Goal: Task Accomplishment & Management: Manage account settings

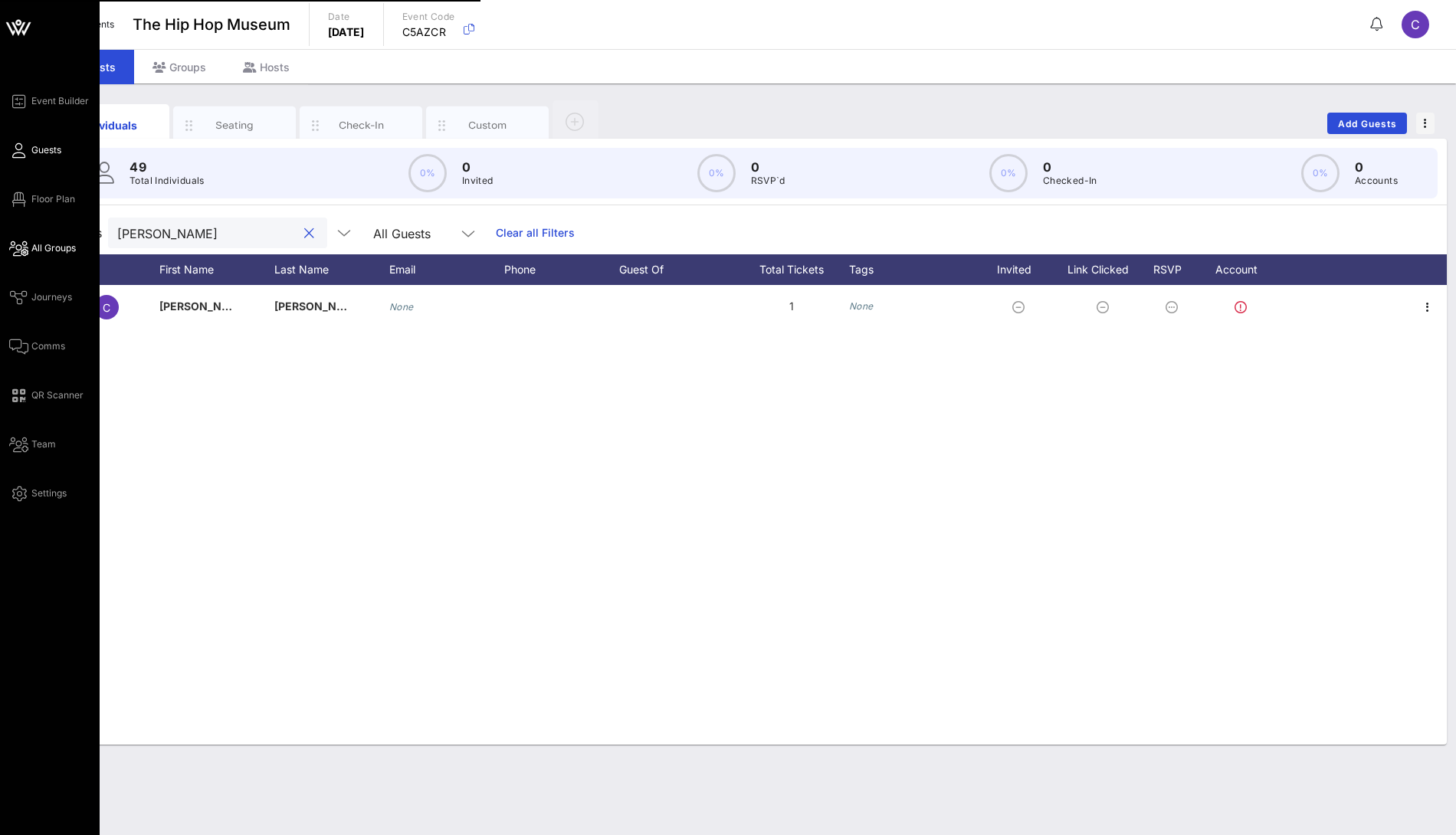
click at [49, 248] on span "All Groups" at bounding box center [54, 248] width 45 height 13
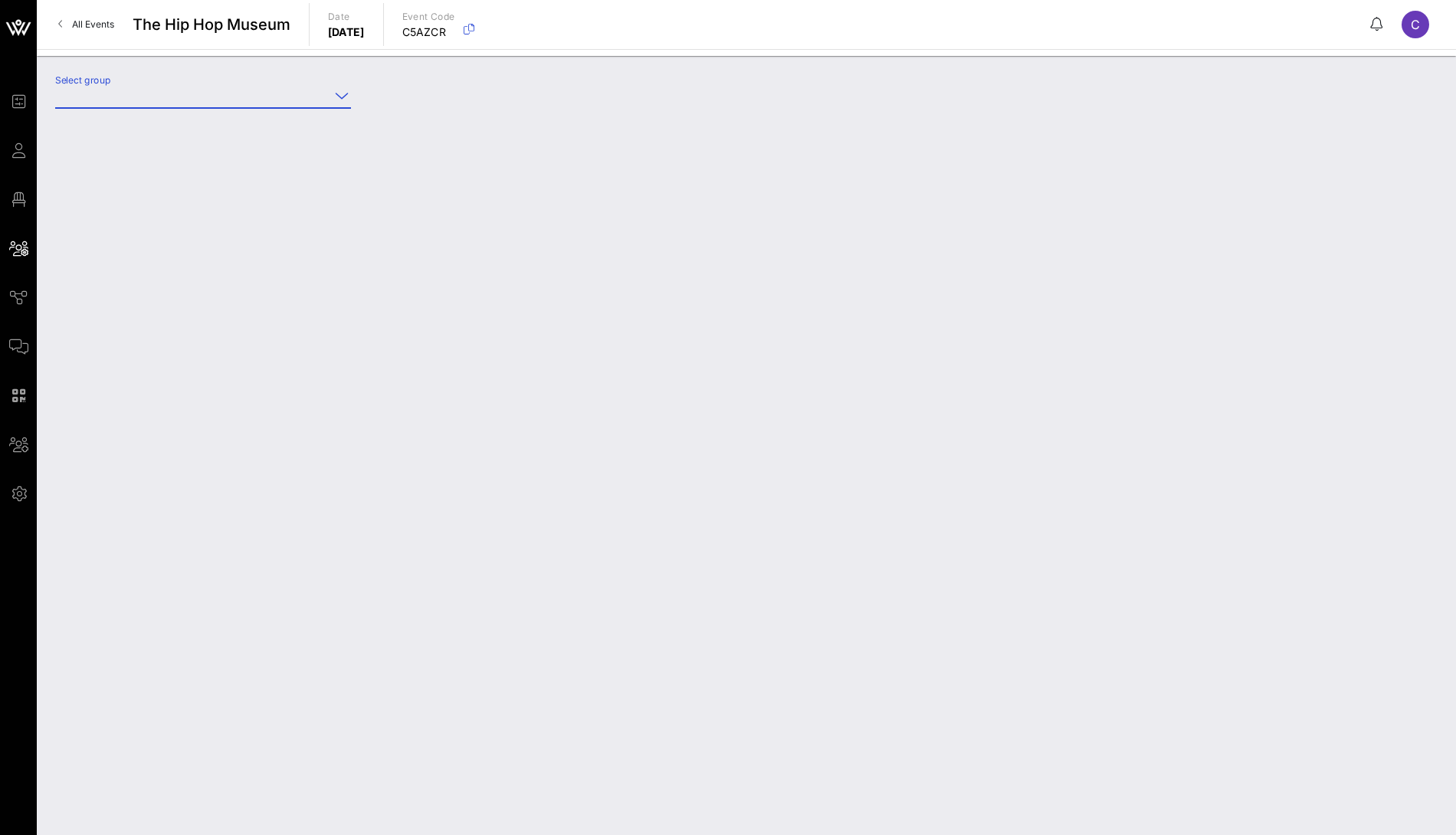
click at [292, 95] on input "Select group" at bounding box center [192, 96] width 274 height 25
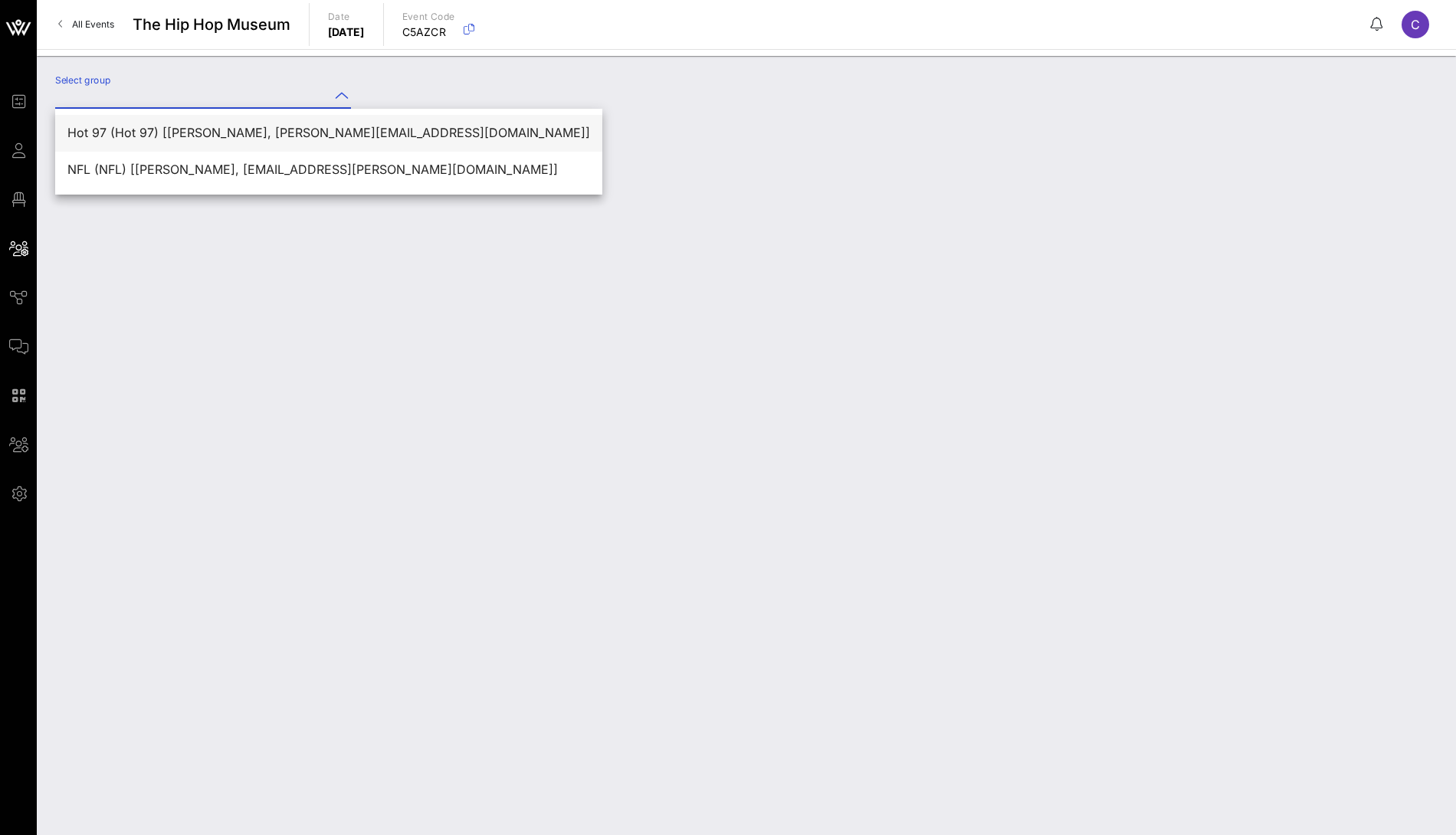
click at [245, 136] on div "Hot 97 (Hot 97) [[PERSON_NAME], [PERSON_NAME][EMAIL_ADDRESS][DOMAIN_NAME]]" at bounding box center [329, 133] width 523 height 14
type input "Hot 97 (Hot 97) [[PERSON_NAME], [PERSON_NAME][EMAIL_ADDRESS][DOMAIN_NAME]]"
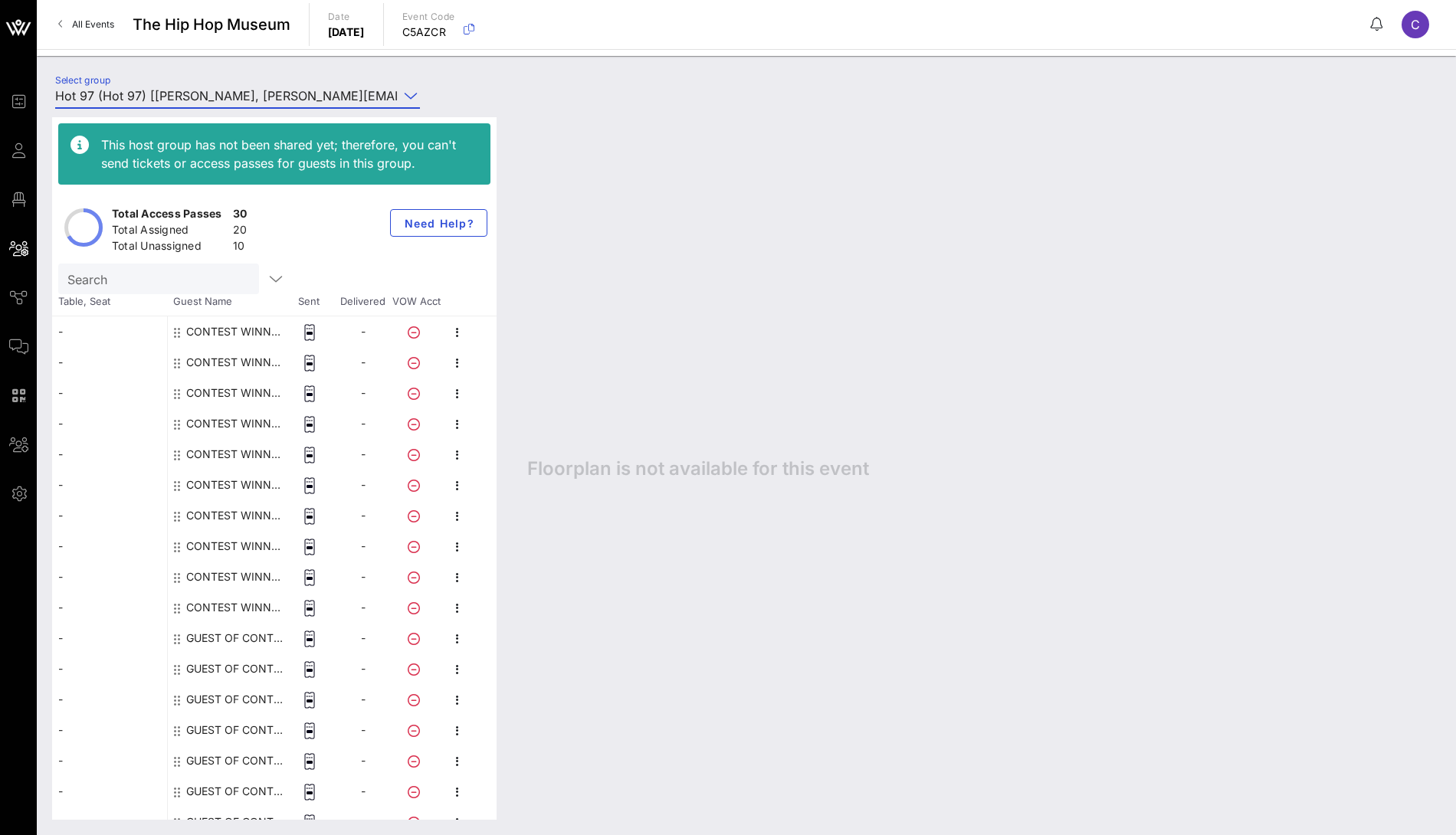
click at [212, 327] on div "CONTEST WINNER Hot 97" at bounding box center [234, 332] width 96 height 31
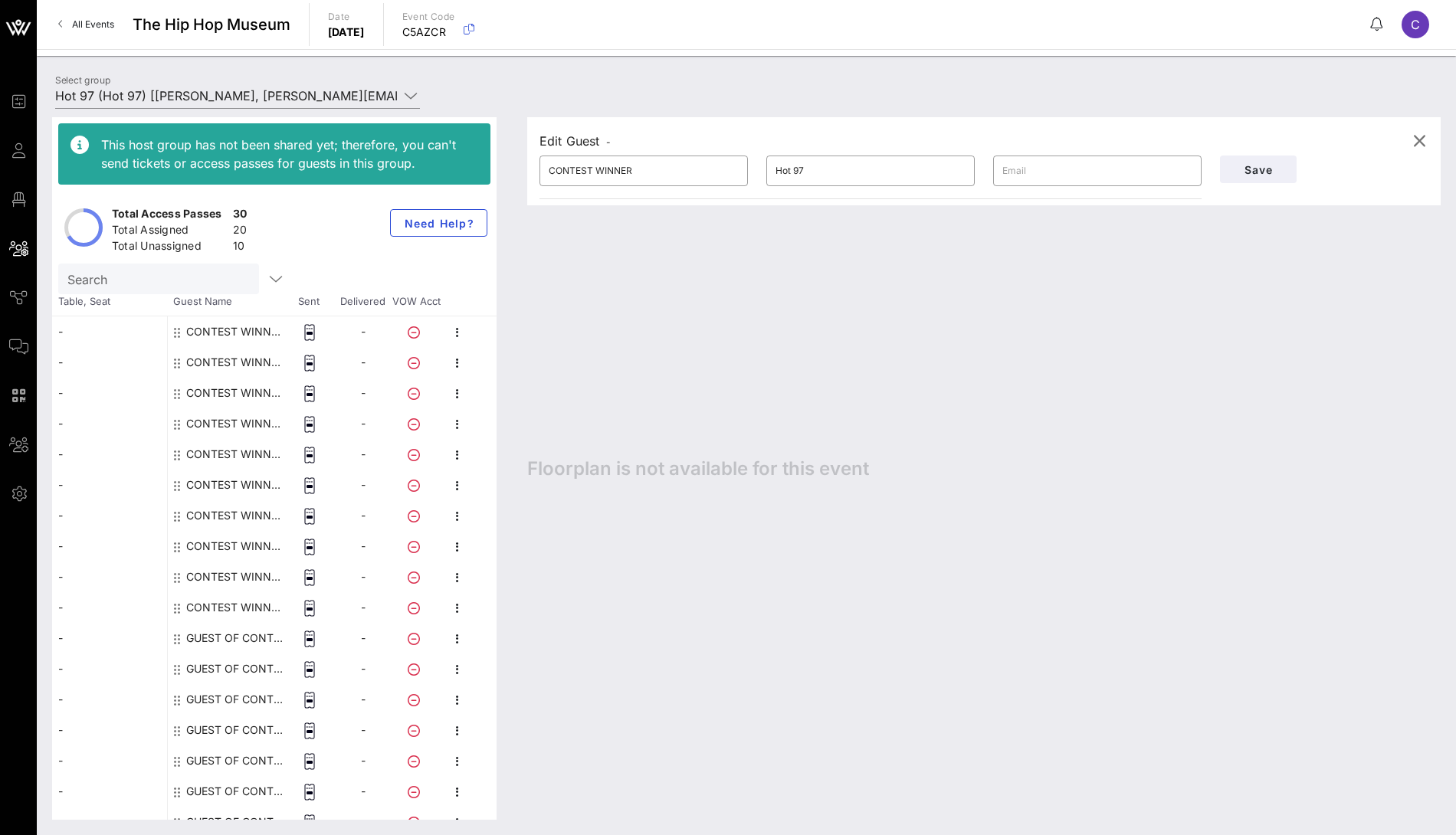
click at [216, 362] on div "CONTEST WINNER Hot 97" at bounding box center [234, 362] width 96 height 31
click at [223, 393] on div "CONTEST WINNER Hot 97" at bounding box center [234, 393] width 96 height 31
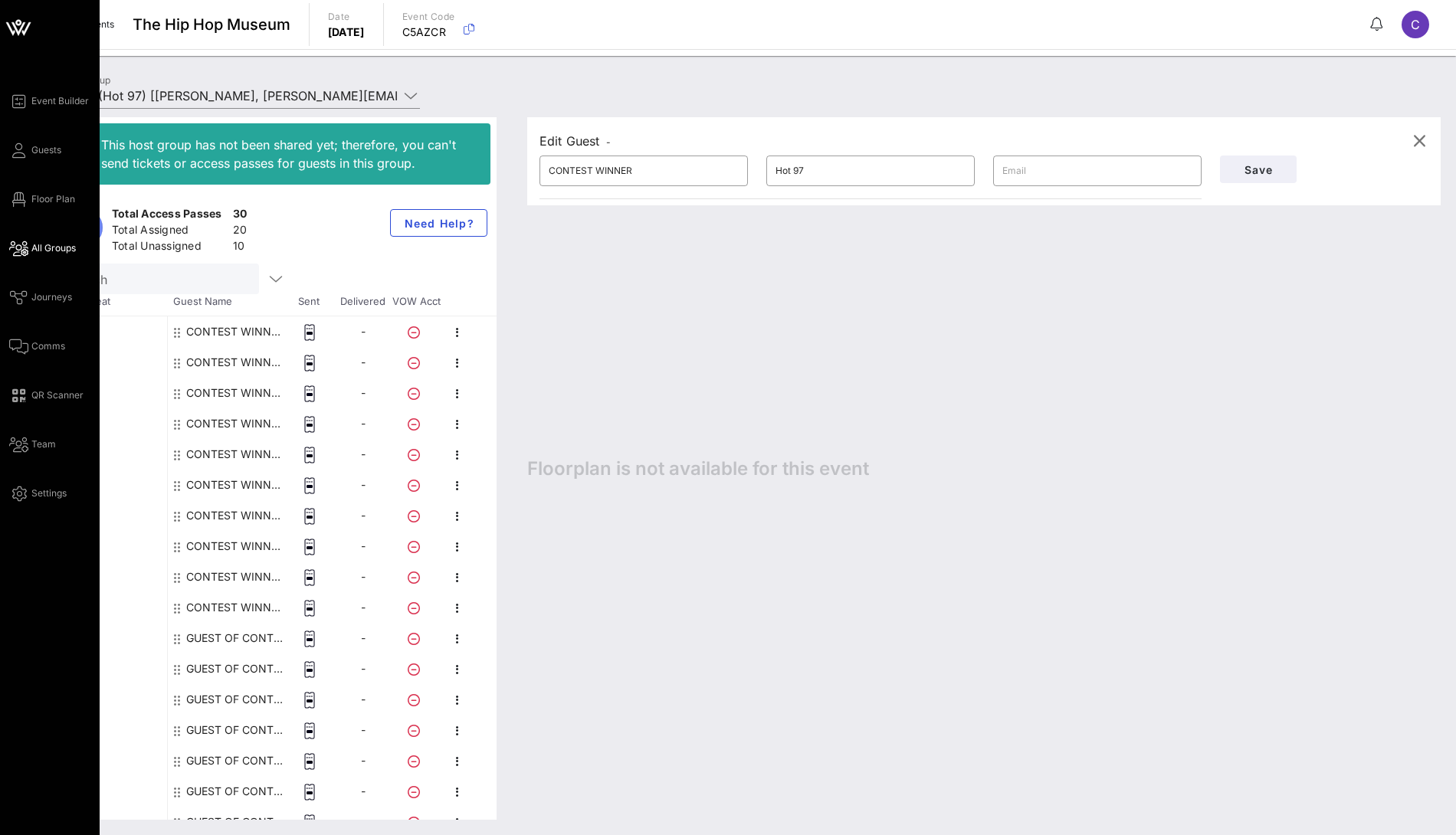
click at [15, 24] on icon at bounding box center [18, 28] width 36 height 36
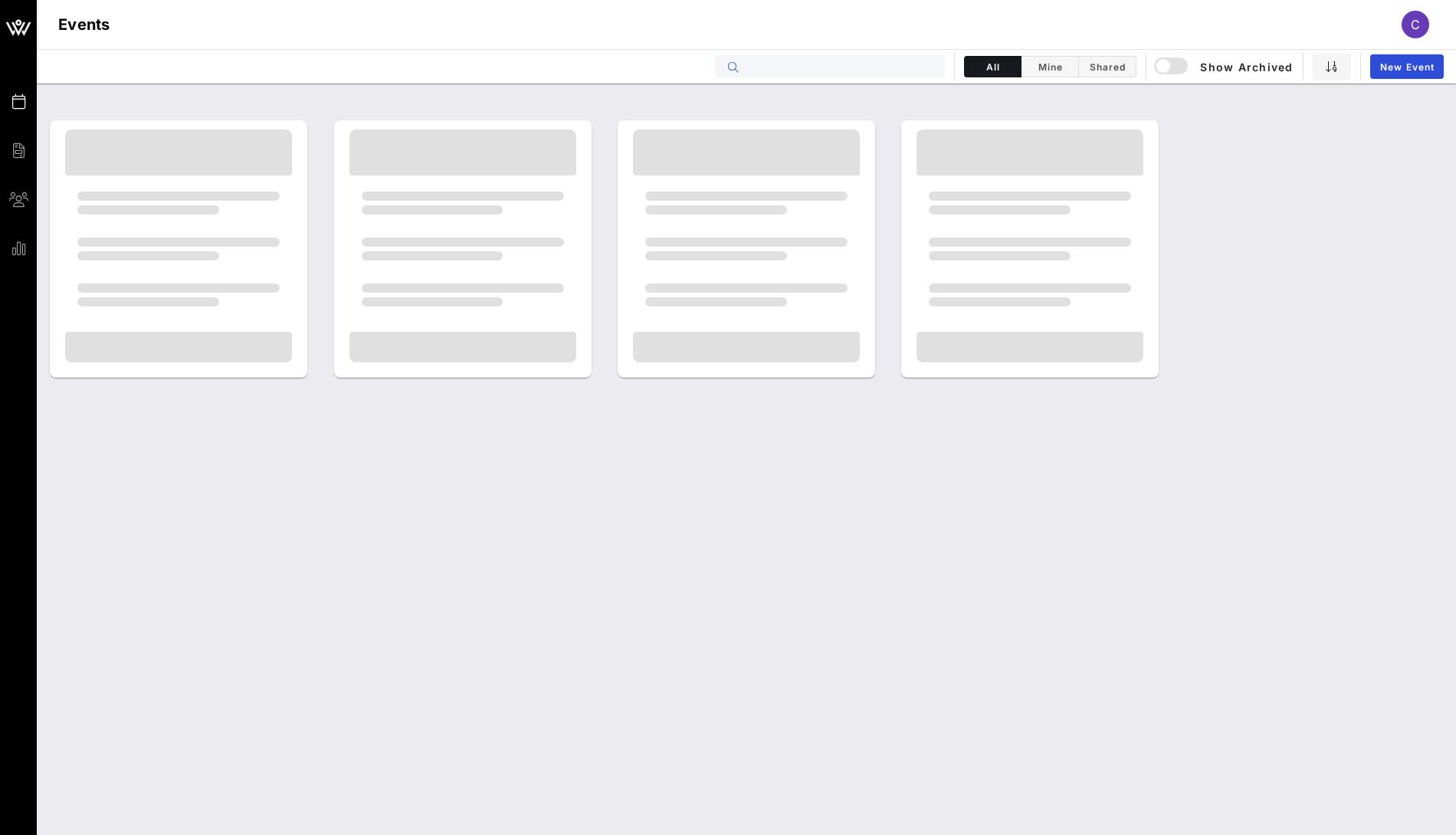
click at [794, 64] on input "text" at bounding box center [840, 66] width 190 height 20
type input "glaad"
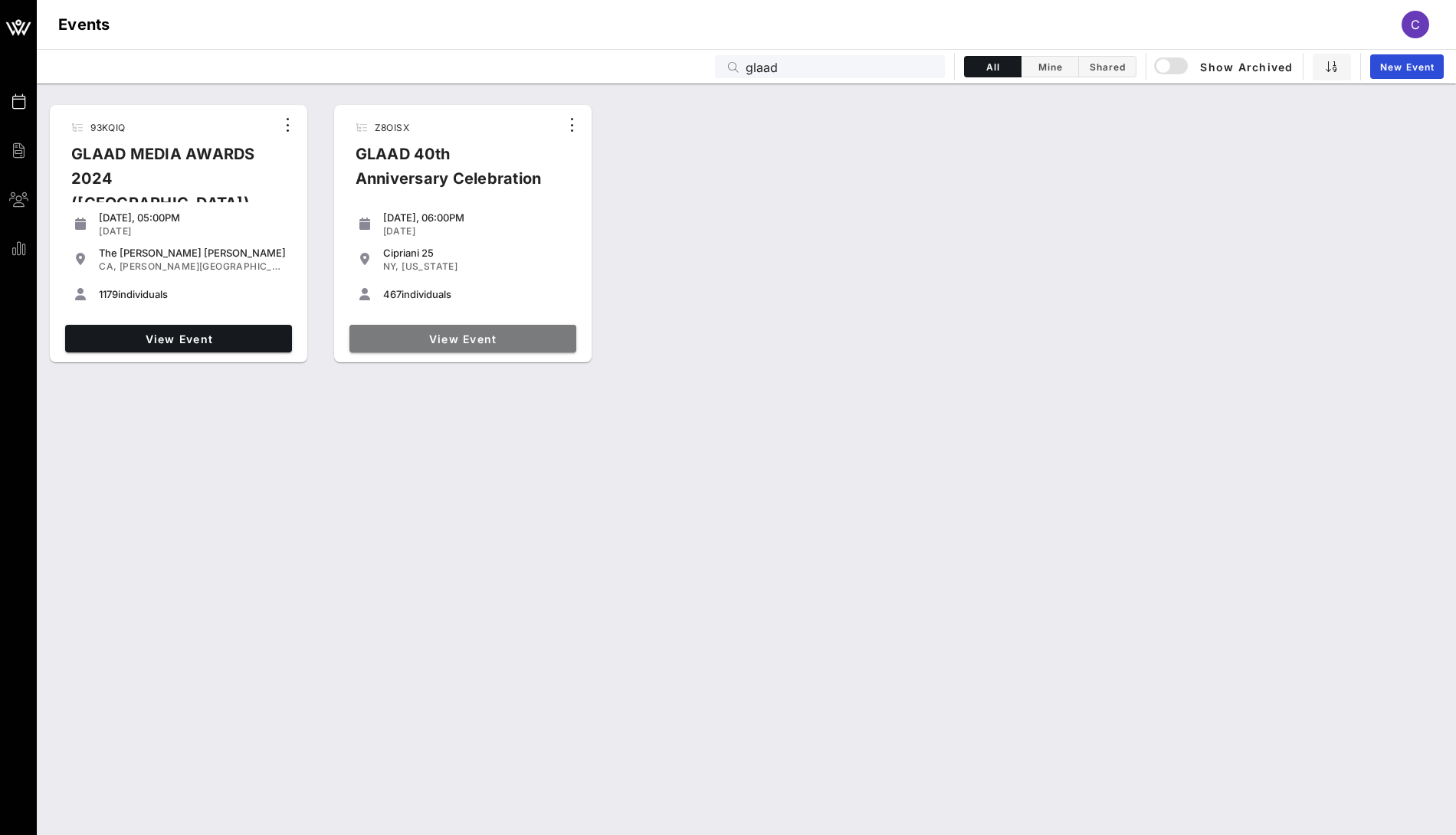
click at [429, 348] on link "View Event" at bounding box center [462, 338] width 226 height 28
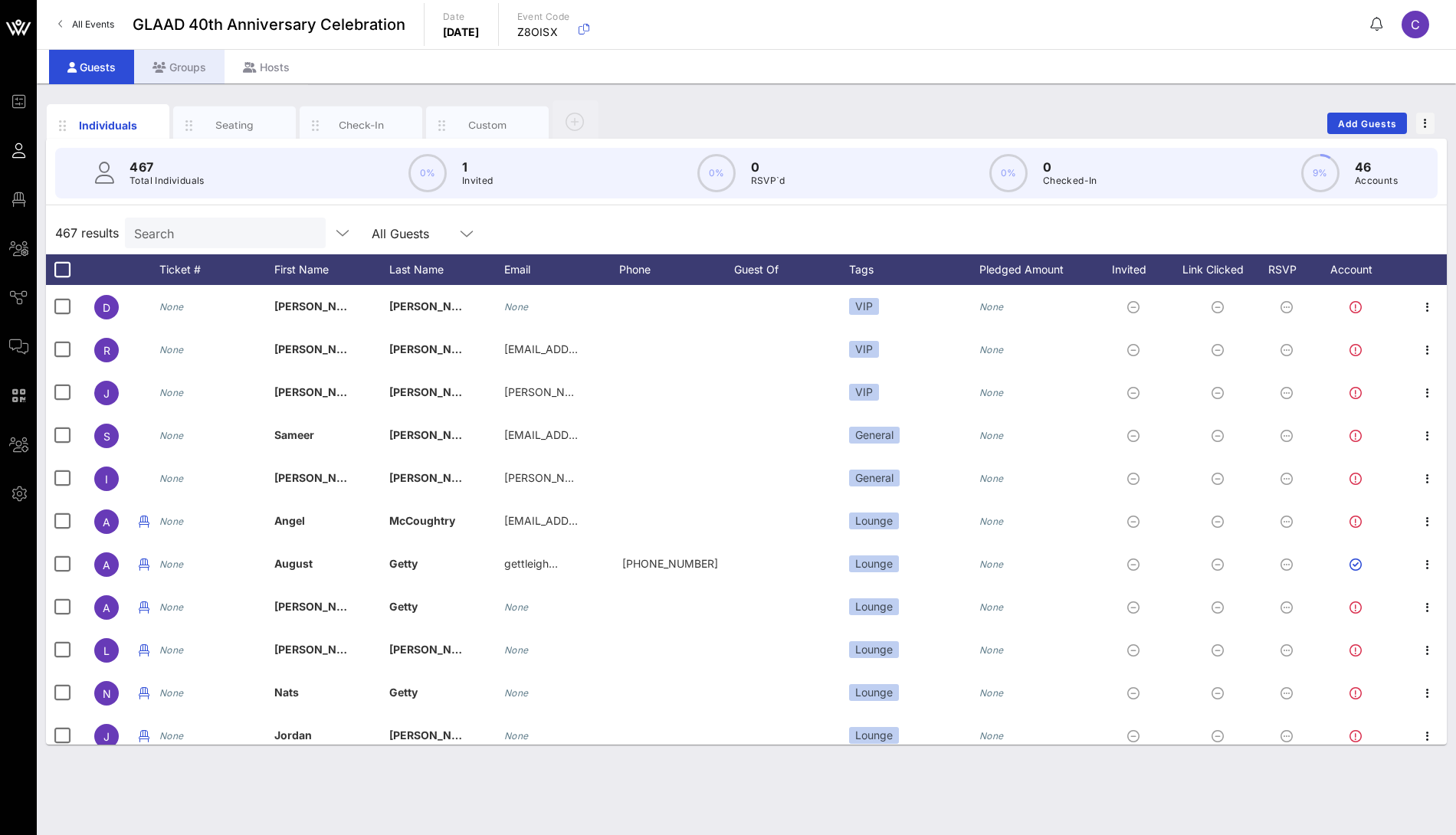
click at [180, 75] on div "Groups" at bounding box center [179, 67] width 91 height 34
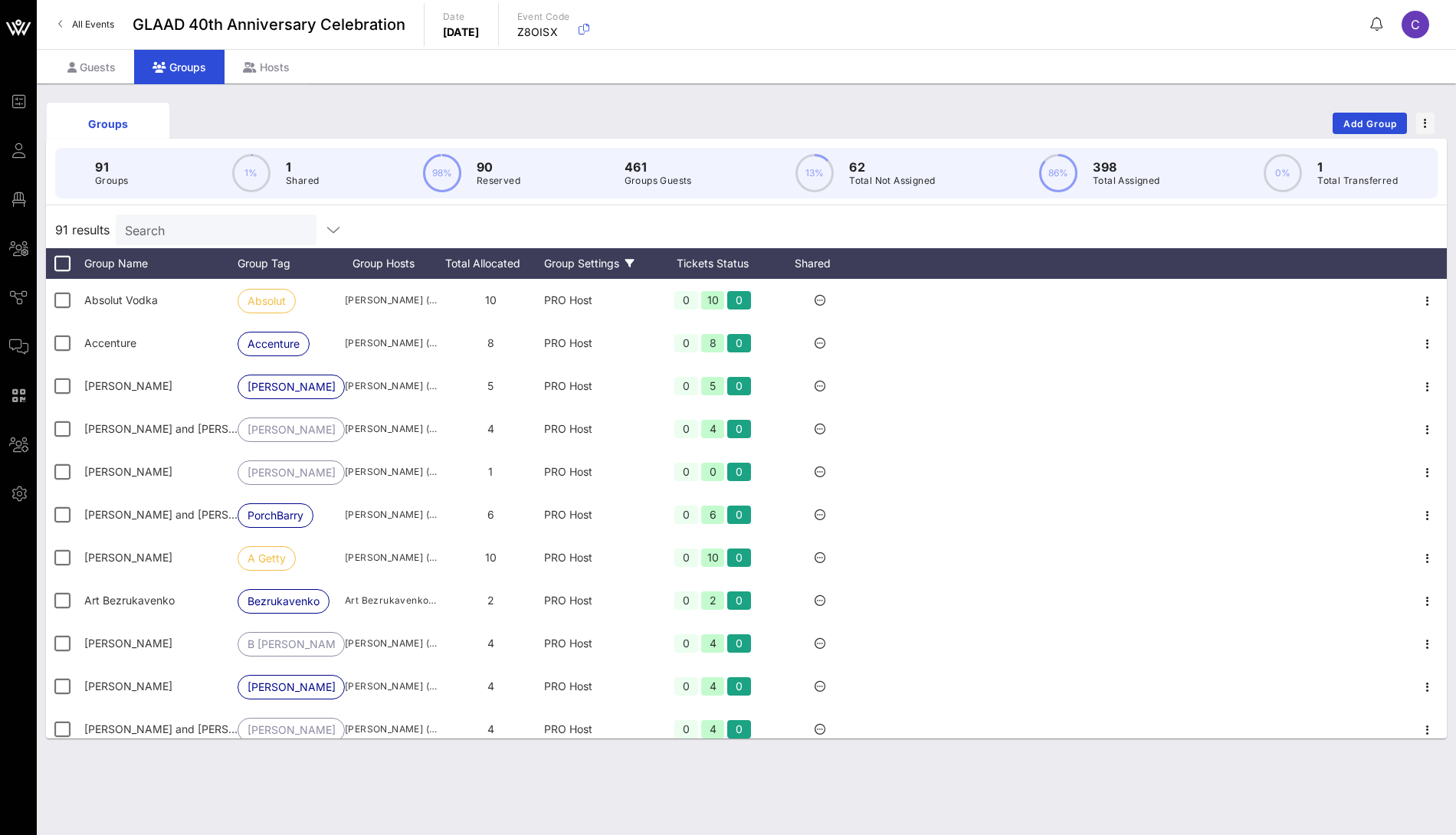
click at [599, 250] on div "Group Settings" at bounding box center [597, 264] width 107 height 31
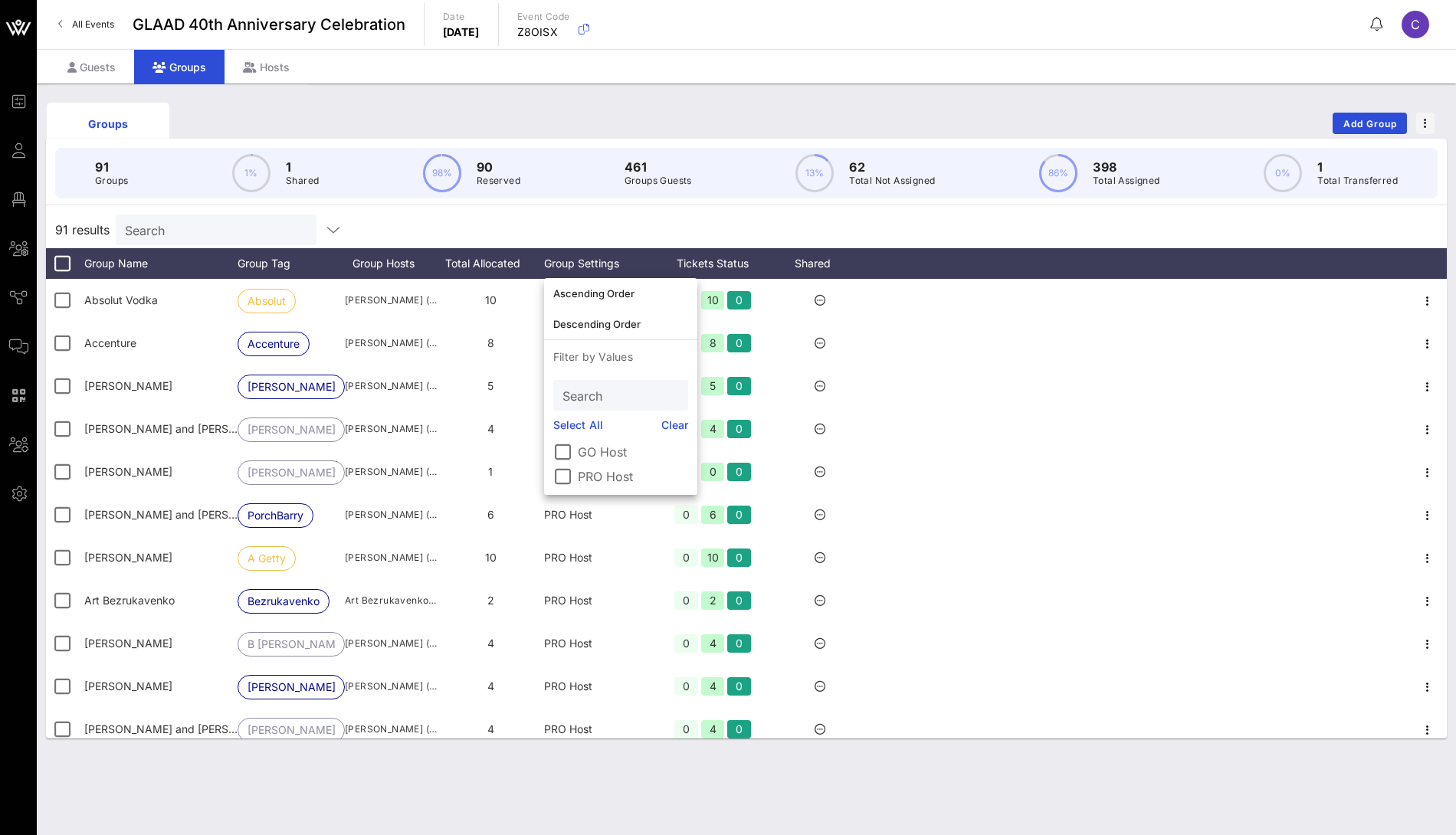
click at [593, 447] on label "GO Host" at bounding box center [632, 452] width 110 height 15
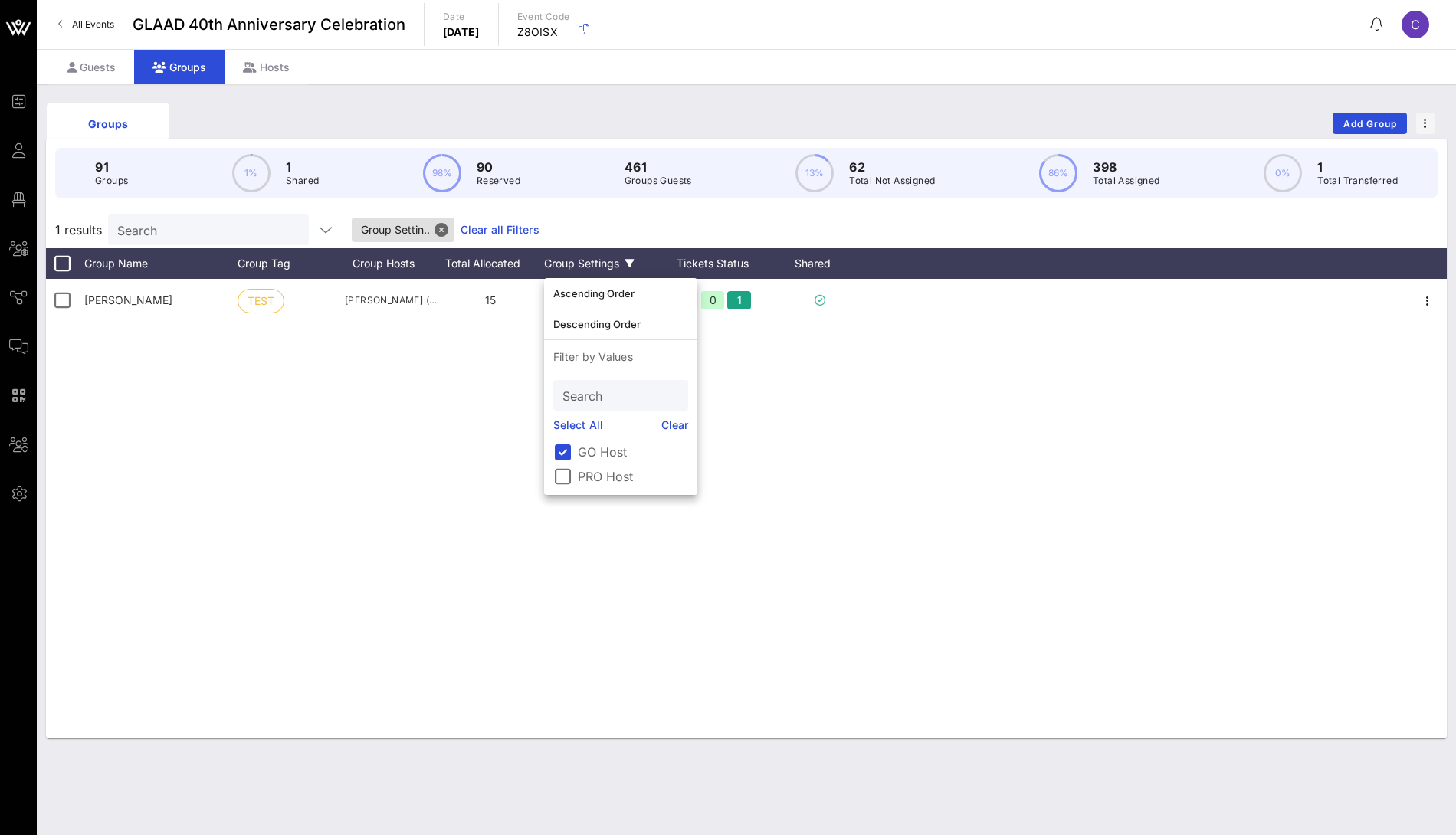
click at [592, 451] on label "GO Host" at bounding box center [632, 452] width 110 height 15
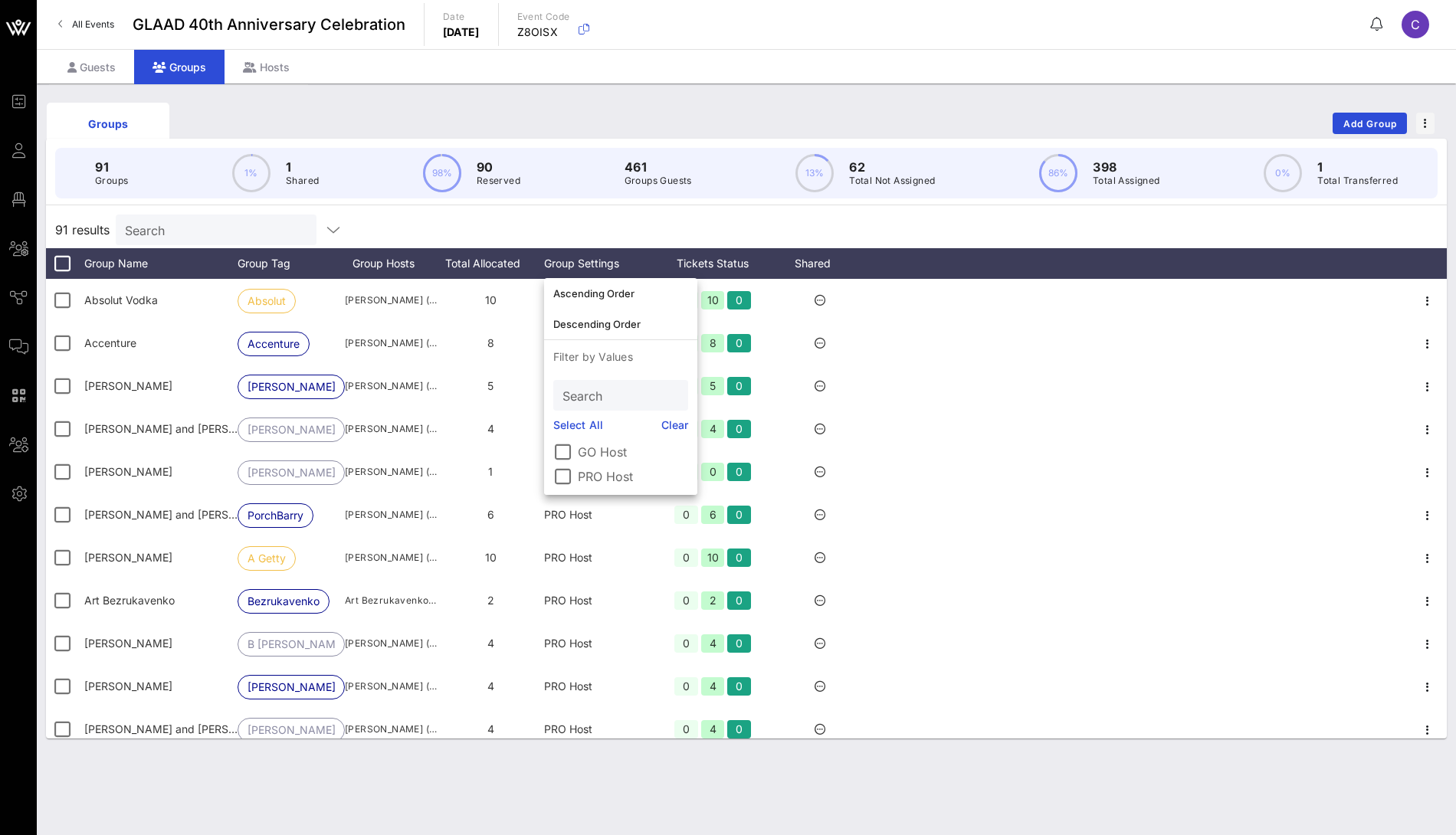
click at [597, 216] on div "91 results Search" at bounding box center [746, 229] width 1401 height 36
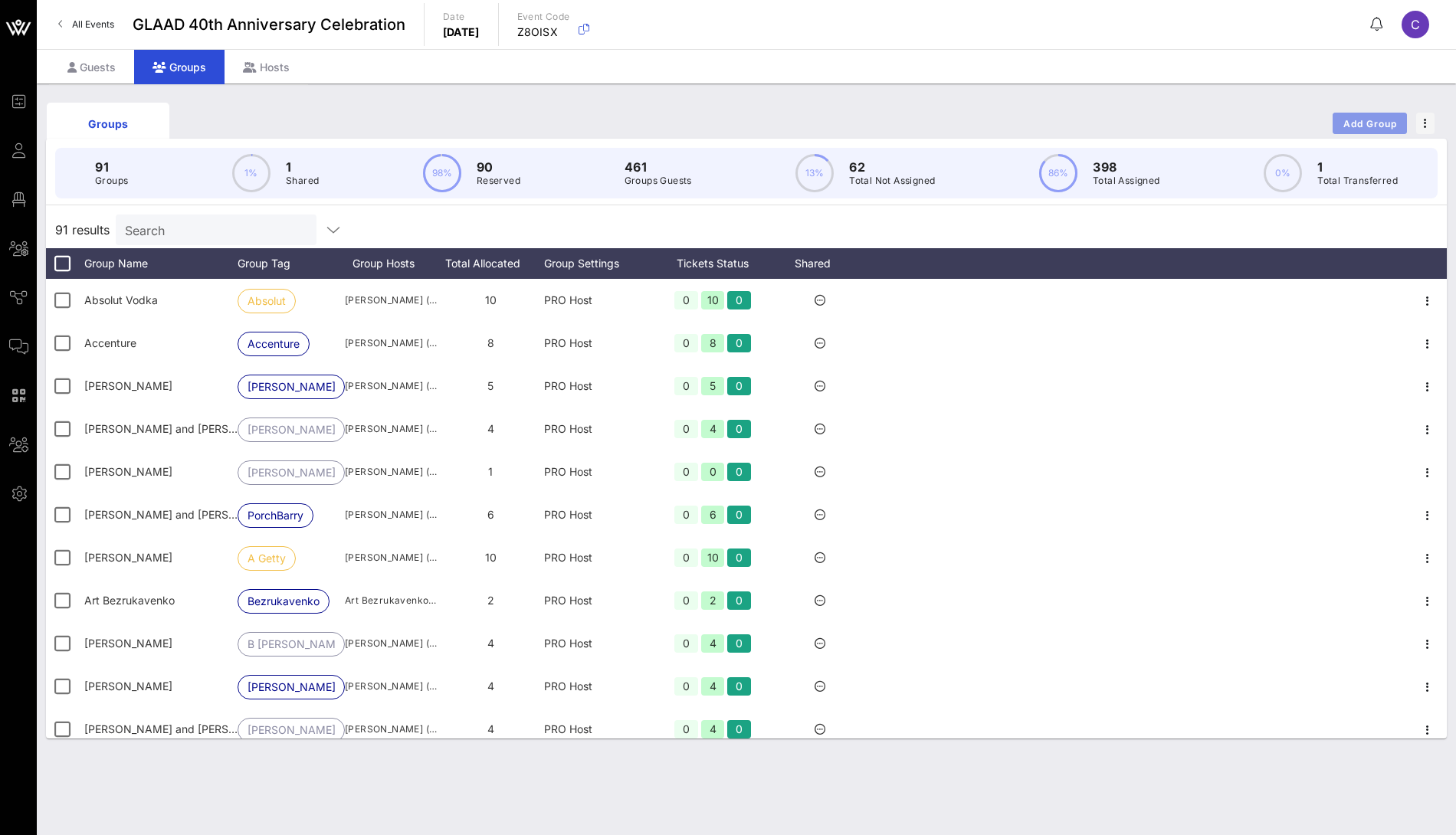
click at [1367, 122] on span "Add Group" at bounding box center [1370, 124] width 55 height 11
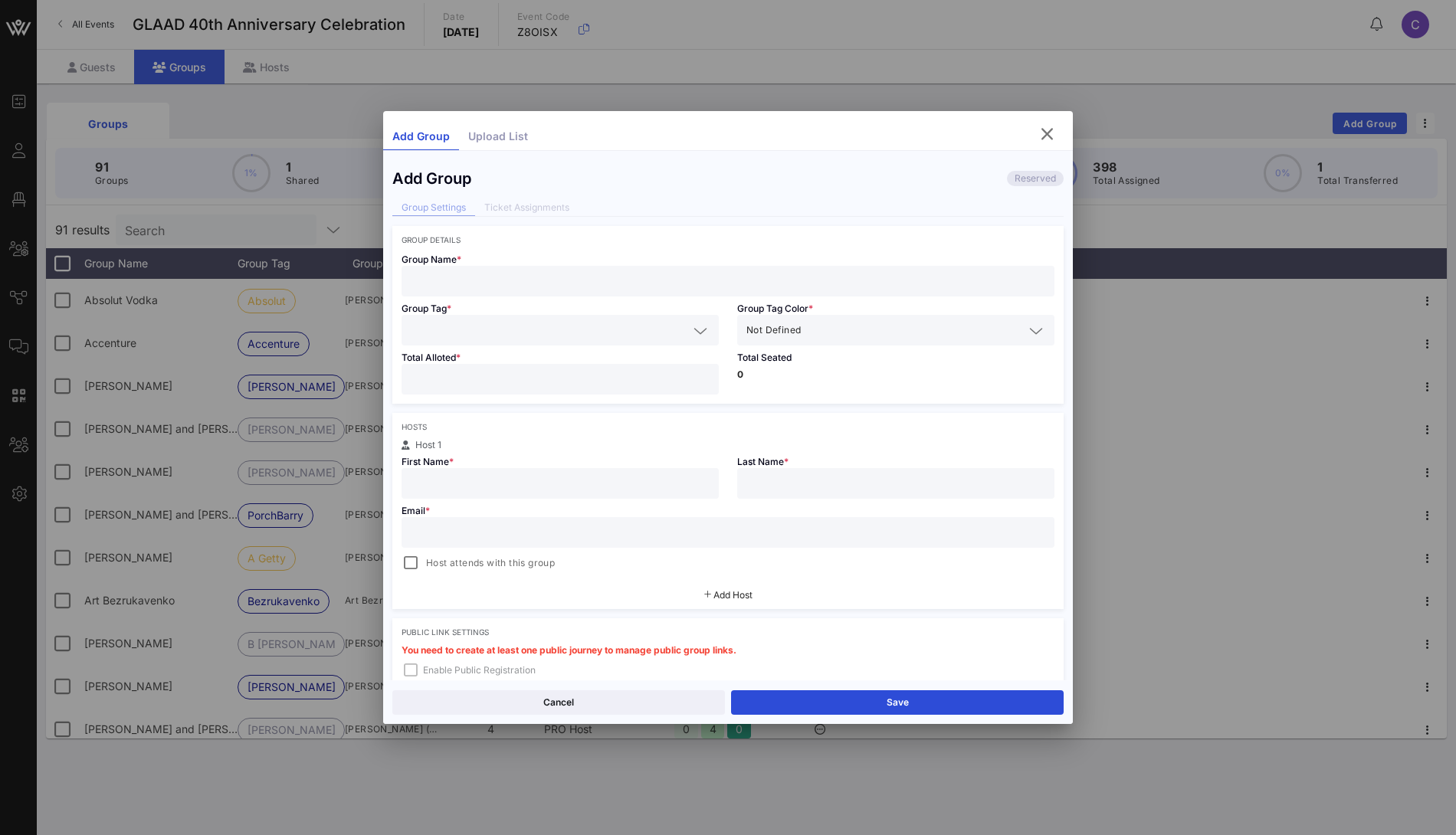
click at [517, 289] on input "text" at bounding box center [728, 281] width 634 height 20
type input "VOW"
click at [498, 335] on input "text" at bounding box center [549, 330] width 277 height 20
type input "tEST"
click at [482, 366] on div "TEST" at bounding box center [560, 366] width 317 height 31
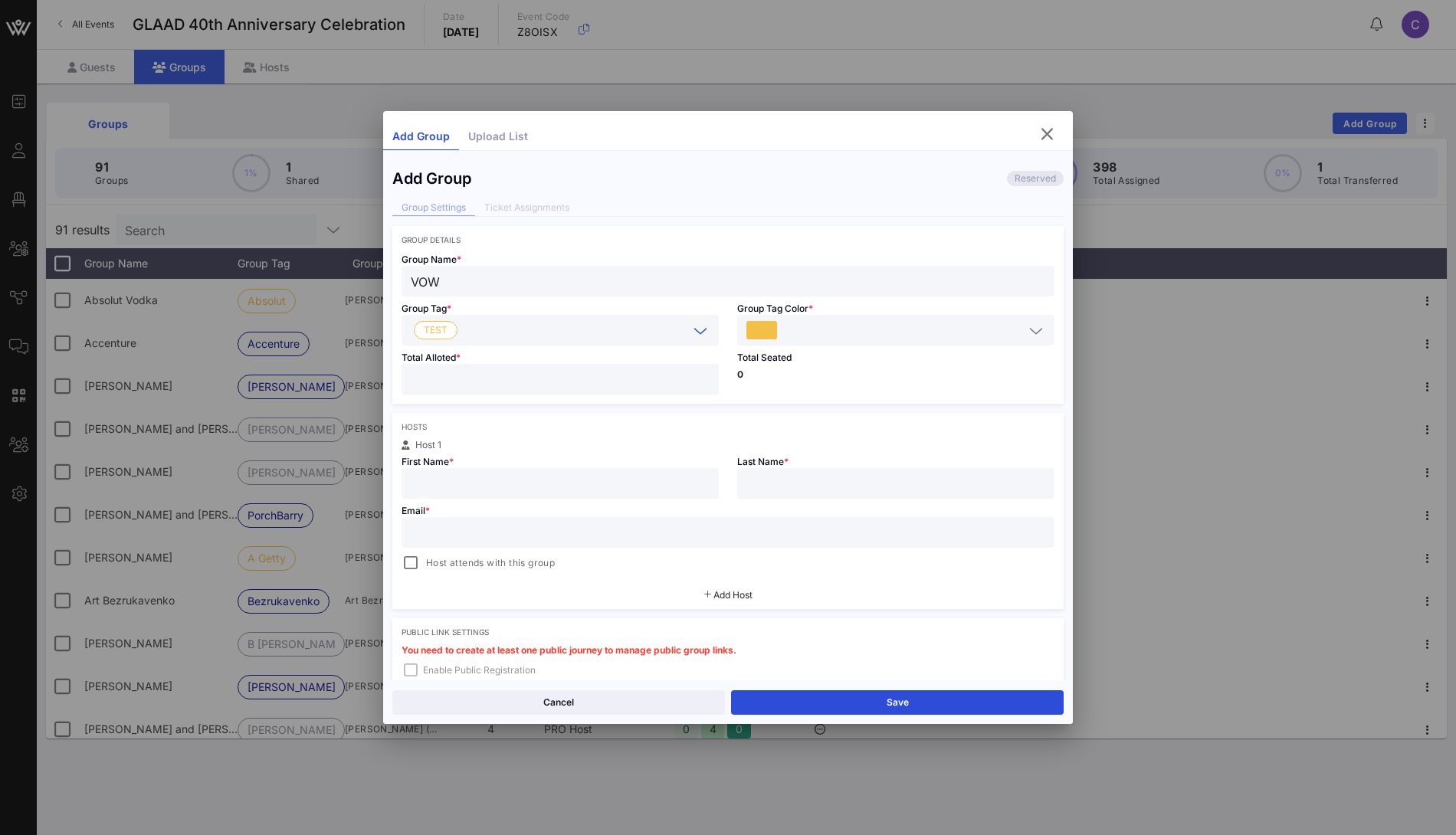
click at [459, 383] on input "number" at bounding box center [560, 379] width 299 height 20
type input "*"
click at [605, 482] on input "text" at bounding box center [560, 483] width 299 height 20
type input "C"
type input "clarisa"
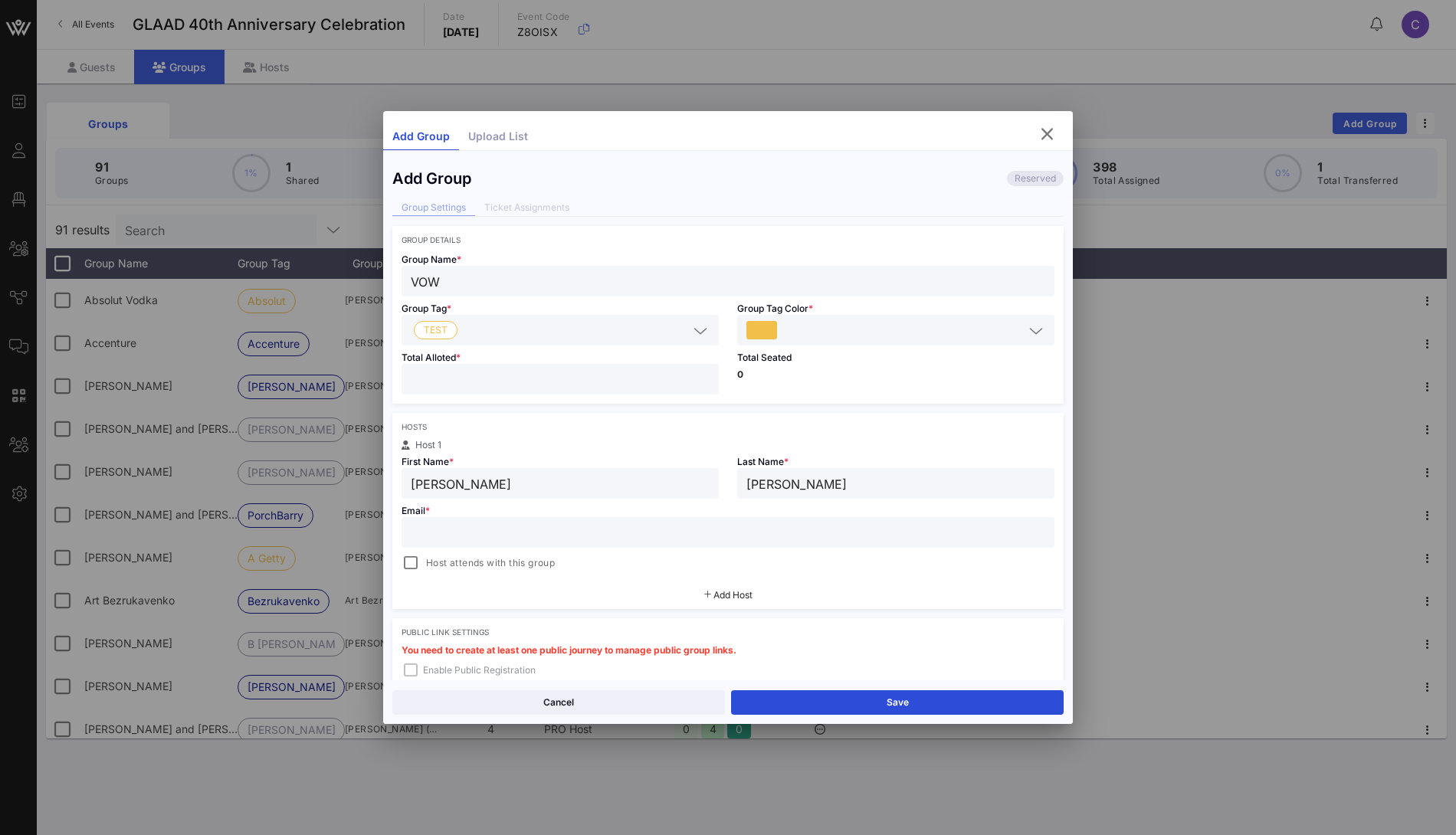
type input "tanedo"
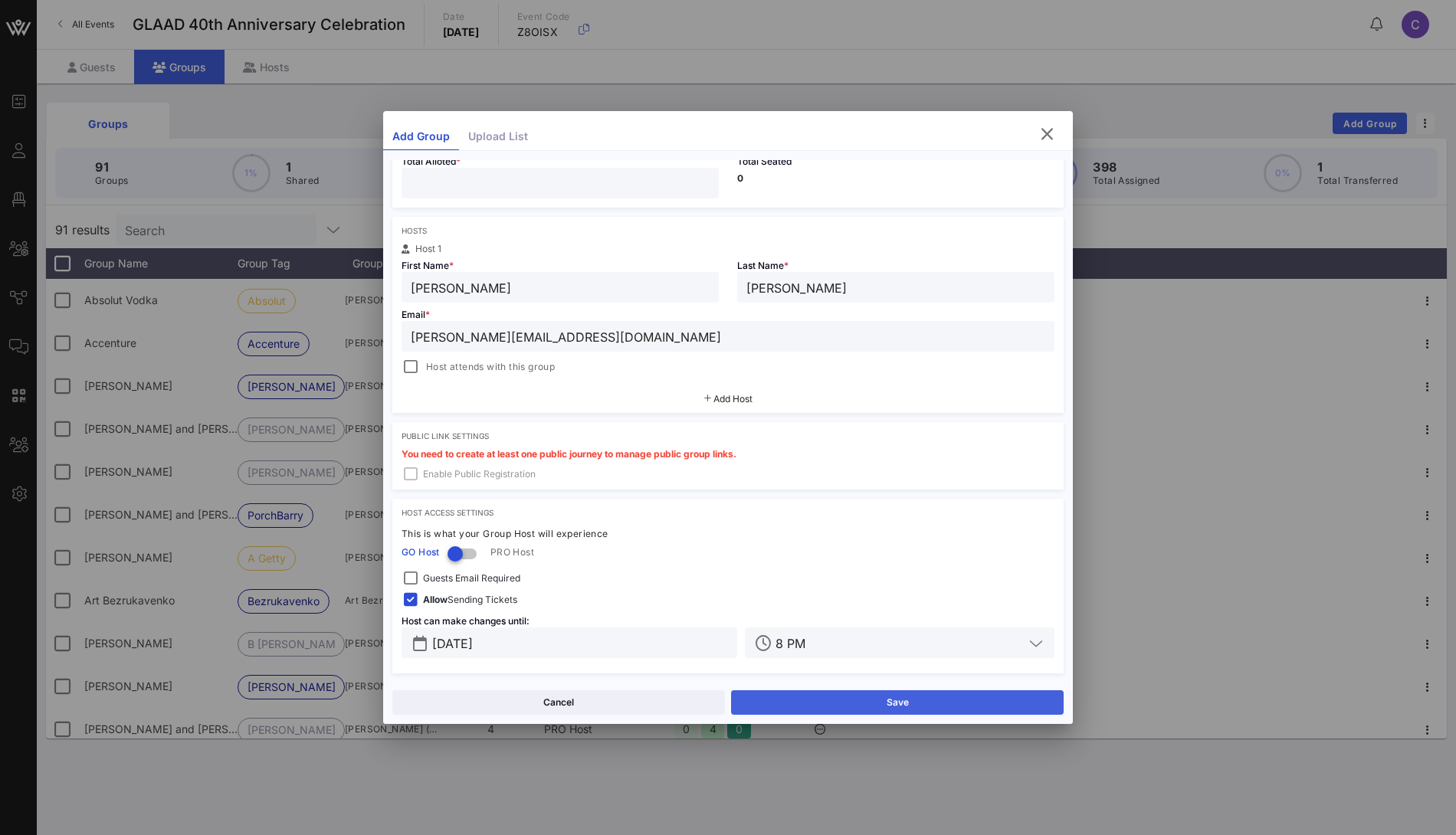
type input "clarisa@vow.app"
click at [798, 703] on button "Save" at bounding box center [897, 703] width 332 height 25
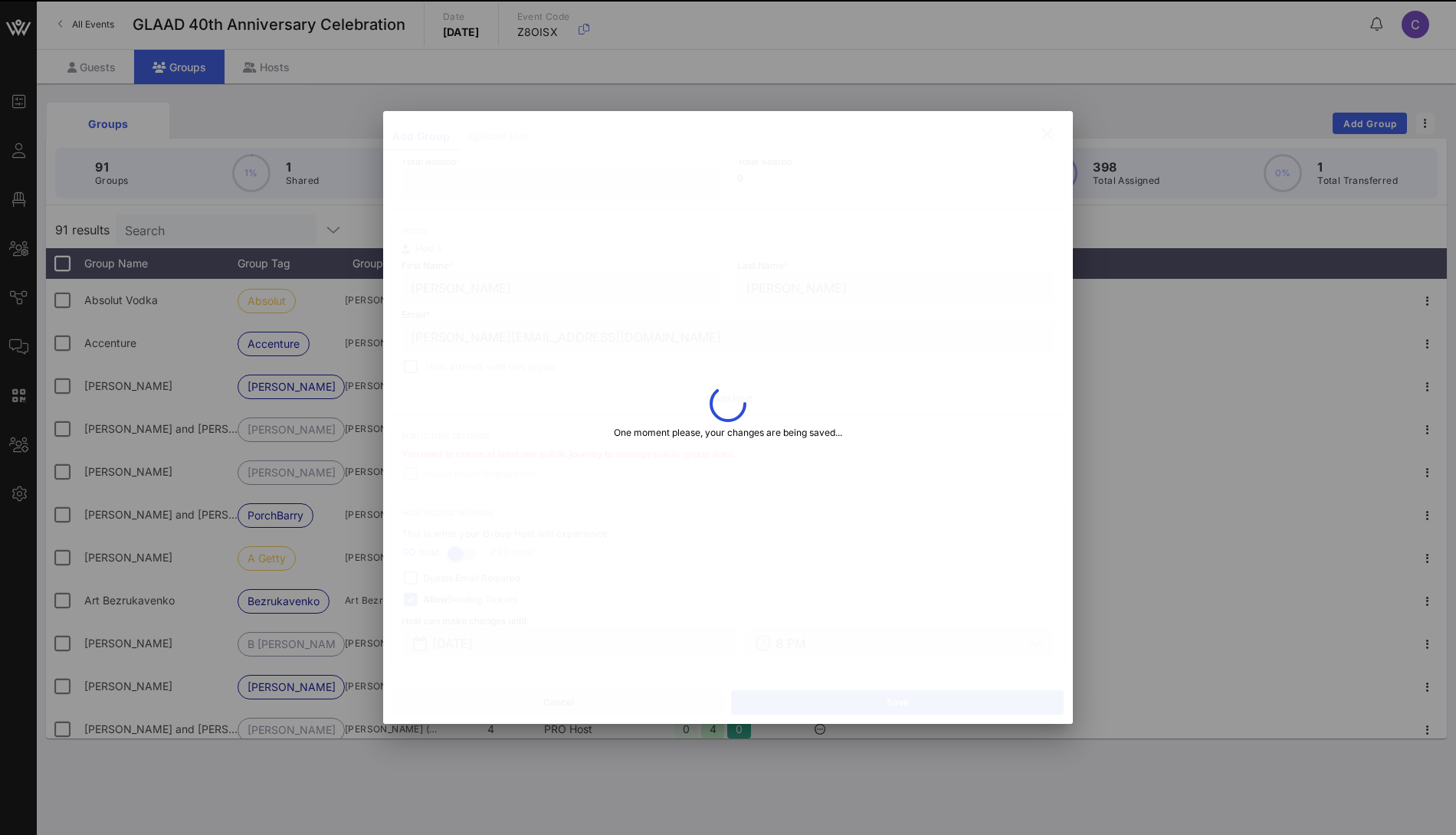
type input "VOW"
type input "Clarisa"
type input "Tanedo"
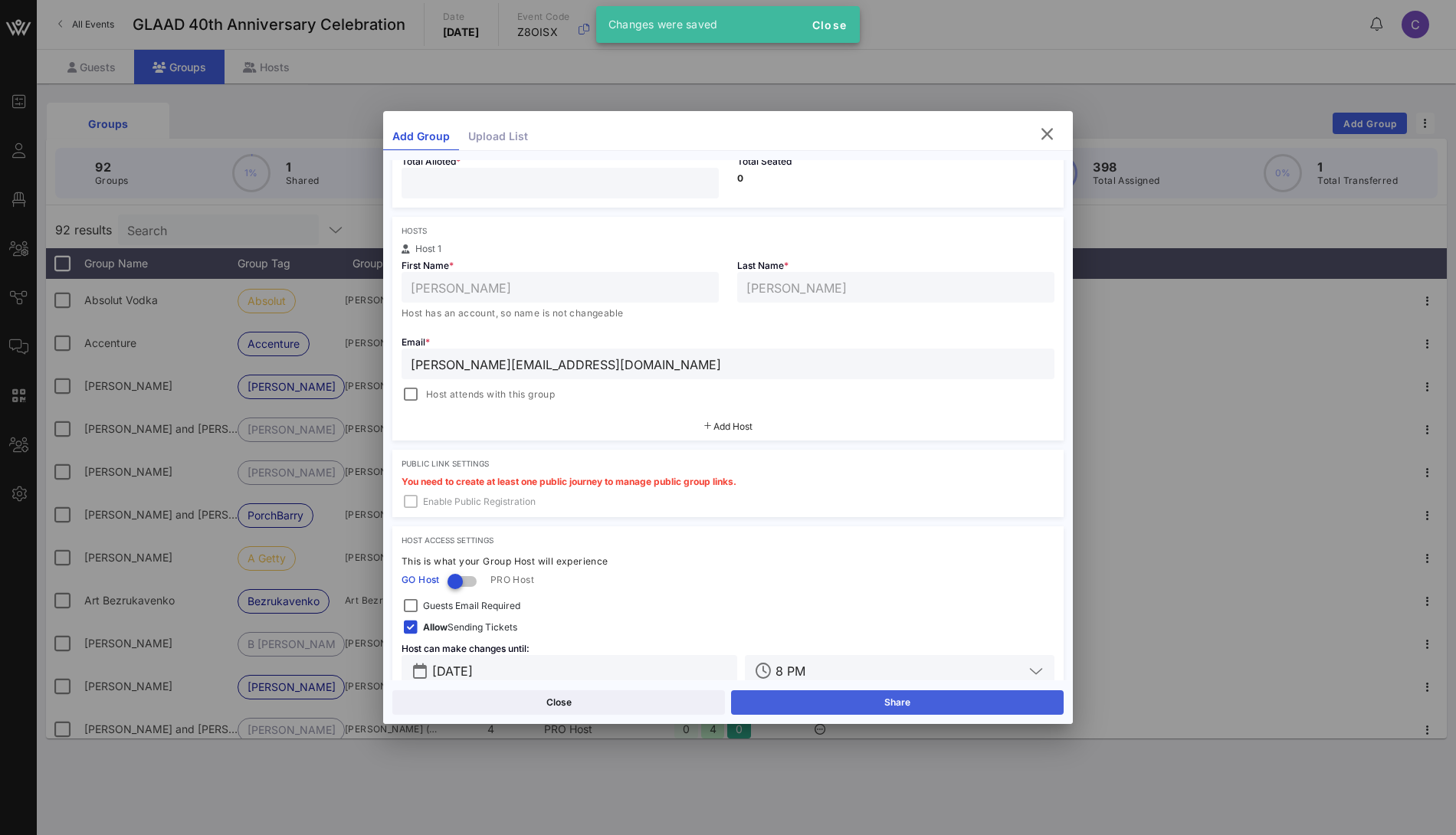
click at [841, 702] on button "Share" at bounding box center [897, 703] width 332 height 25
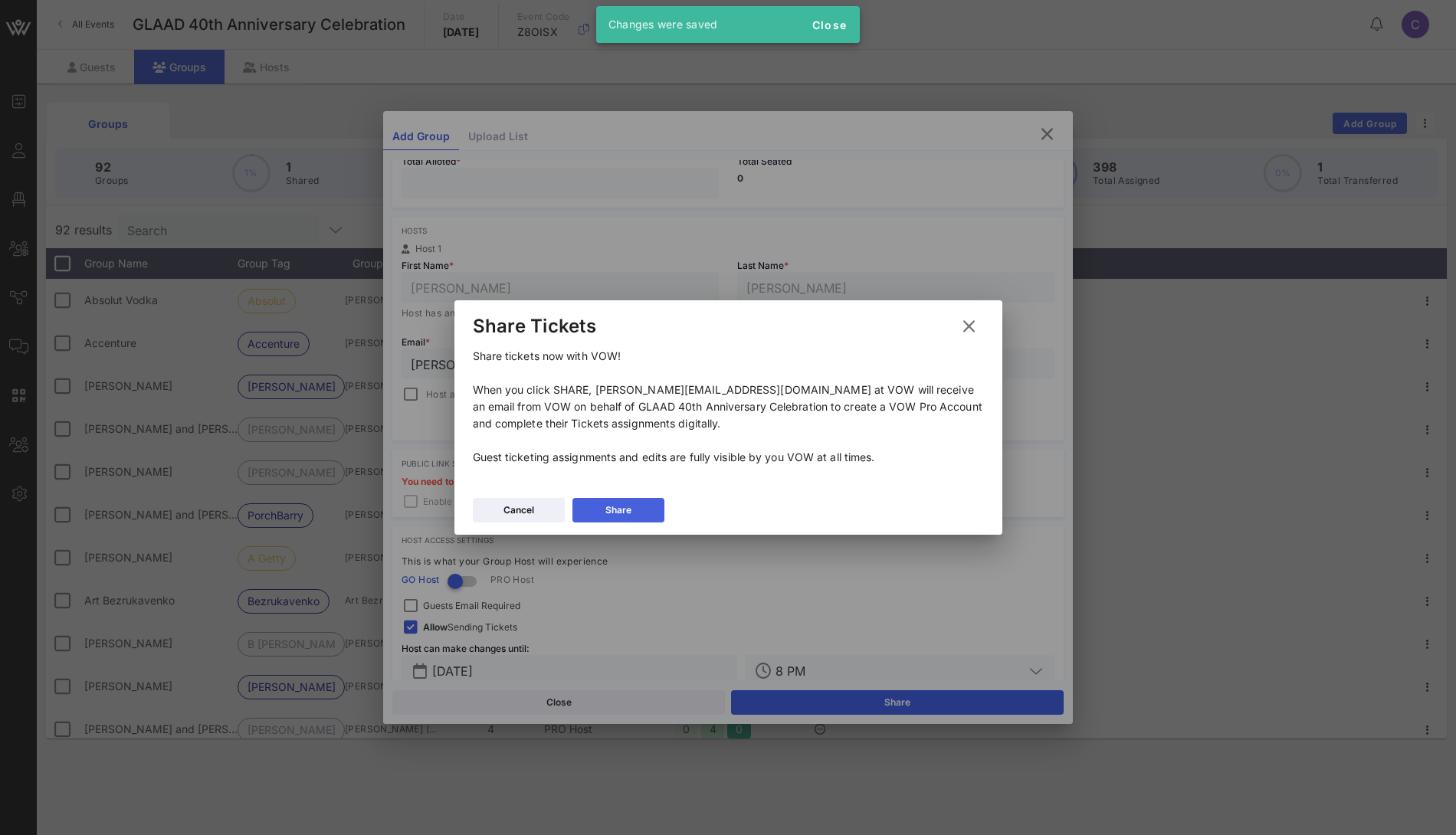
click at [646, 513] on button "Share" at bounding box center [618, 510] width 92 height 25
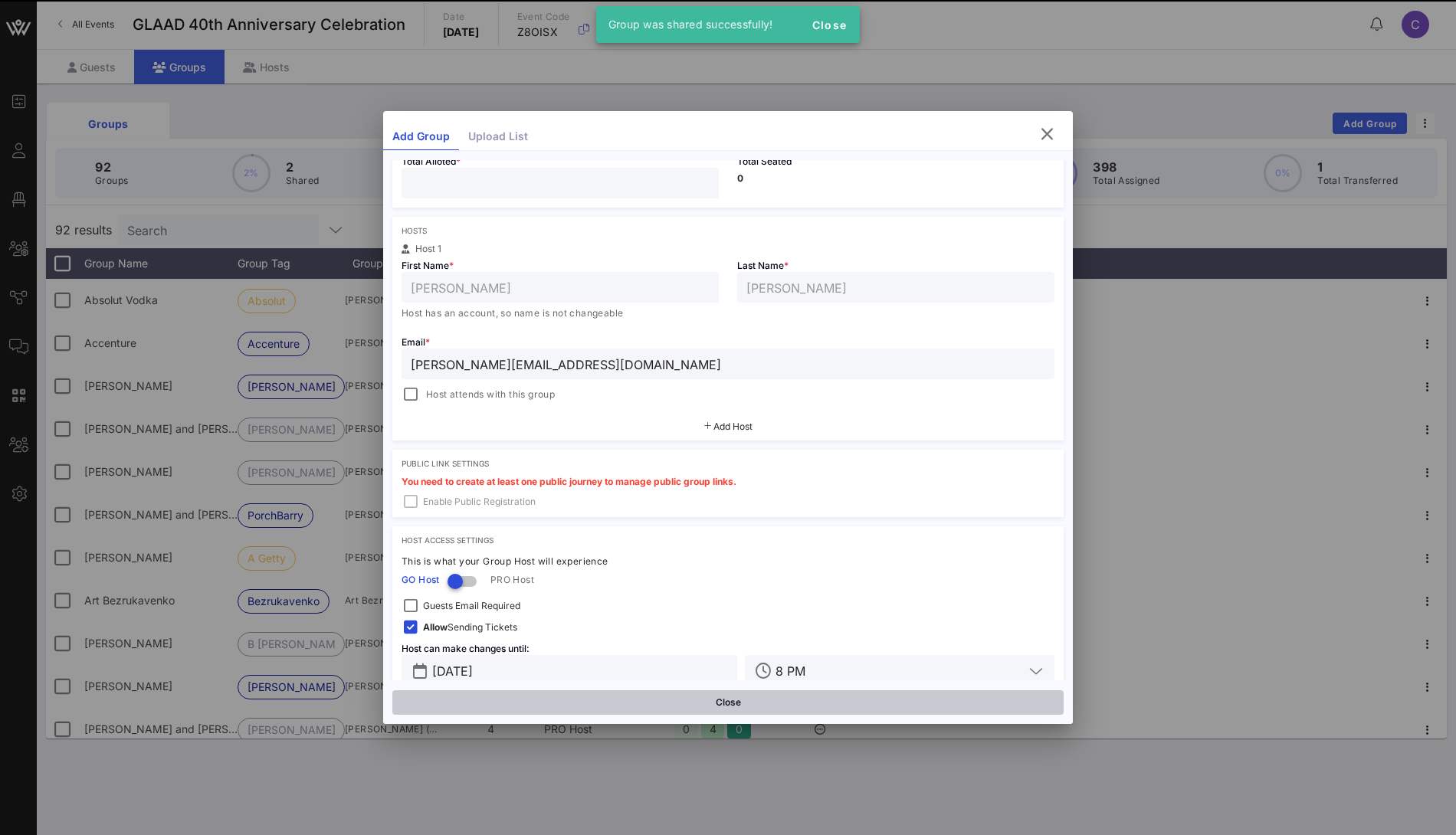
click at [741, 700] on button "Close" at bounding box center [728, 703] width 672 height 25
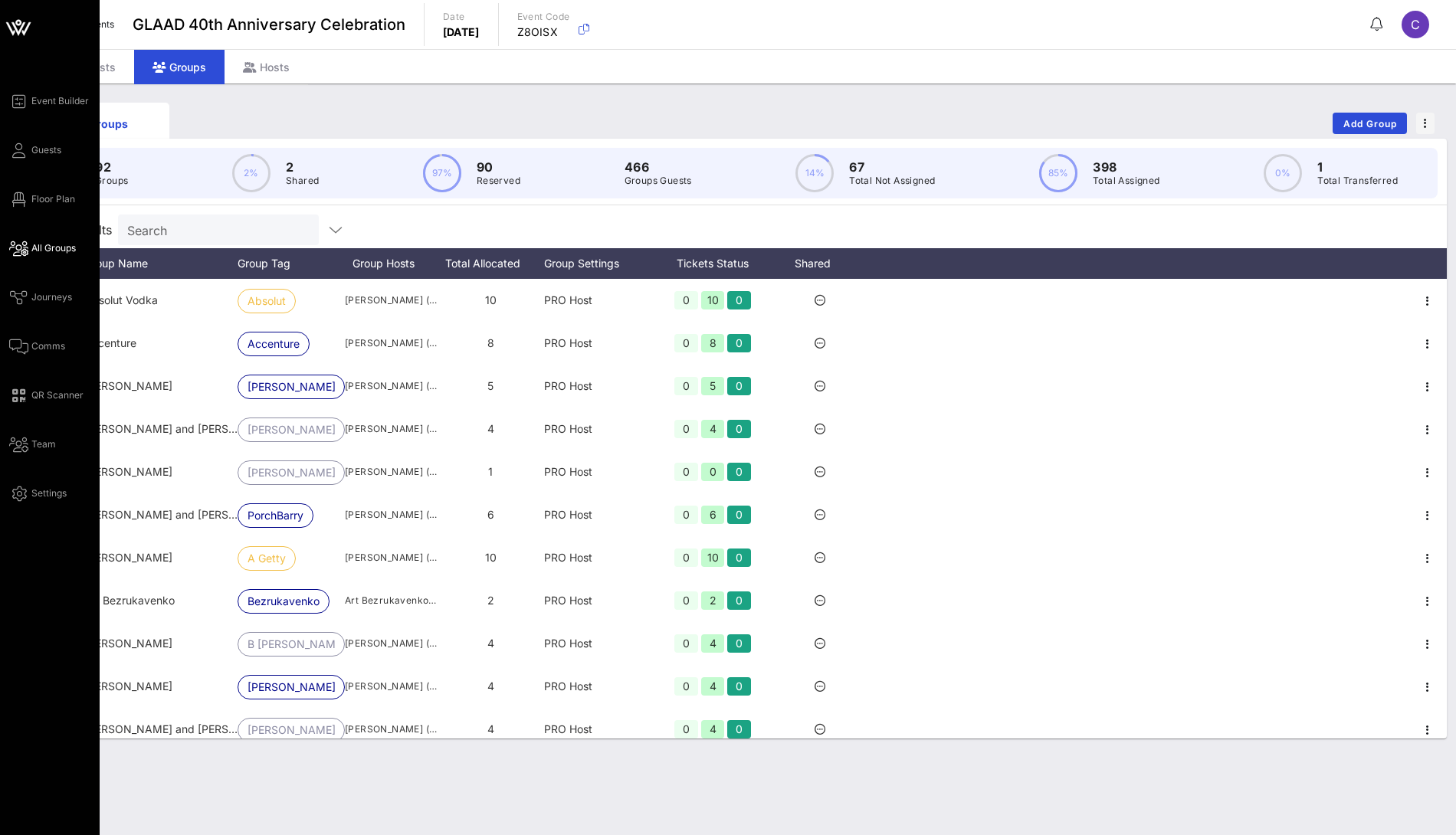
click at [53, 242] on span "All Groups" at bounding box center [54, 248] width 45 height 13
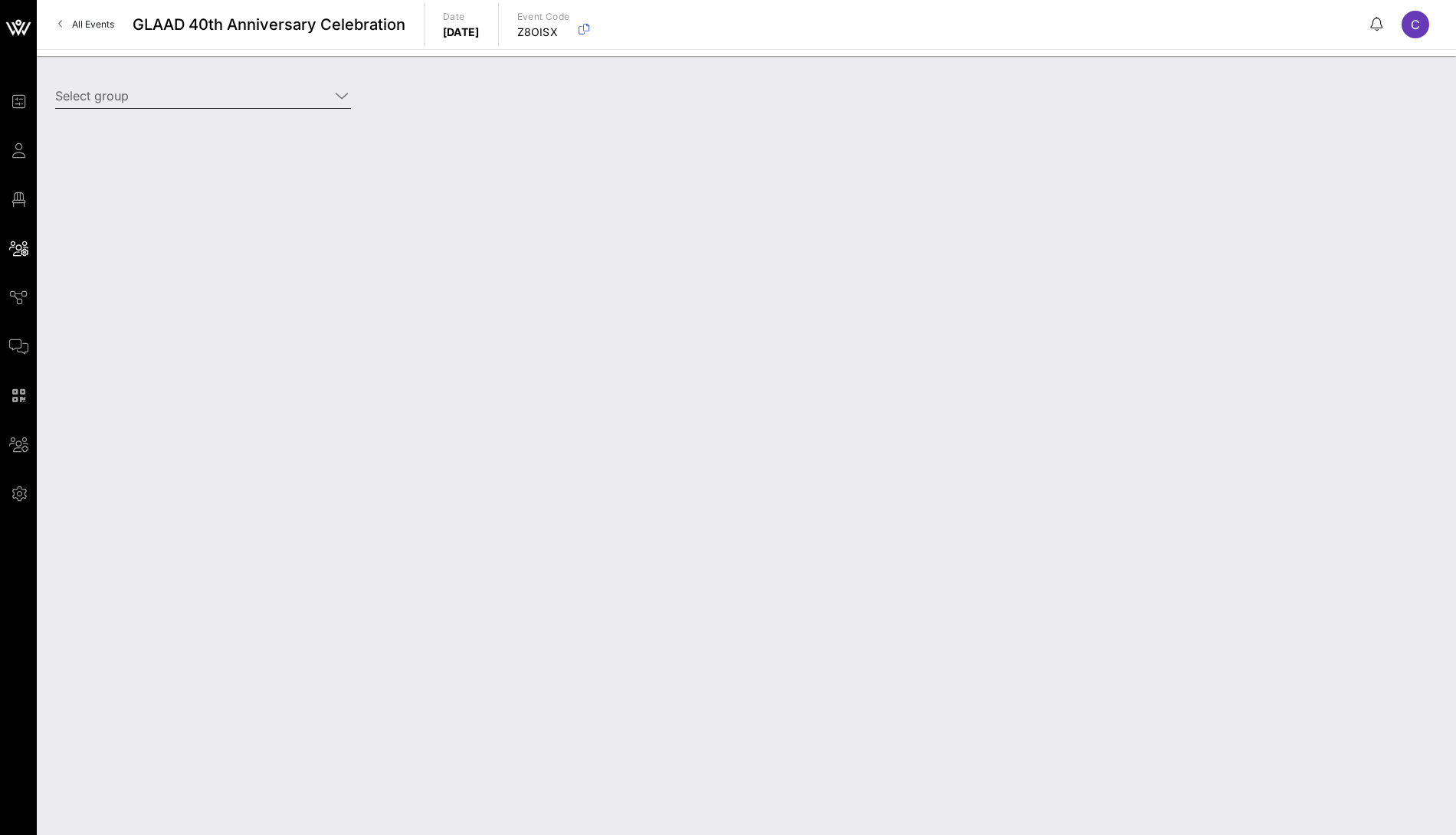
click at [272, 110] on div "Select group" at bounding box center [203, 103] width 296 height 41
click at [276, 95] on input "Select group" at bounding box center [192, 96] width 274 height 25
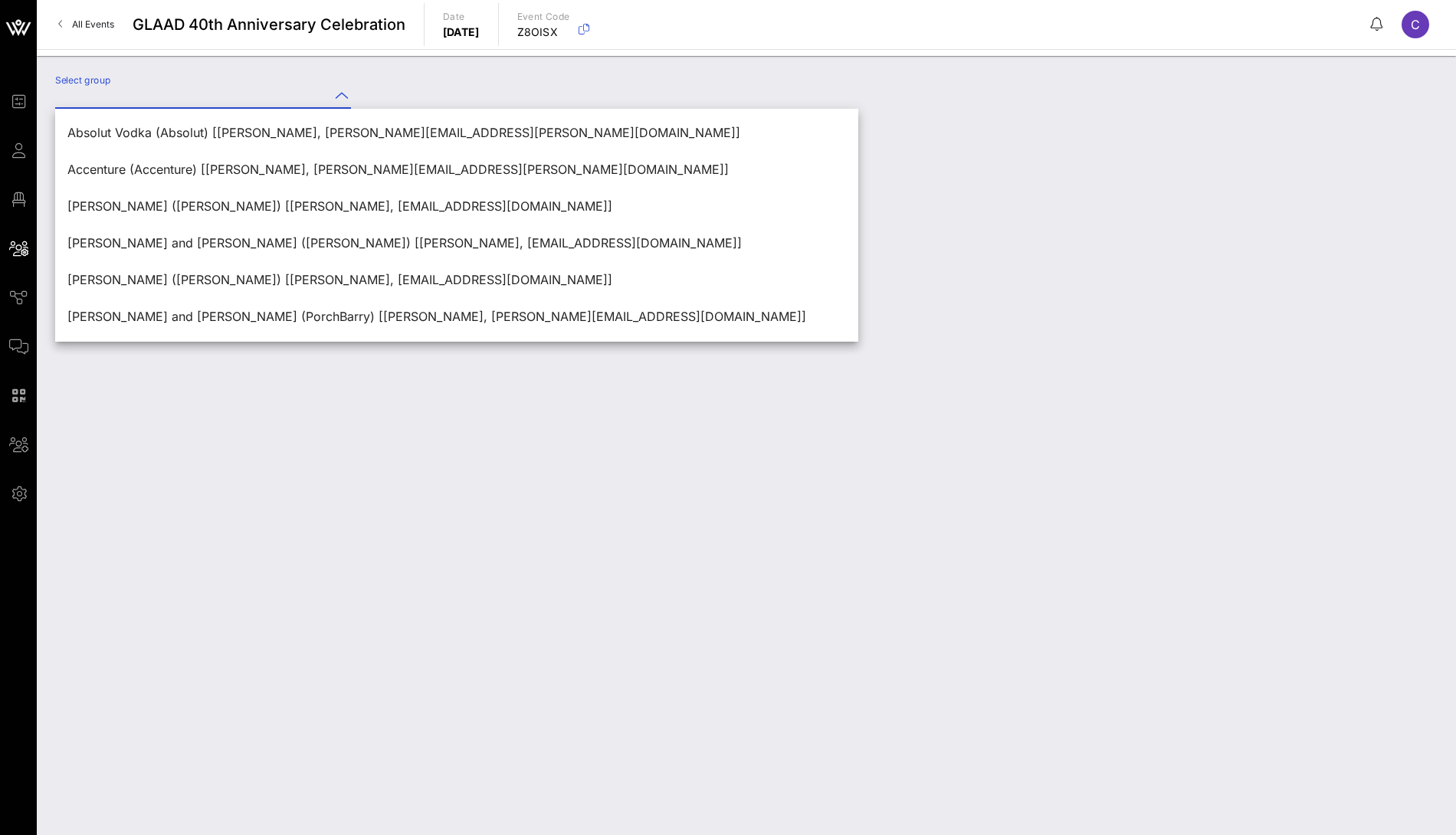
click at [296, 99] on input "Select group" at bounding box center [192, 96] width 274 height 25
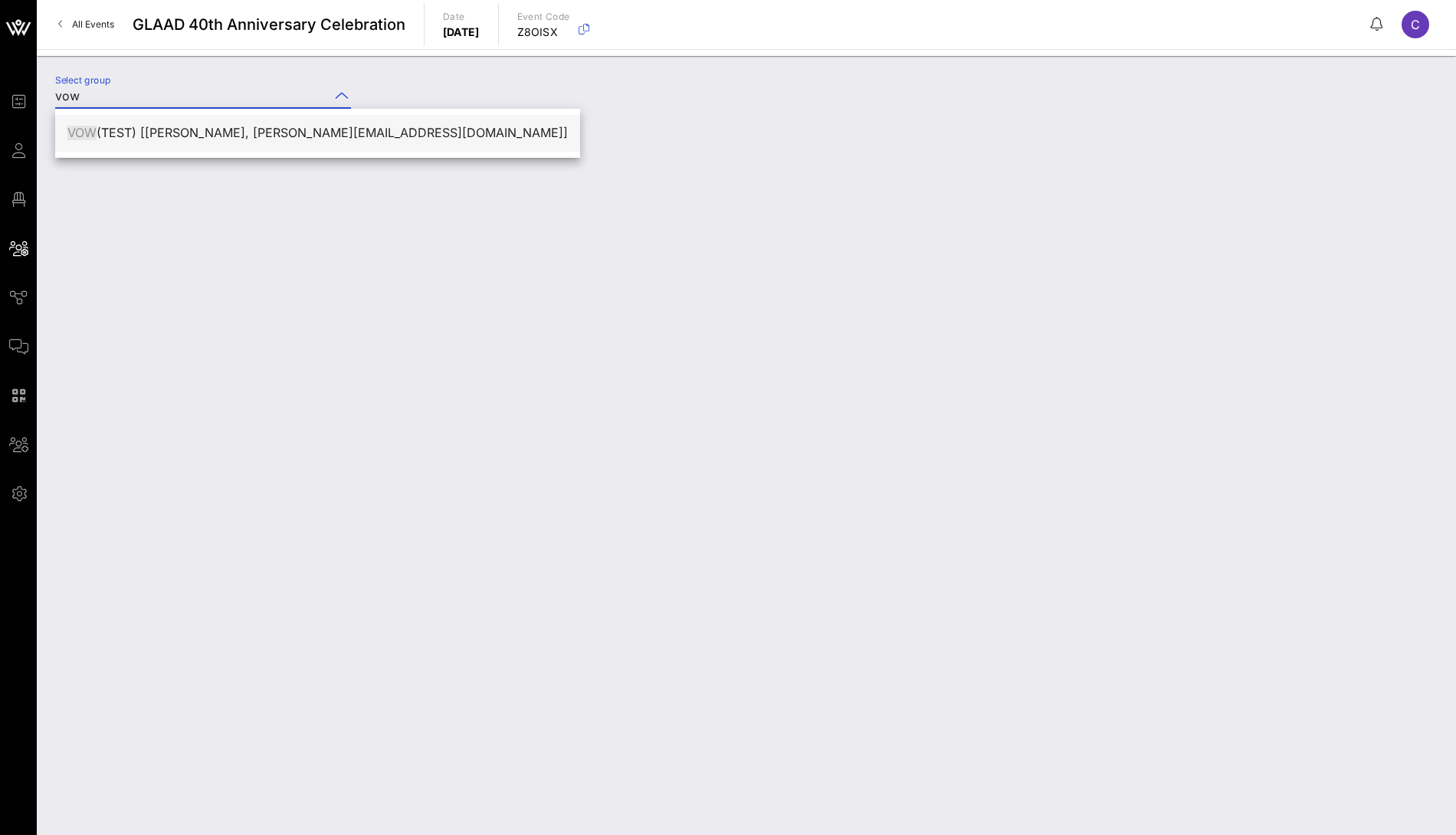
click at [256, 142] on div "VOW (TEST) [Clarisa Tanedo, clarisa@vow.app]" at bounding box center [318, 133] width 501 height 32
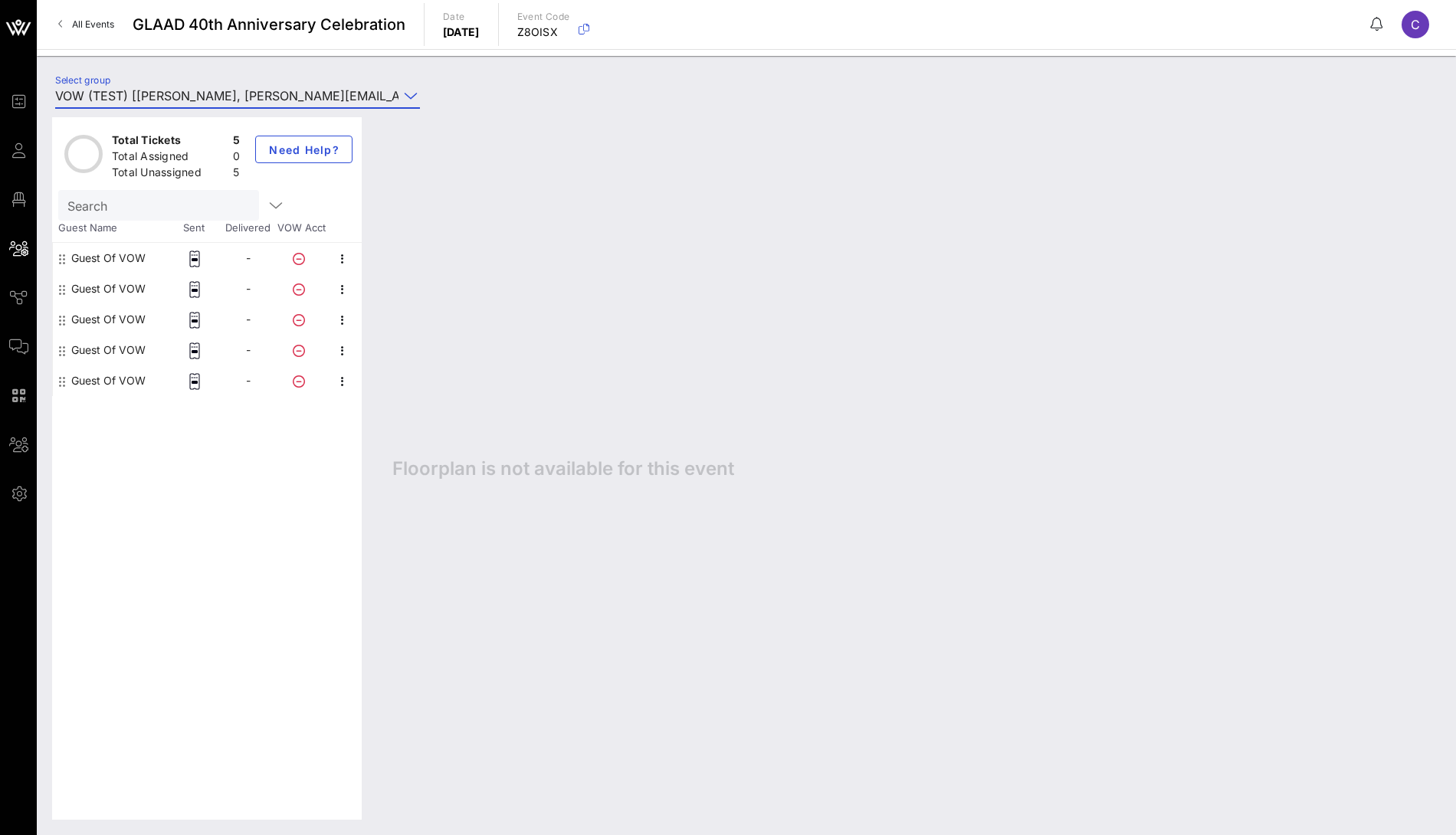
type input "VOW (TEST) [Clarisa Tanedo, clarisa@vow.app]"
click at [95, 257] on div "Guest Of VOW" at bounding box center [109, 258] width 75 height 31
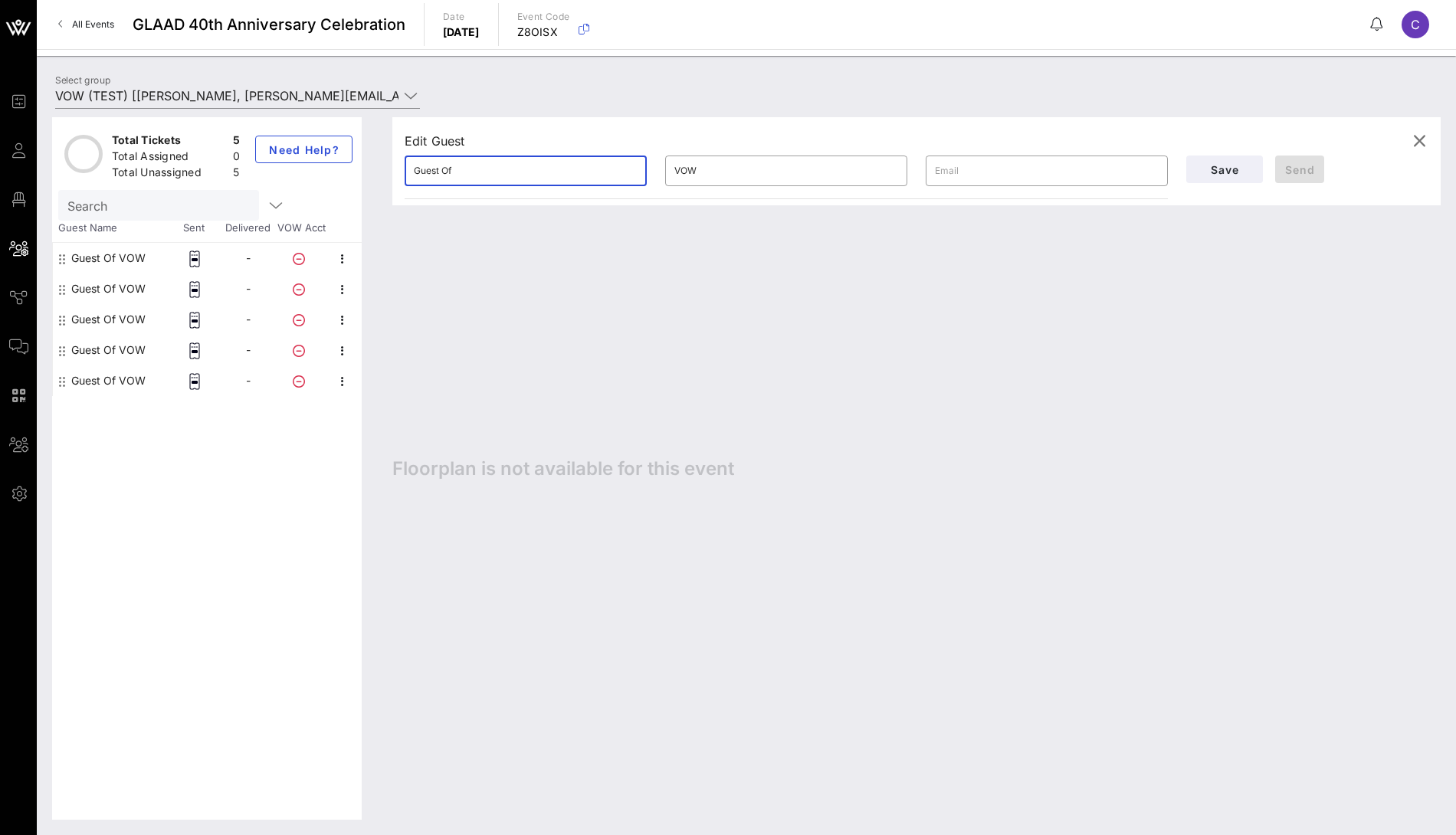
drag, startPoint x: 465, startPoint y: 174, endPoint x: 399, endPoint y: 174, distance: 66.0
click at [399, 174] on div "​ Guest Of" at bounding box center [525, 170] width 261 height 49
type input "yuliia"
type input "d"
click at [931, 171] on div "​" at bounding box center [1046, 171] width 242 height 31
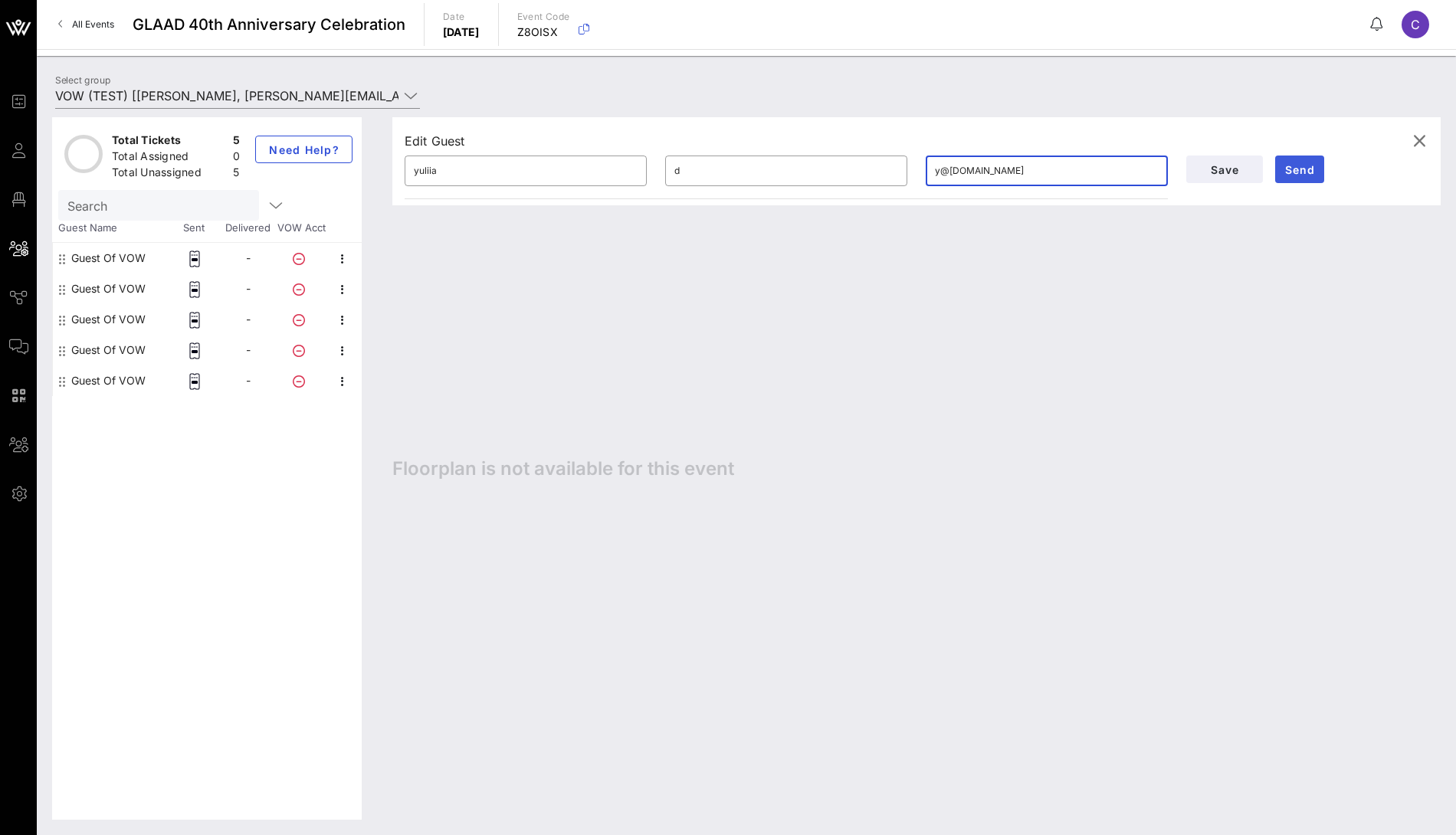
type input "y@vow.app"
click at [1291, 172] on span "Send" at bounding box center [1299, 170] width 36 height 13
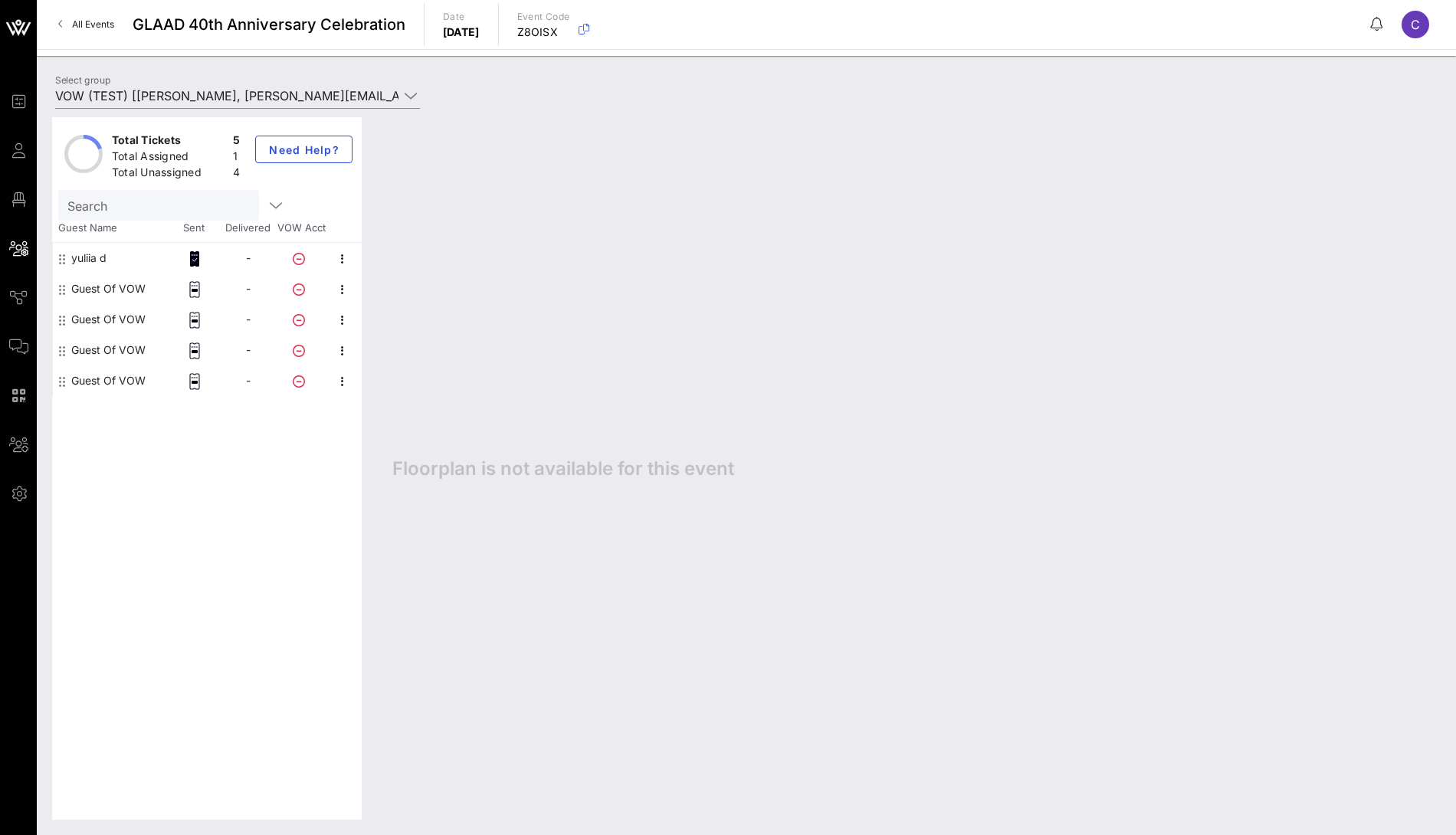
click at [108, 289] on div "Guest Of VOW" at bounding box center [109, 289] width 75 height 31
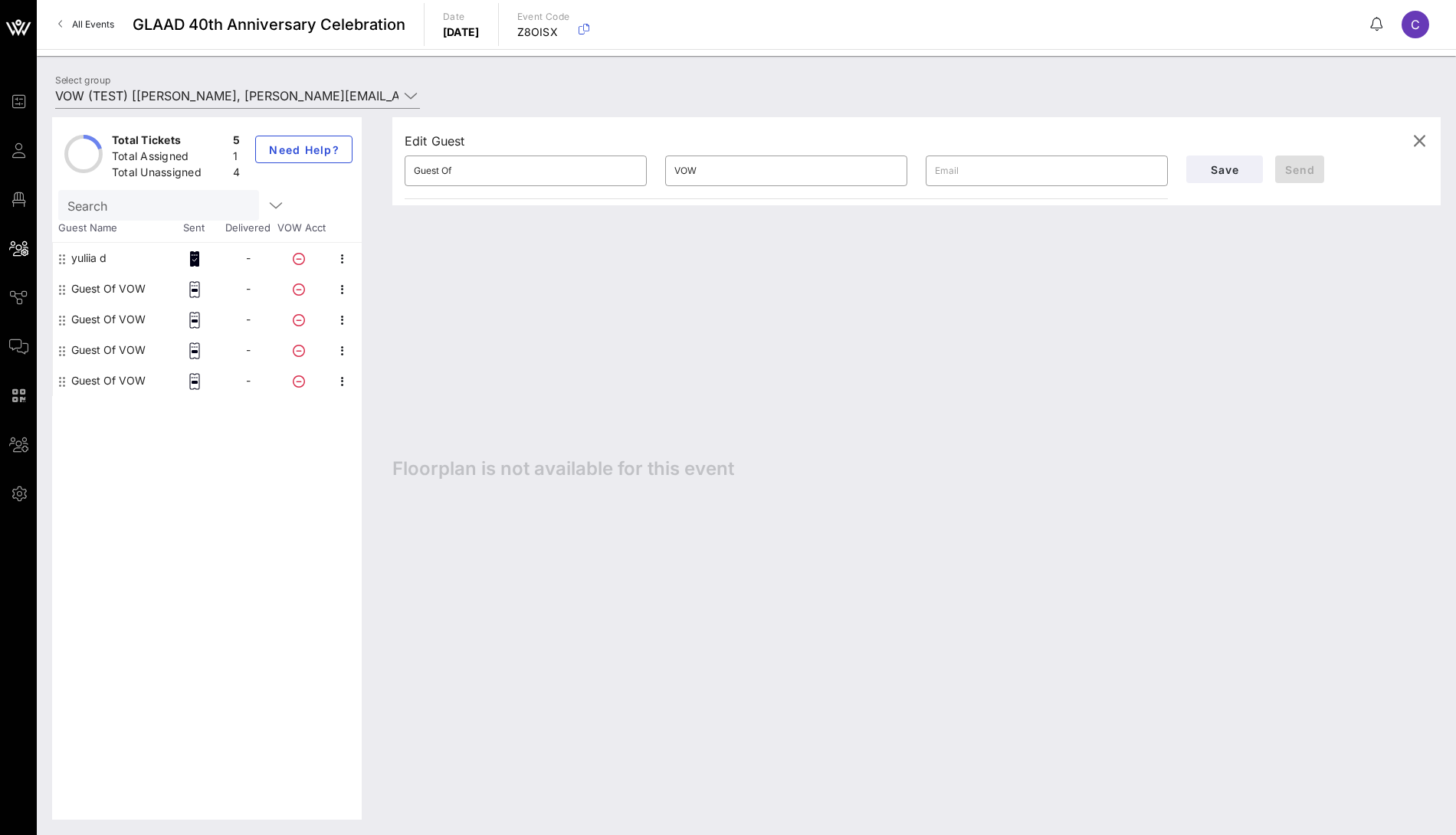
click at [95, 259] on div "yuliia d" at bounding box center [89, 258] width 35 height 31
type input "yuliia"
type input "d"
type input "y@vow.app"
click at [93, 259] on div "yuliia d" at bounding box center [89, 258] width 35 height 31
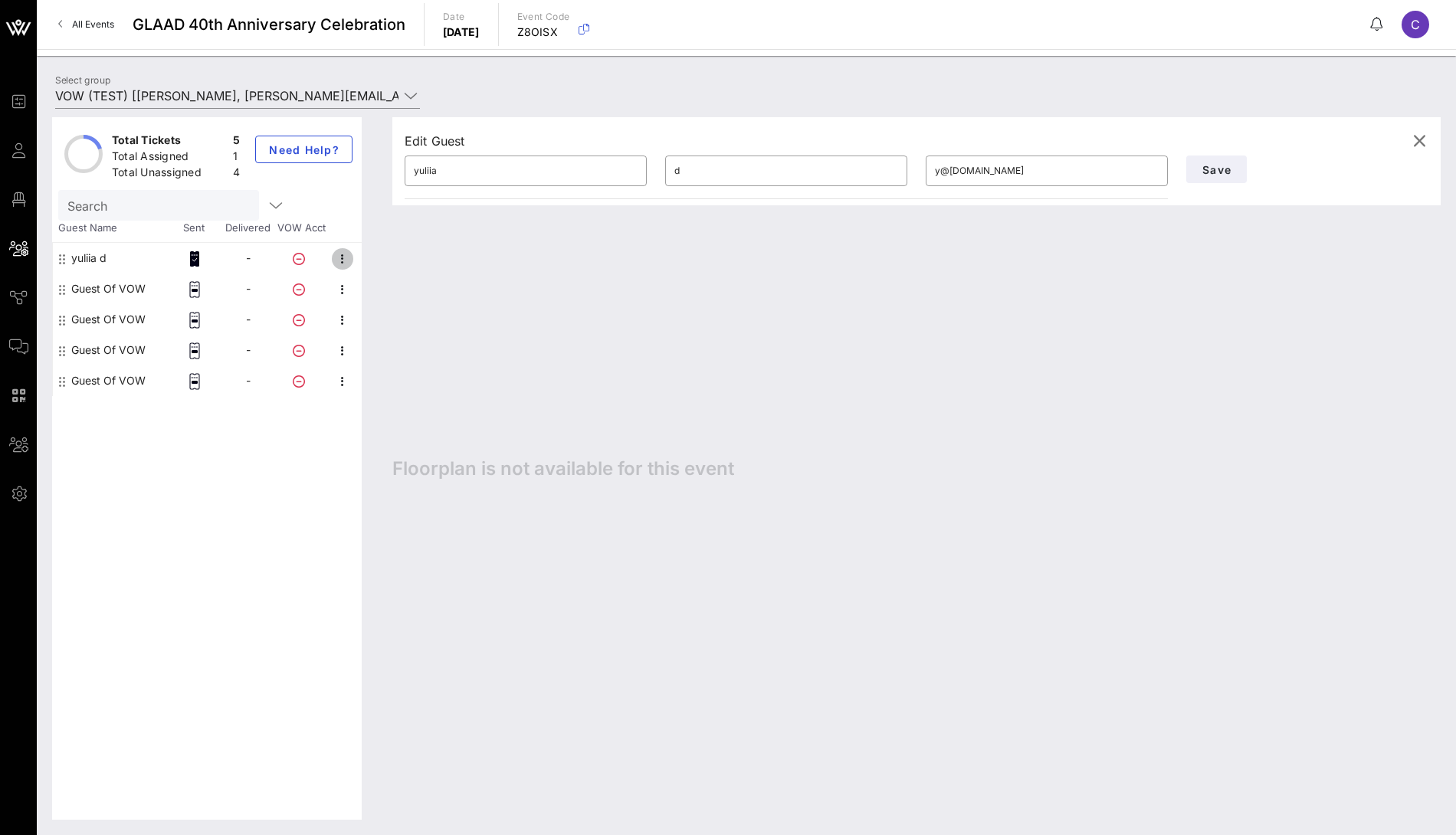
click at [344, 257] on icon "button" at bounding box center [342, 258] width 18 height 18
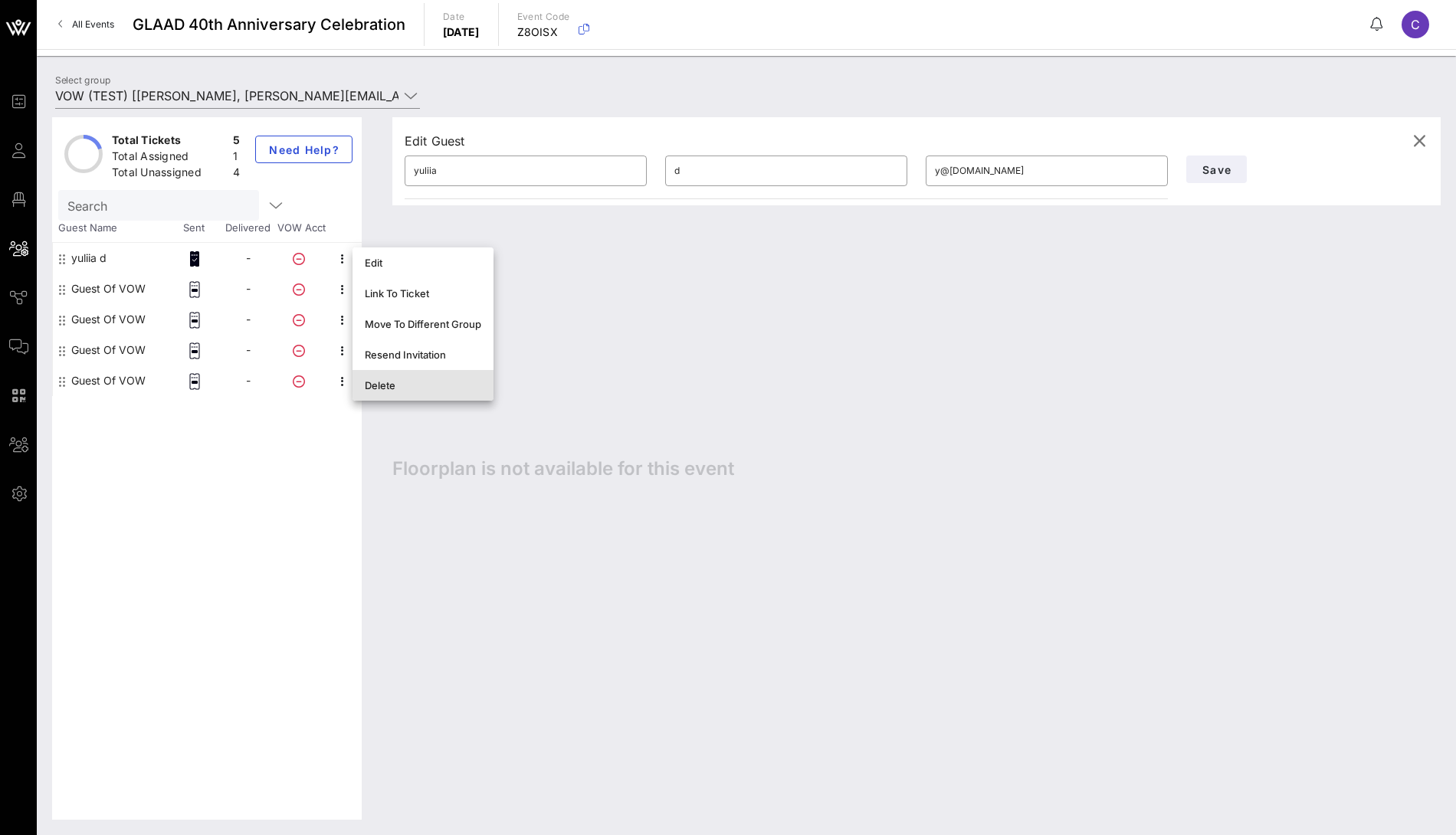
click at [399, 383] on div "Delete" at bounding box center [423, 385] width 117 height 12
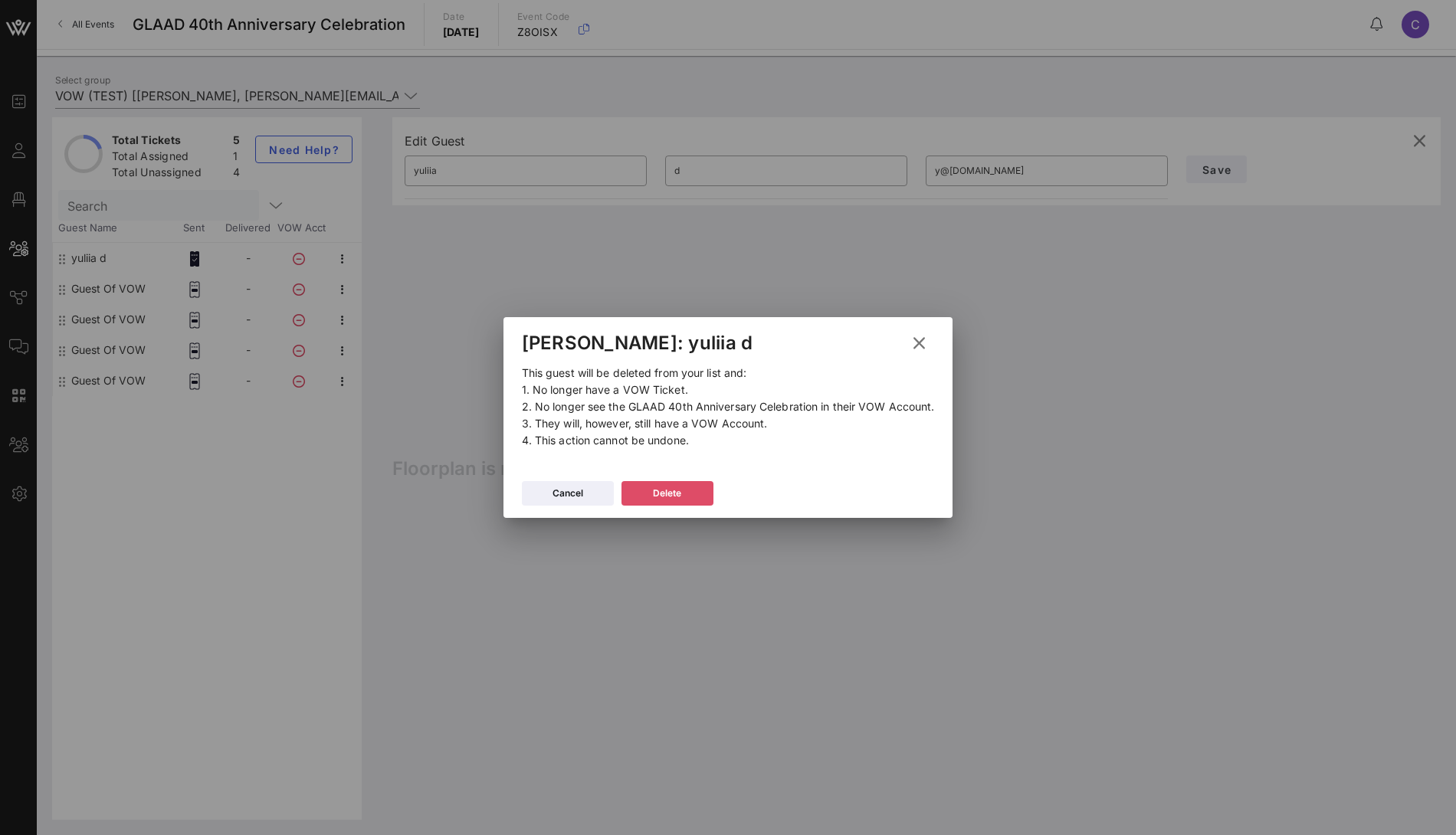
click at [689, 495] on button "Delete" at bounding box center [667, 494] width 92 height 25
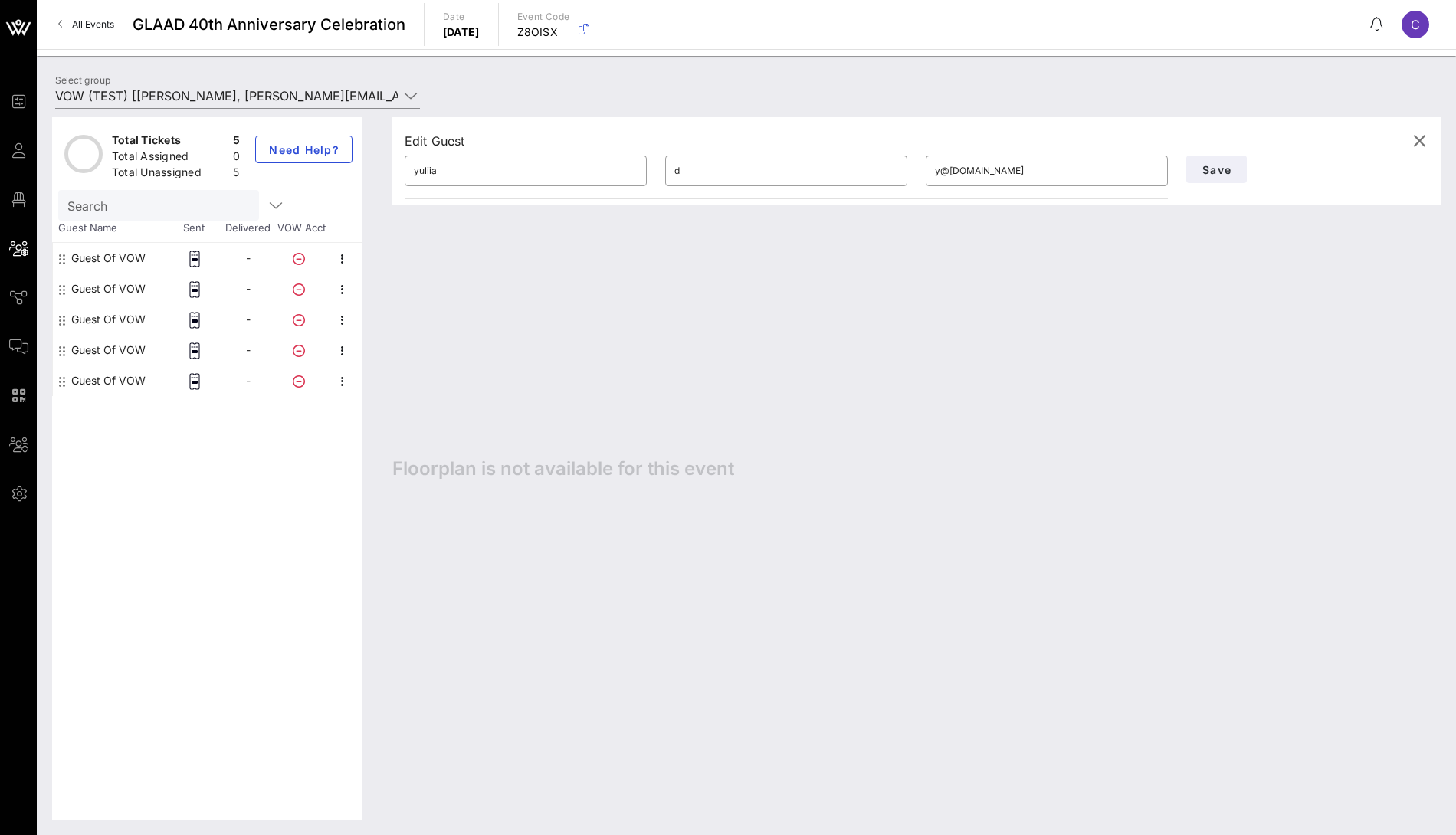
click at [125, 259] on div "Guest Of VOW" at bounding box center [109, 258] width 75 height 31
type input "Guest Of"
type input "VOW"
click at [593, 28] on icon "button" at bounding box center [584, 29] width 18 height 18
click at [162, 91] on input "VOW (TEST) [Clarisa Tanedo, clarisa@vow.app]" at bounding box center [226, 96] width 343 height 25
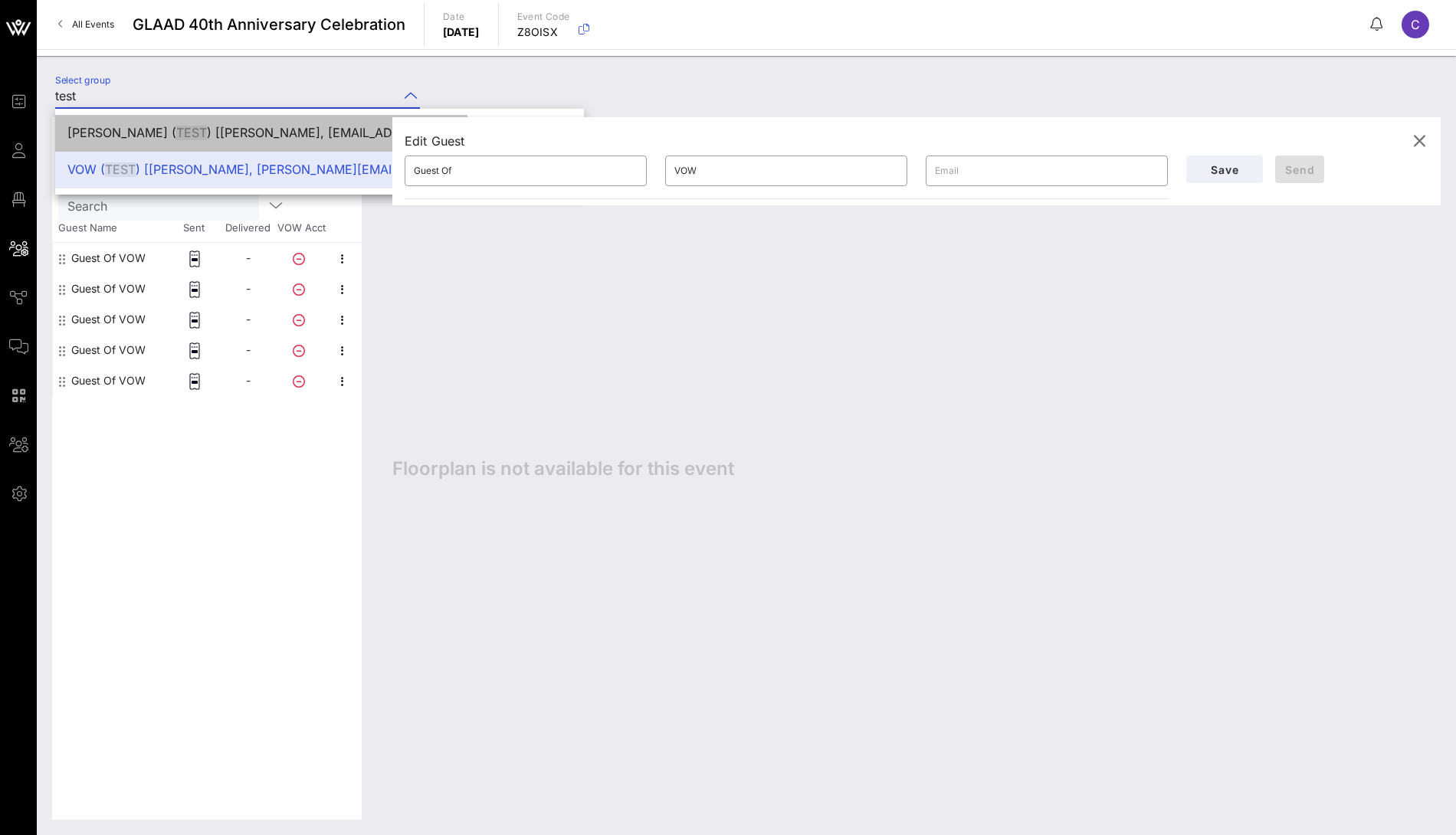
click at [148, 134] on div "Crystal Harrell ( TEST ) [Crystal Harrell, crystaldharrell1@gmail.com]" at bounding box center [320, 133] width 504 height 14
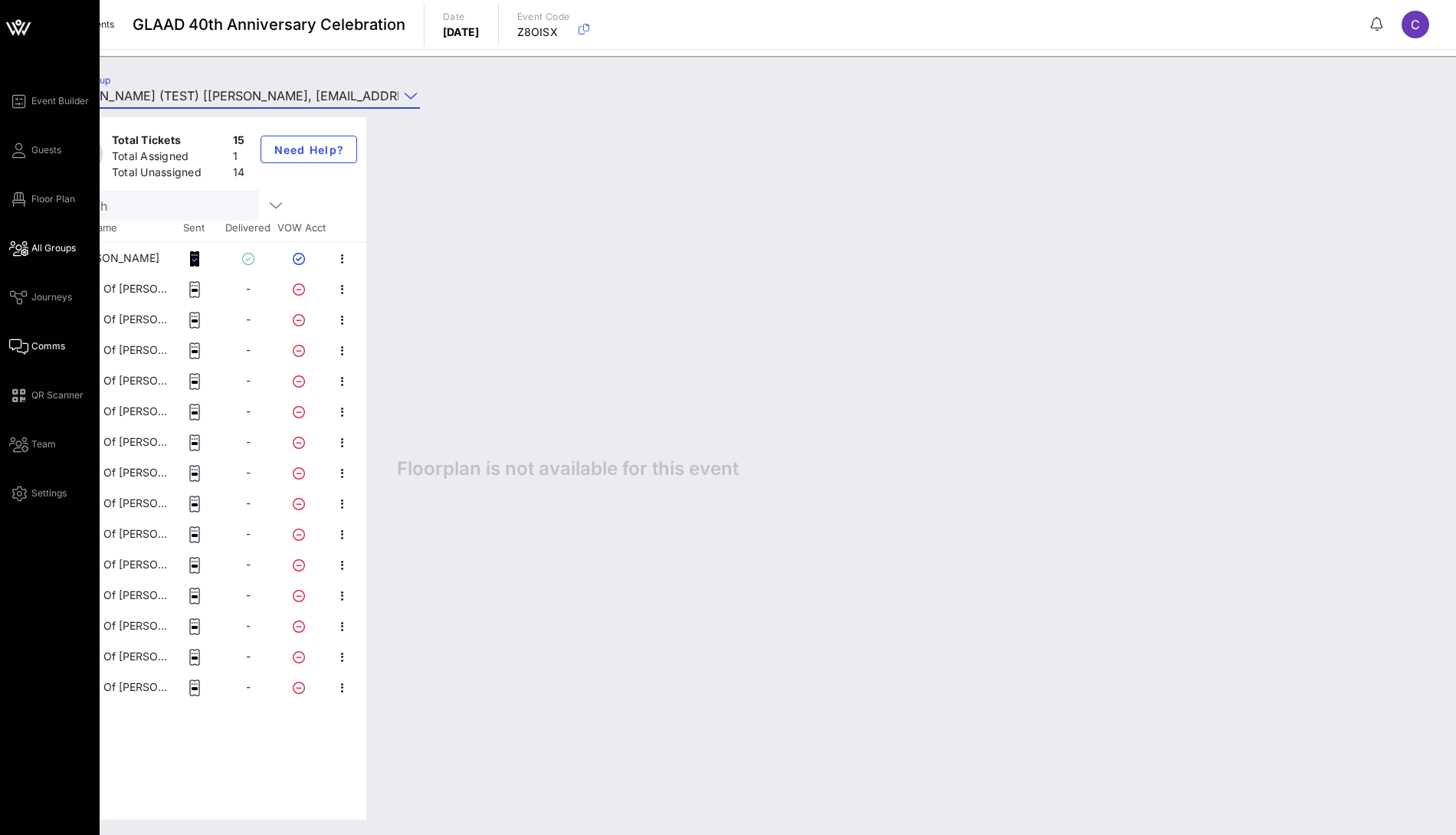
type input "Crystal Harrell (TEST) [Crystal Harrell, crystaldharrell1@gmail.com]"
click at [35, 348] on span "Comms" at bounding box center [48, 346] width 33 height 13
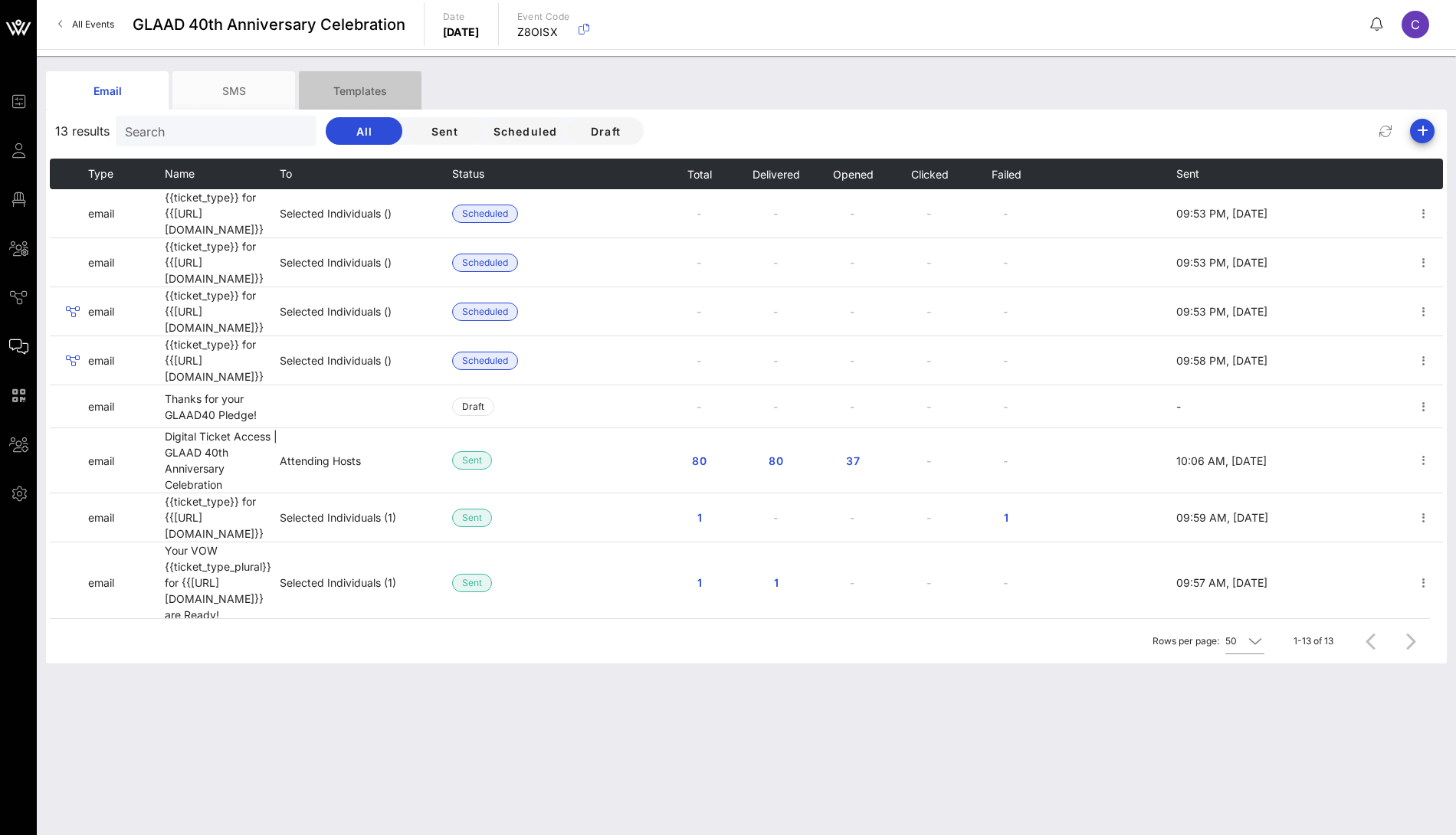
click at [363, 72] on div "Templates" at bounding box center [360, 91] width 122 height 38
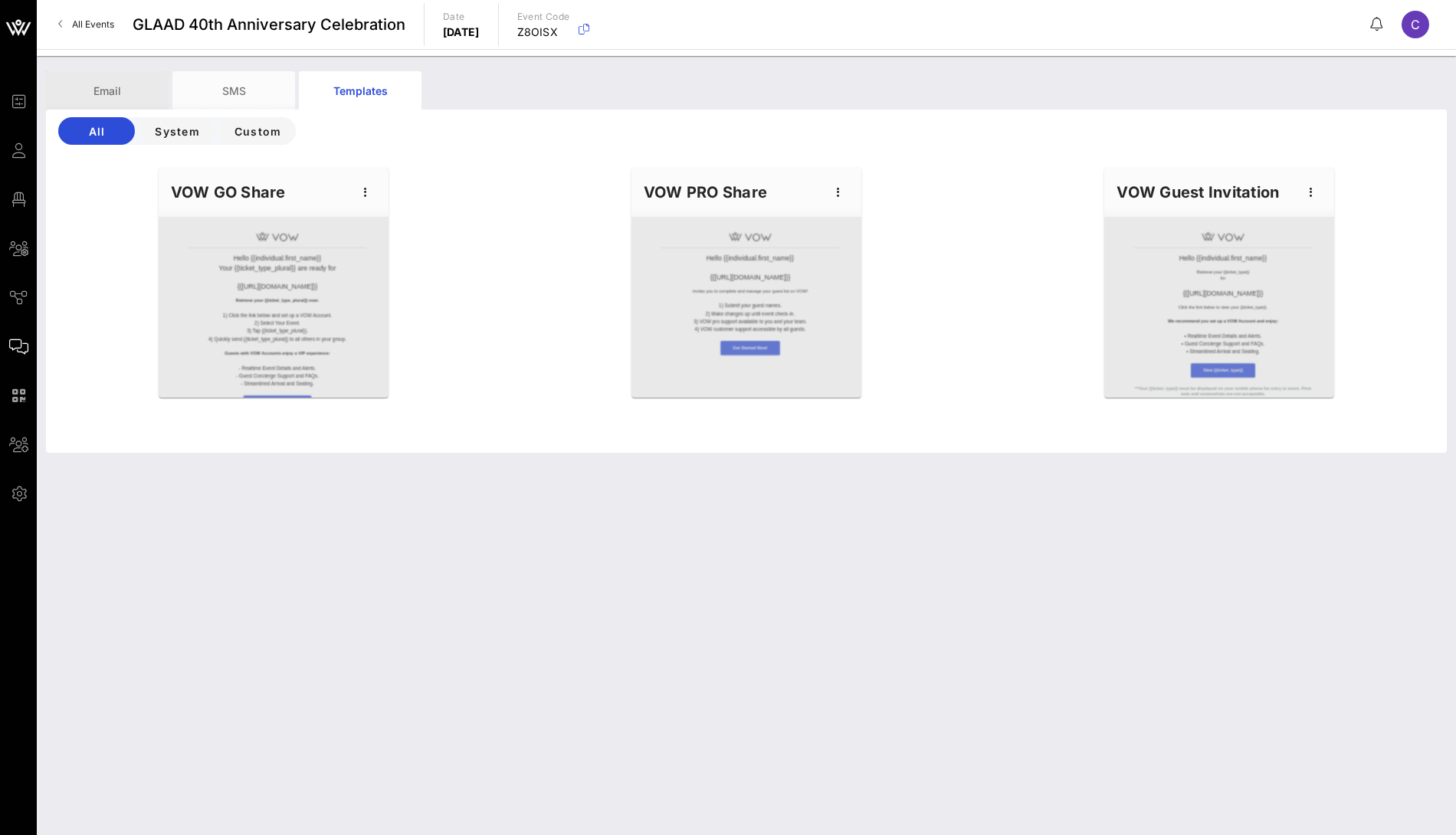
click at [86, 79] on div "Email" at bounding box center [107, 91] width 122 height 38
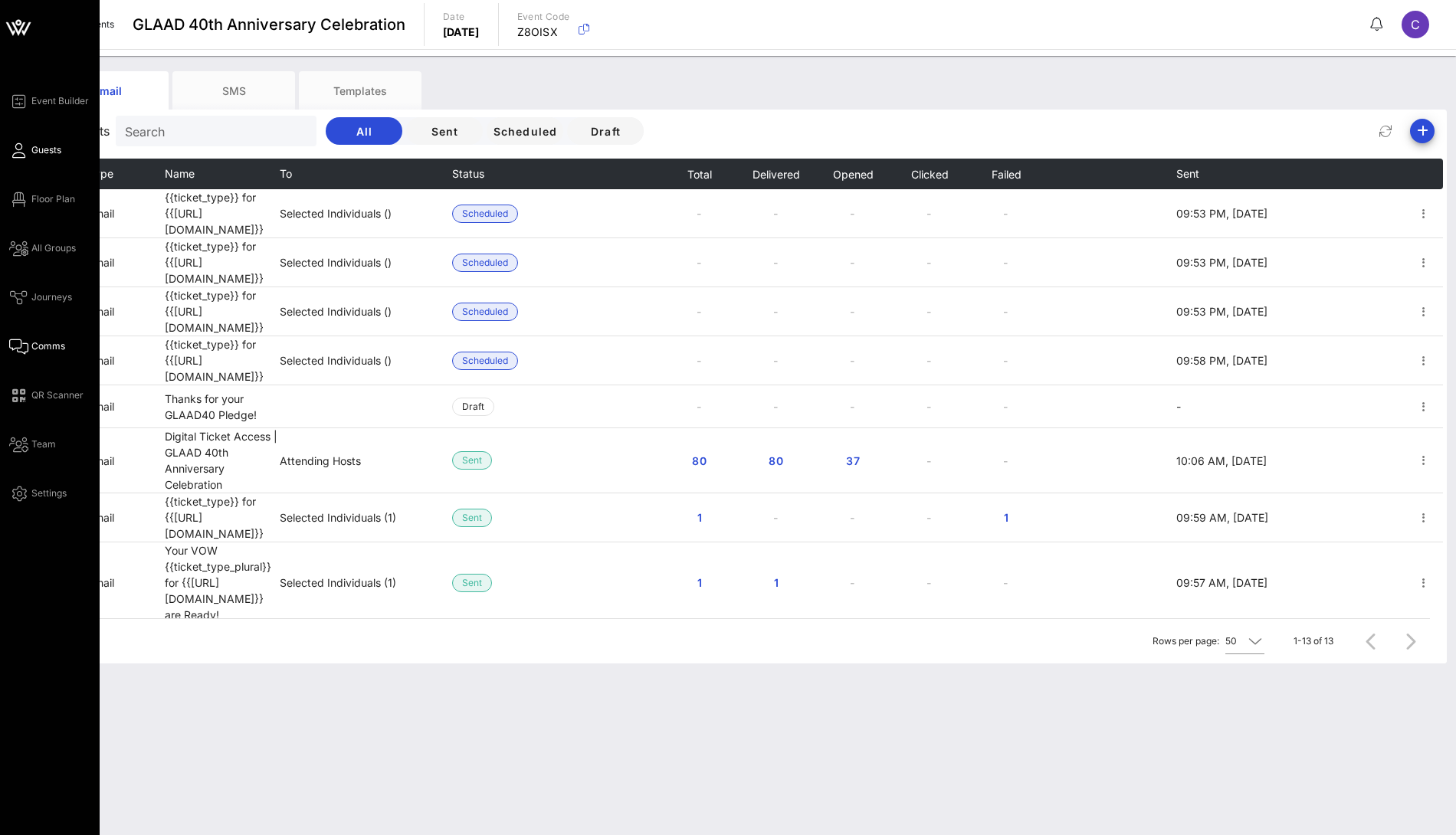
click at [49, 149] on span "Guests" at bounding box center [46, 150] width 30 height 13
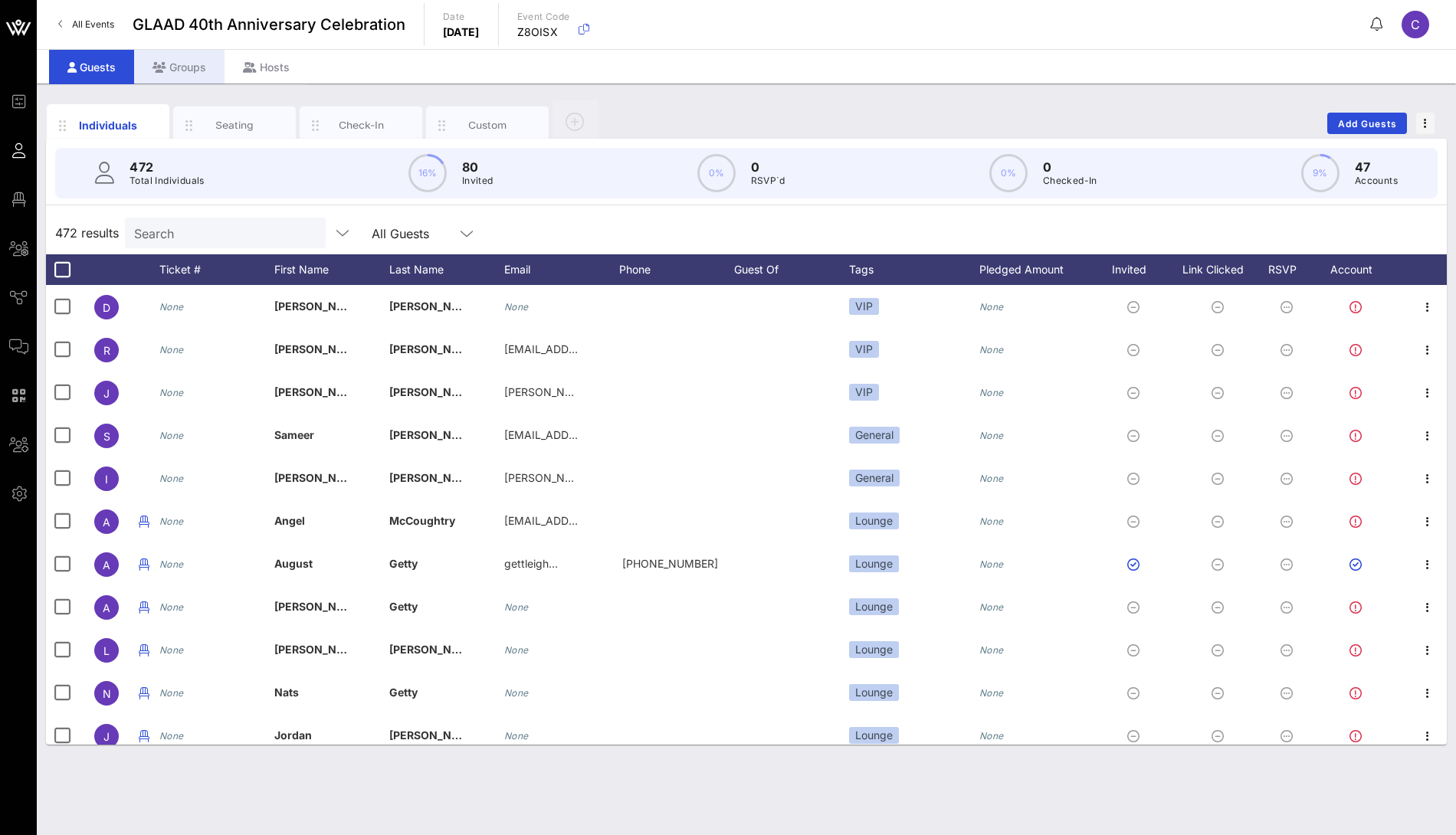
click at [197, 72] on div "Groups" at bounding box center [179, 67] width 91 height 34
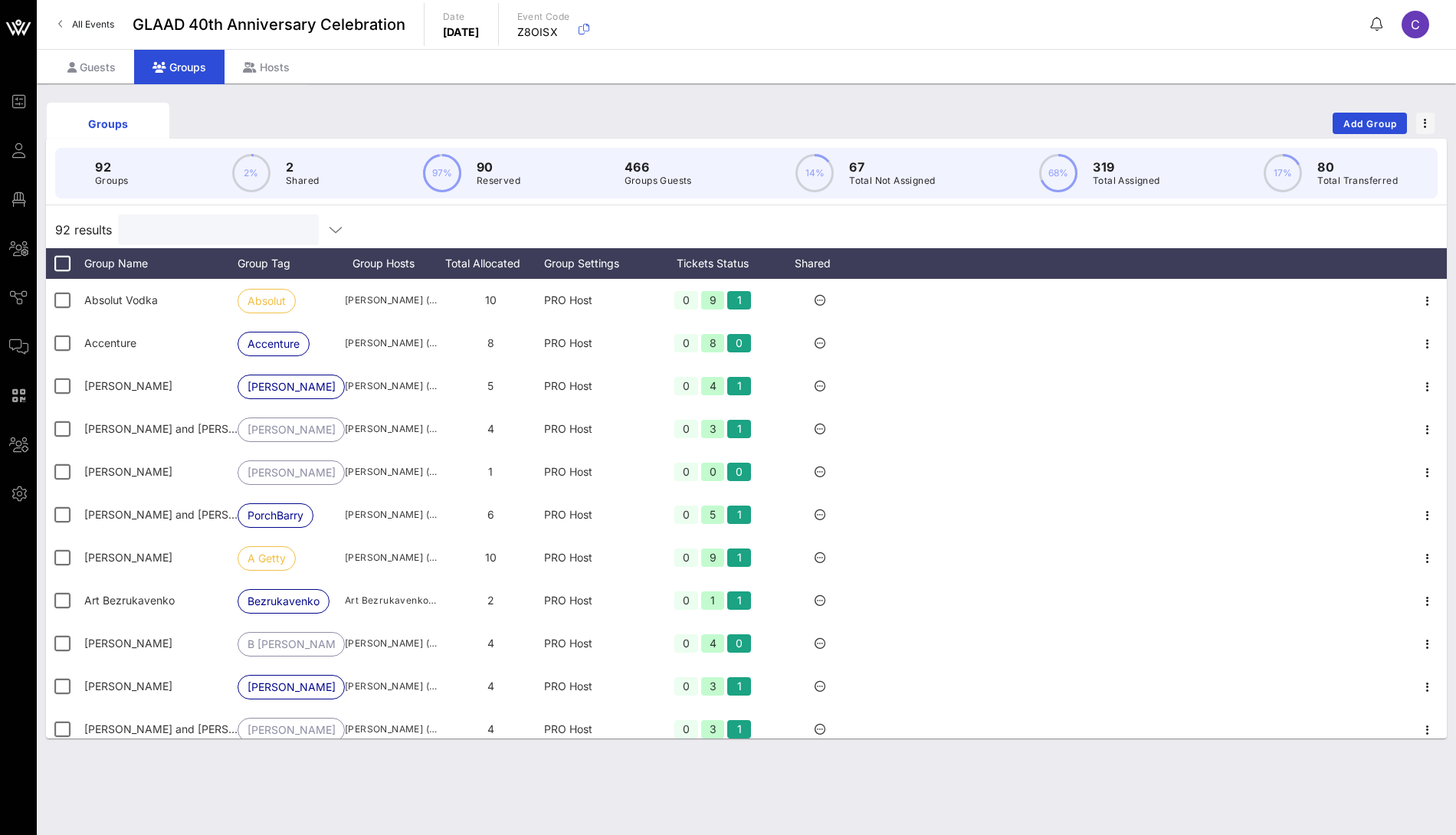
click at [243, 235] on input "text" at bounding box center [217, 229] width 180 height 20
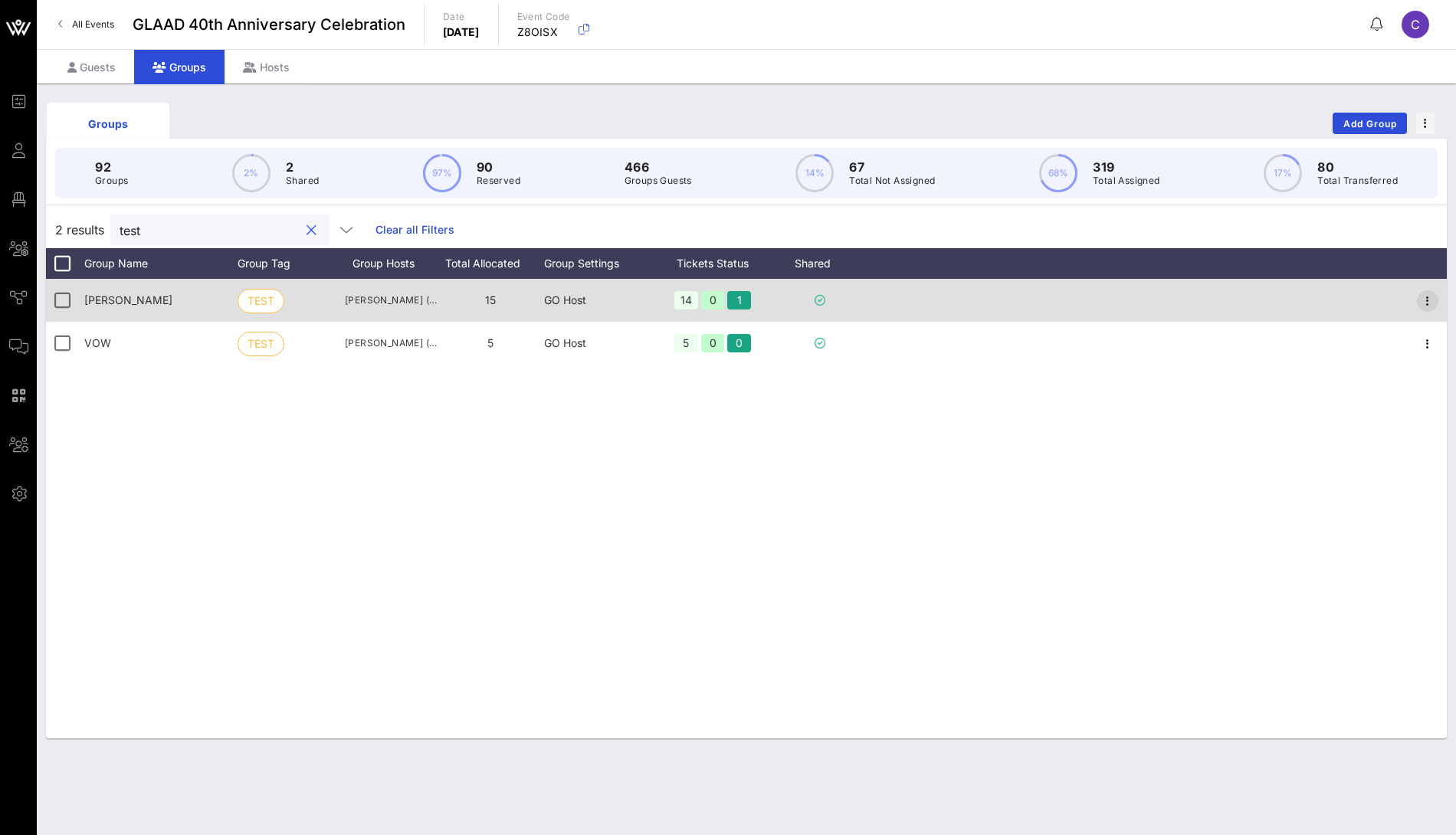
type input "test"
click at [1426, 303] on icon "button" at bounding box center [1427, 301] width 18 height 18
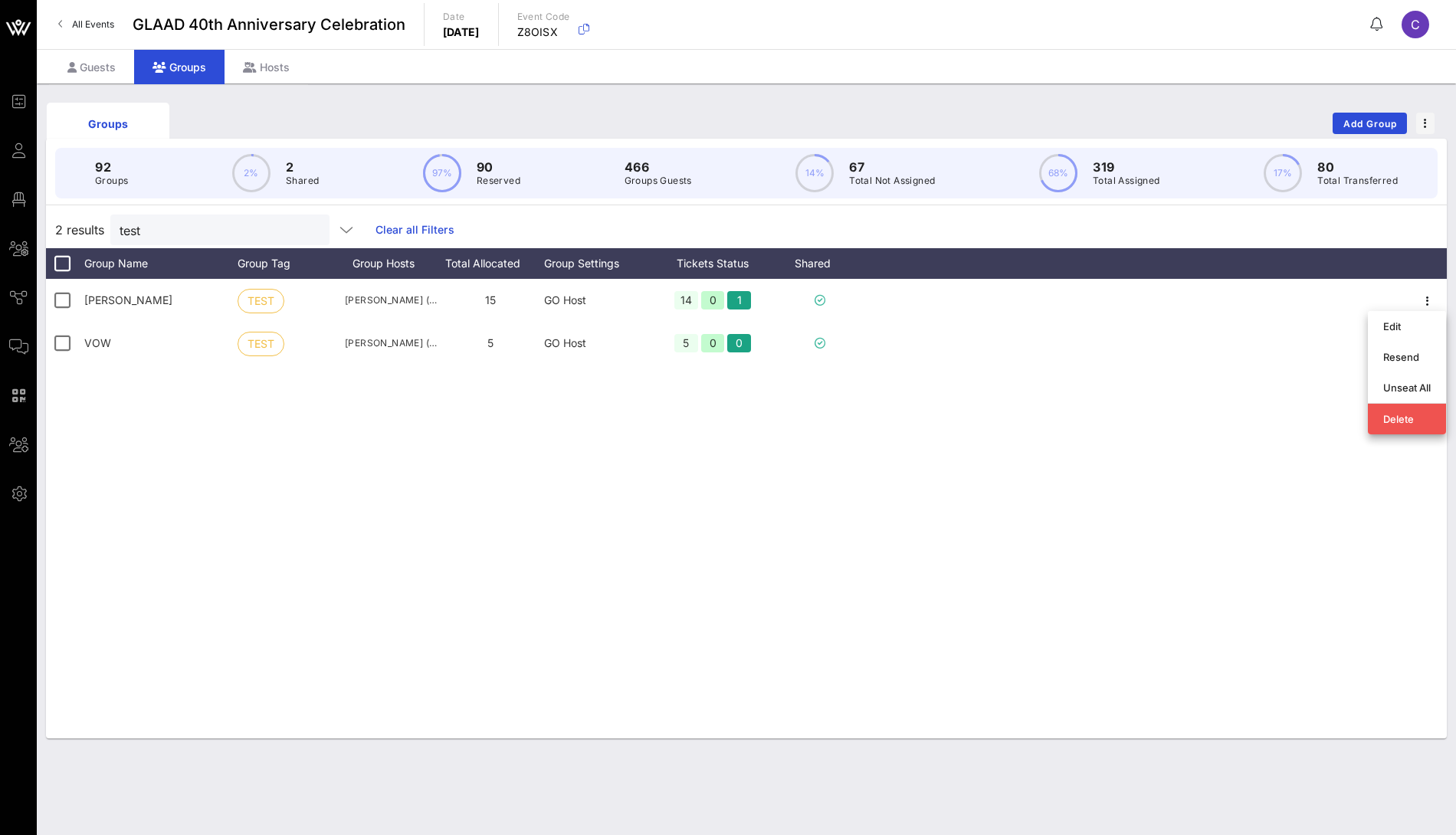
click at [1016, 473] on div "Crystal Harrell TEST Crystal Harrell (crystaldharrell1@gmail.com) 15 GO Host 14…" at bounding box center [746, 508] width 1401 height 460
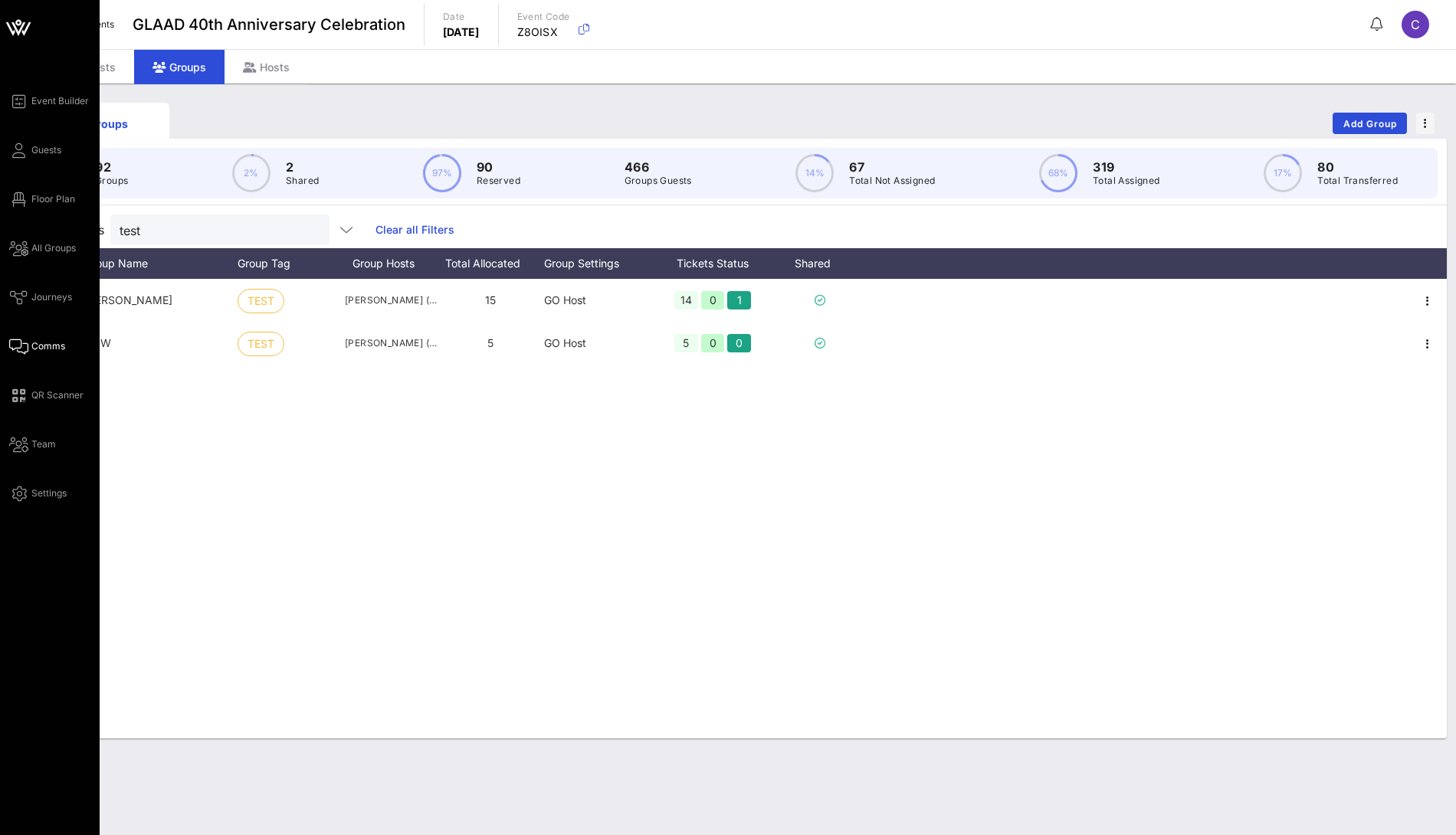
click at [36, 349] on span "Comms" at bounding box center [48, 346] width 33 height 13
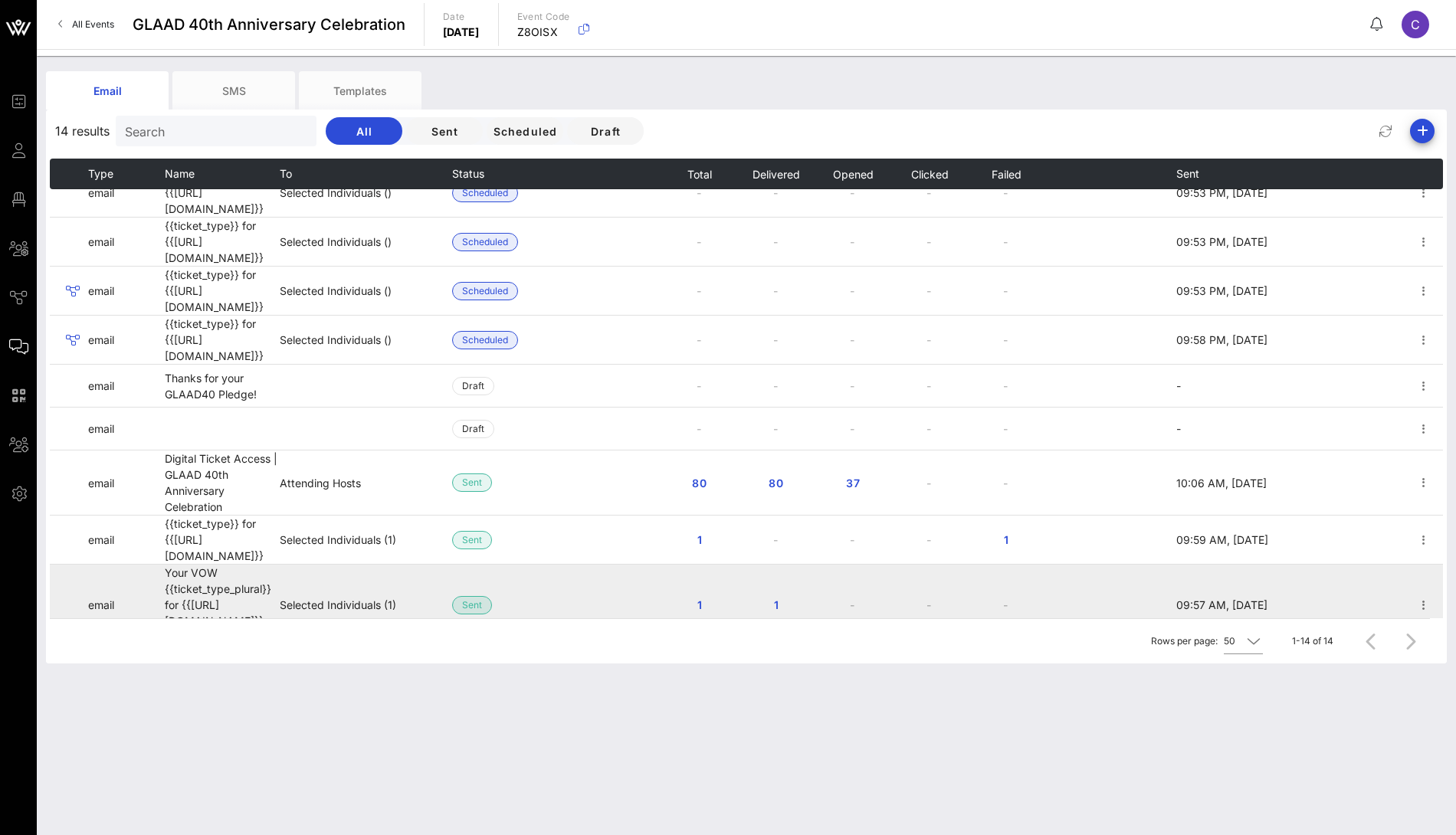
scroll to position [28, 0]
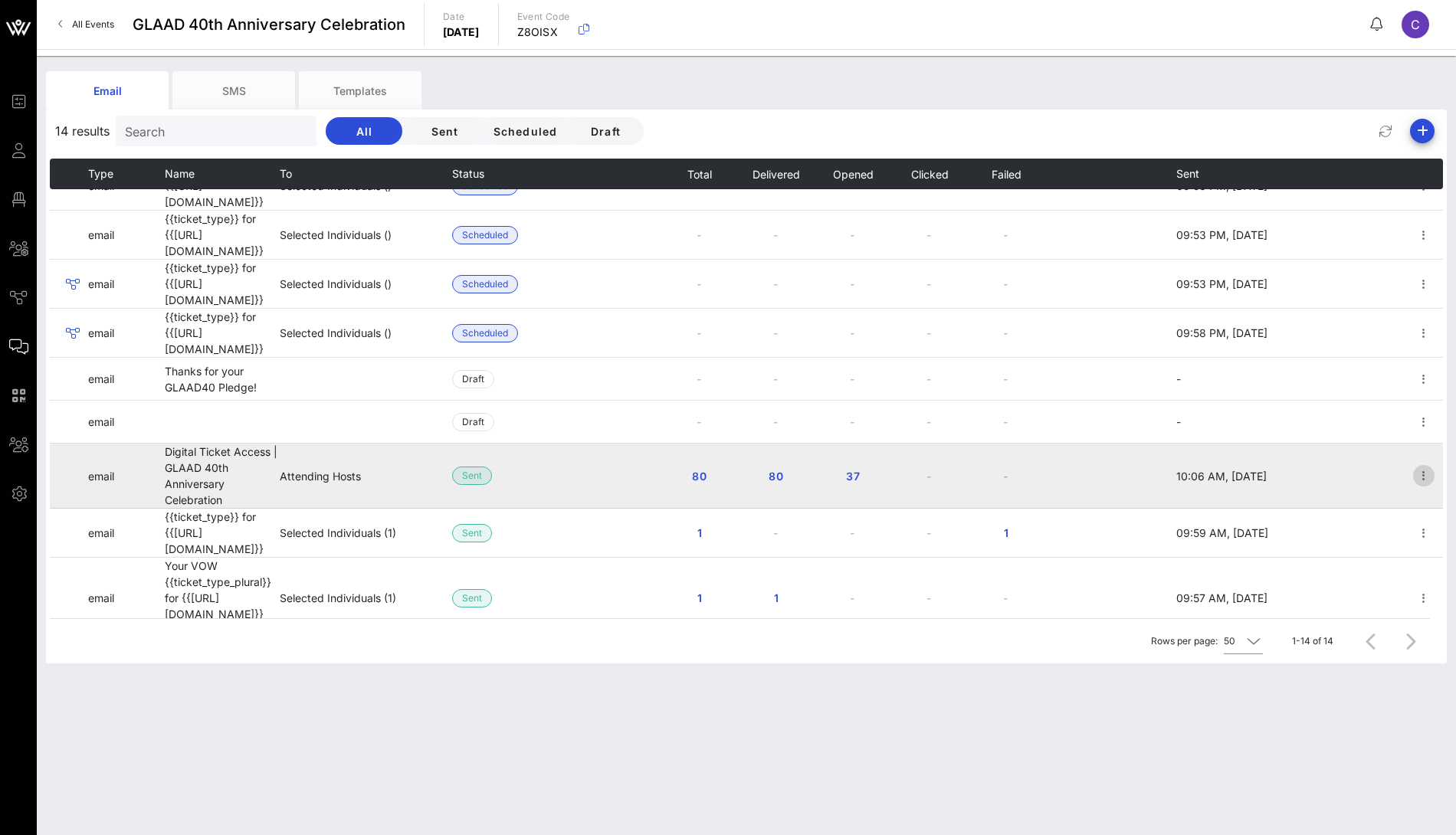
click at [1424, 466] on icon "button" at bounding box center [1424, 475] width 18 height 18
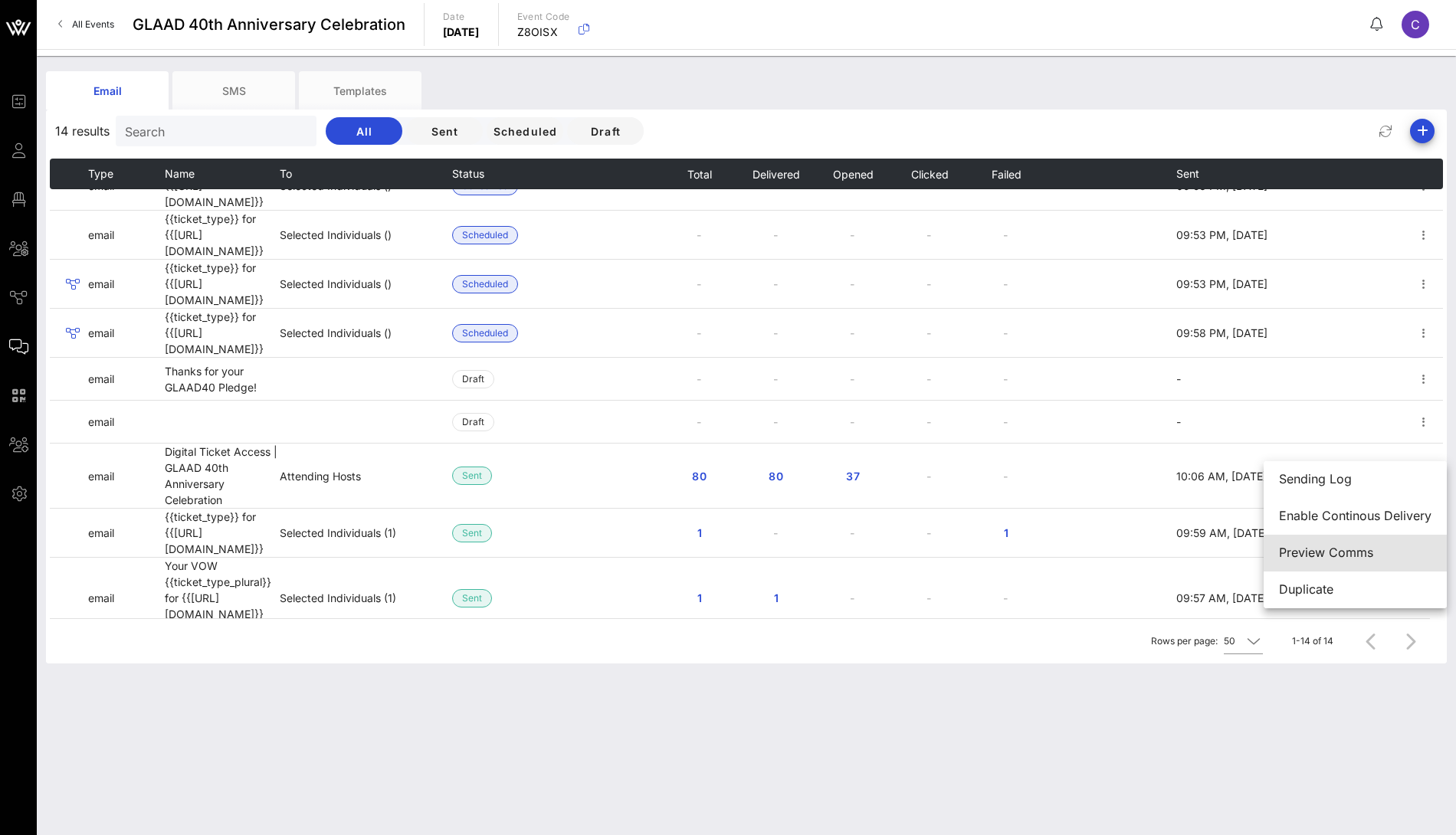
click at [1300, 556] on div "Preview Comms" at bounding box center [1356, 552] width 153 height 14
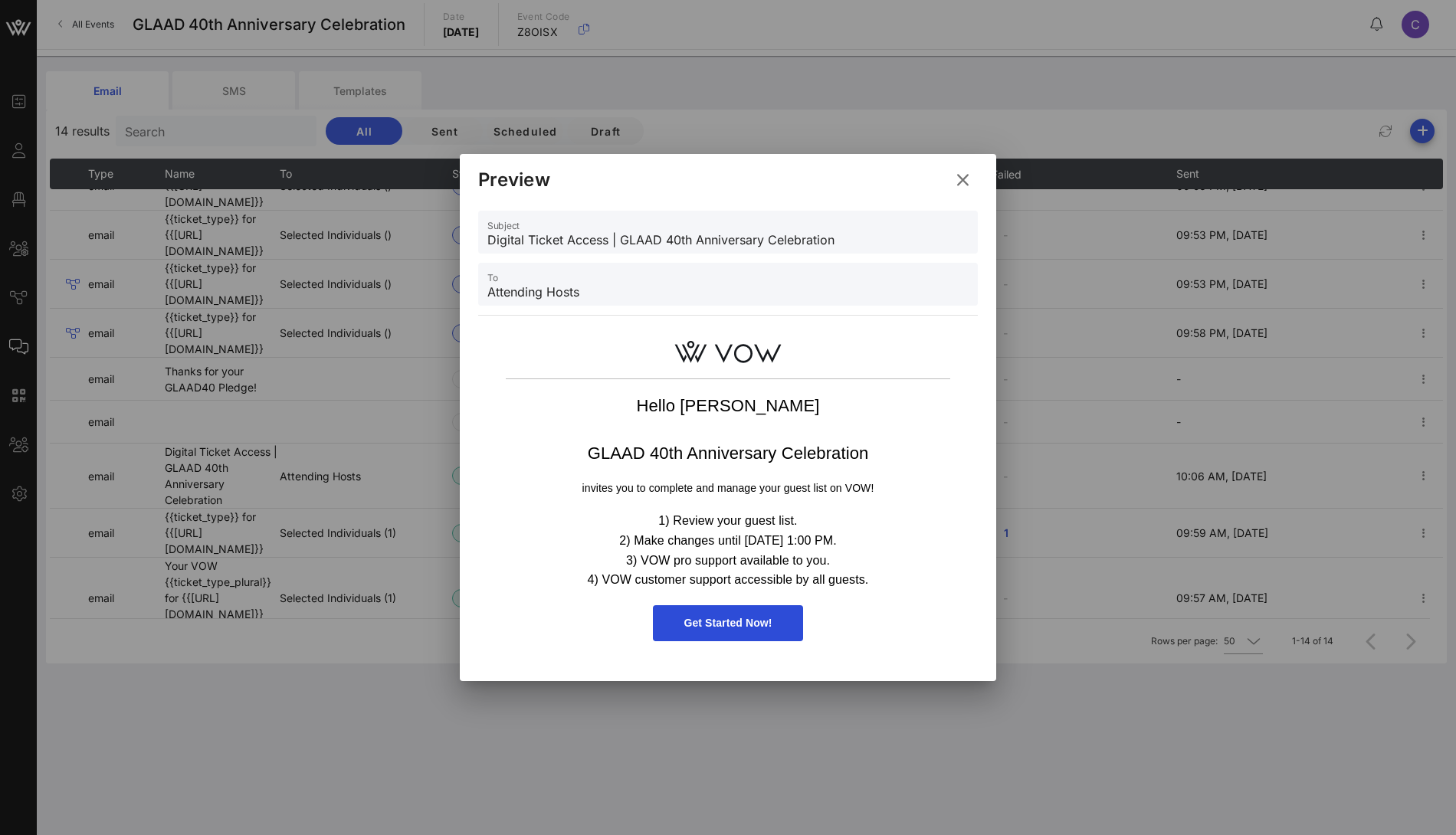
click at [962, 180] on icon at bounding box center [962, 181] width 21 height 19
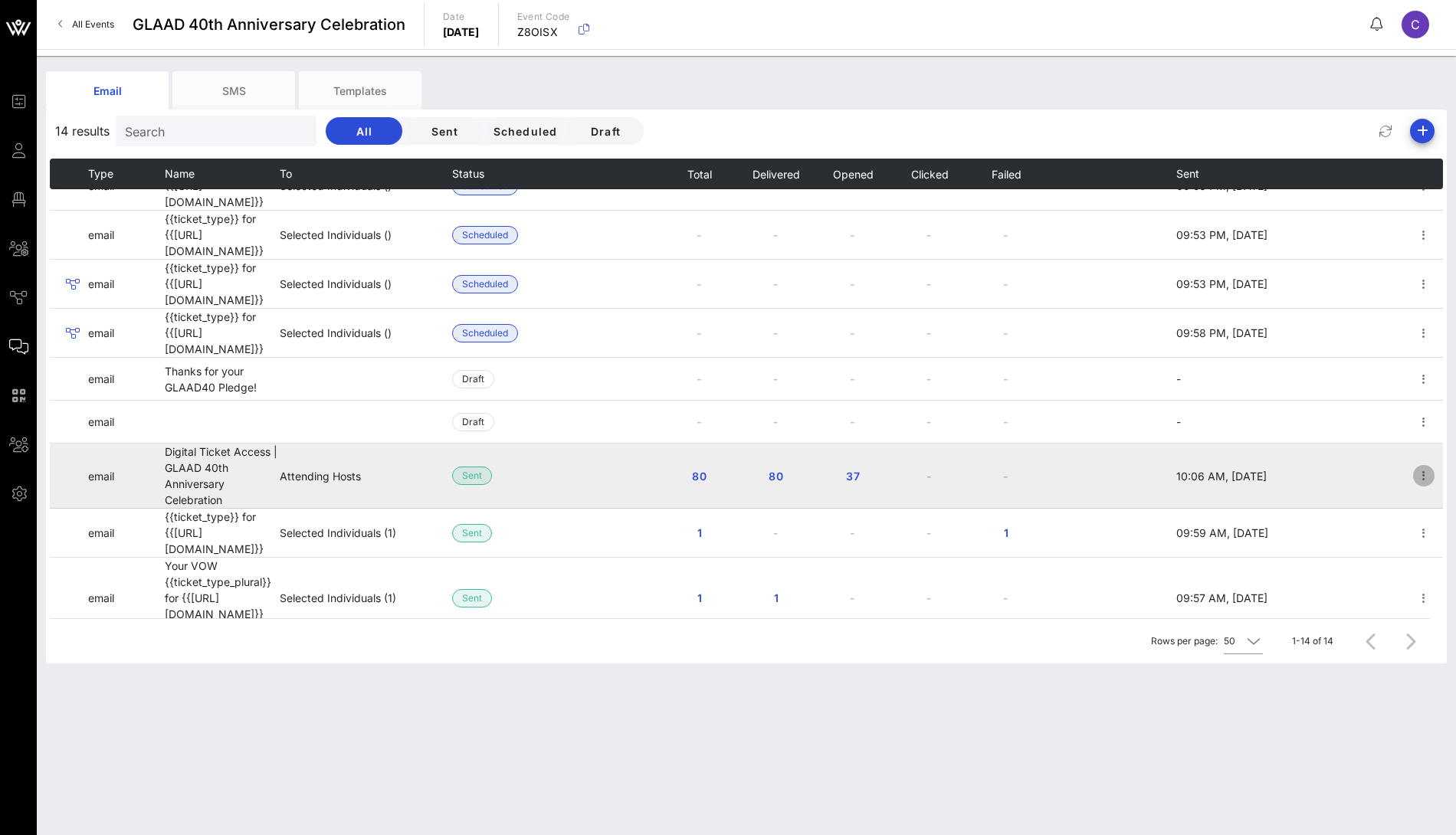
click at [1426, 466] on icon "button" at bounding box center [1424, 475] width 18 height 18
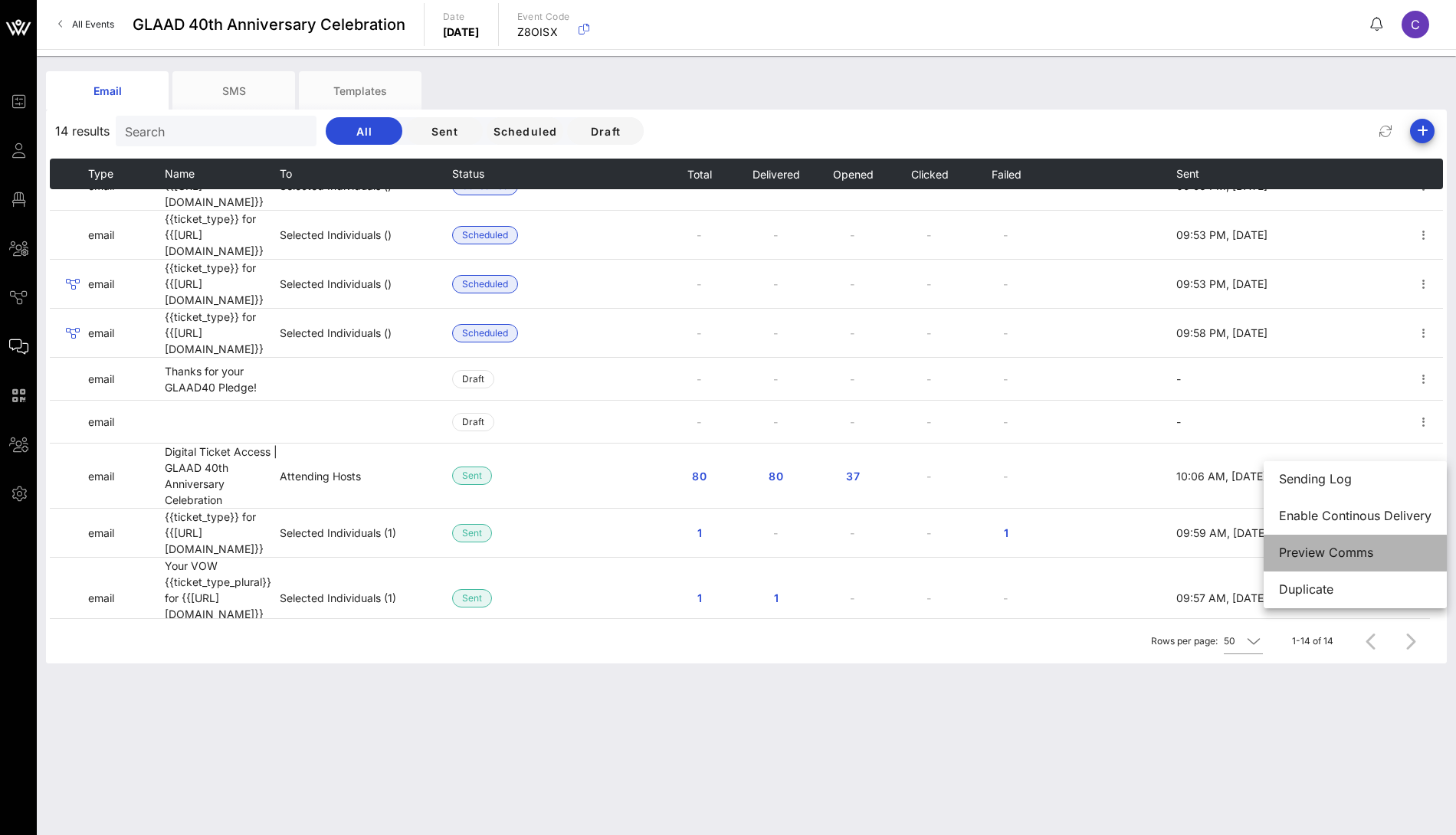
click at [1314, 547] on div "Preview Comms" at bounding box center [1356, 552] width 153 height 14
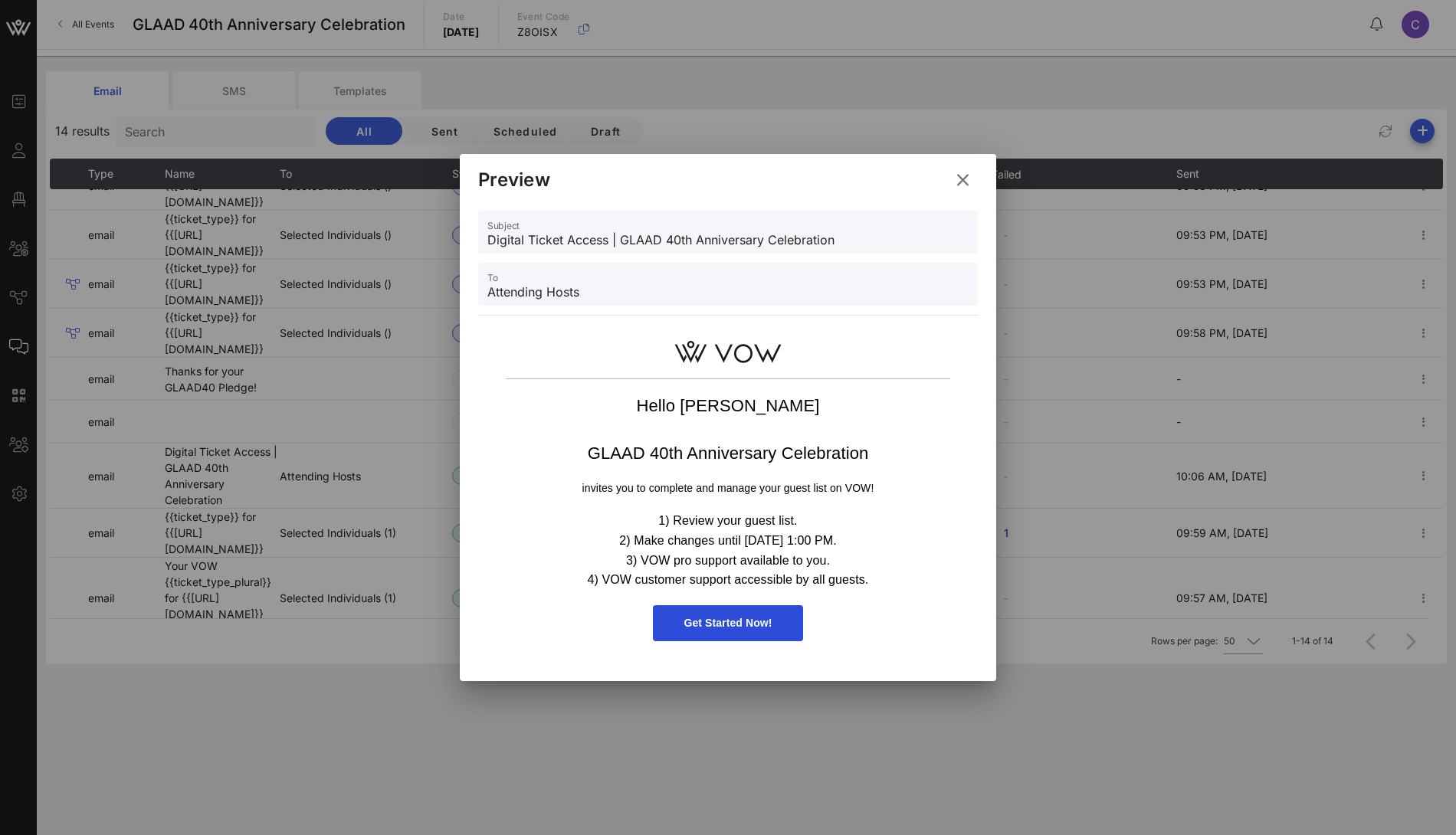
click at [710, 625] on span "Get Started Now!" at bounding box center [727, 623] width 88 height 12
click at [961, 177] on icon at bounding box center [962, 180] width 23 height 21
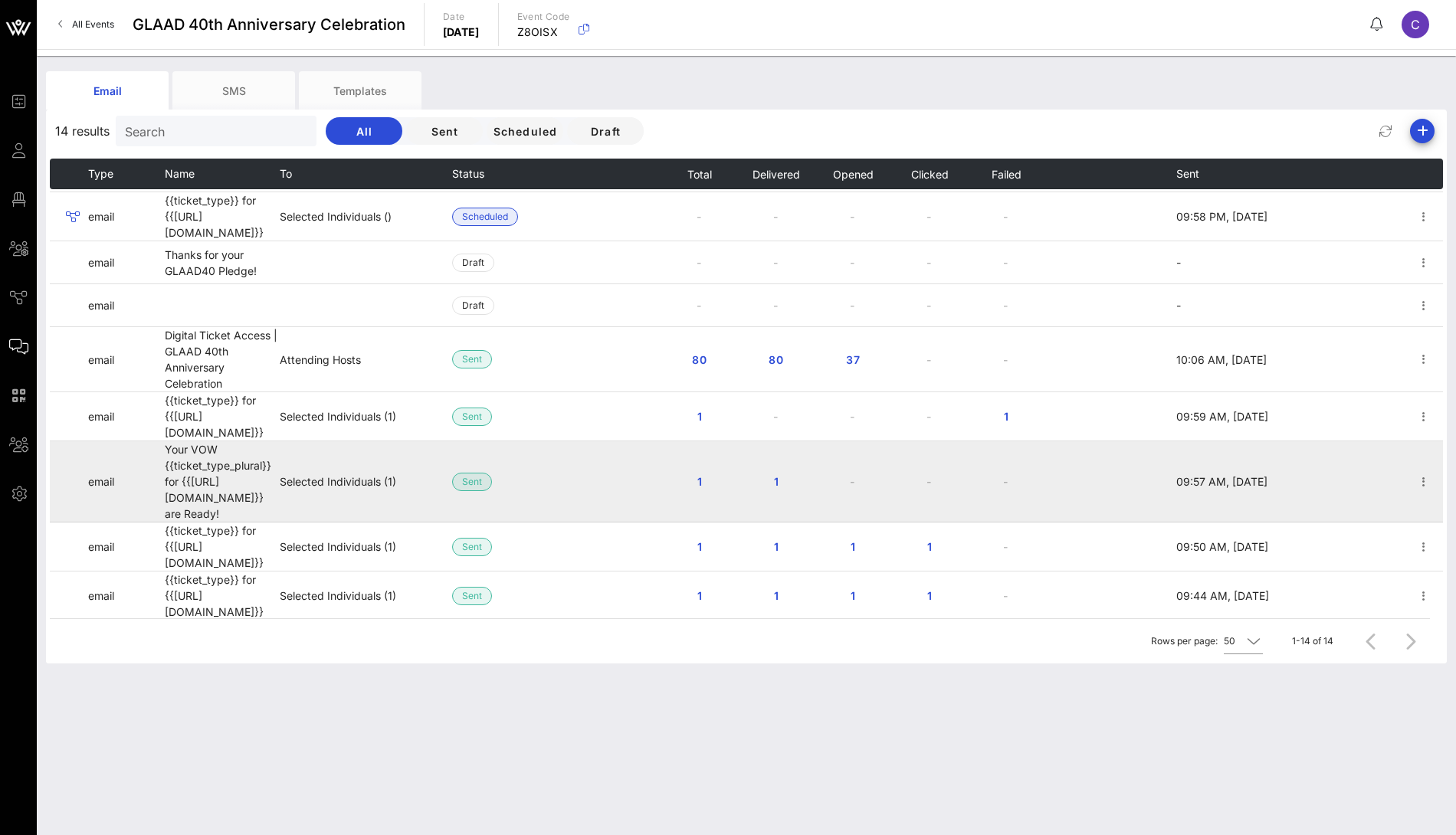
scroll to position [243, 0]
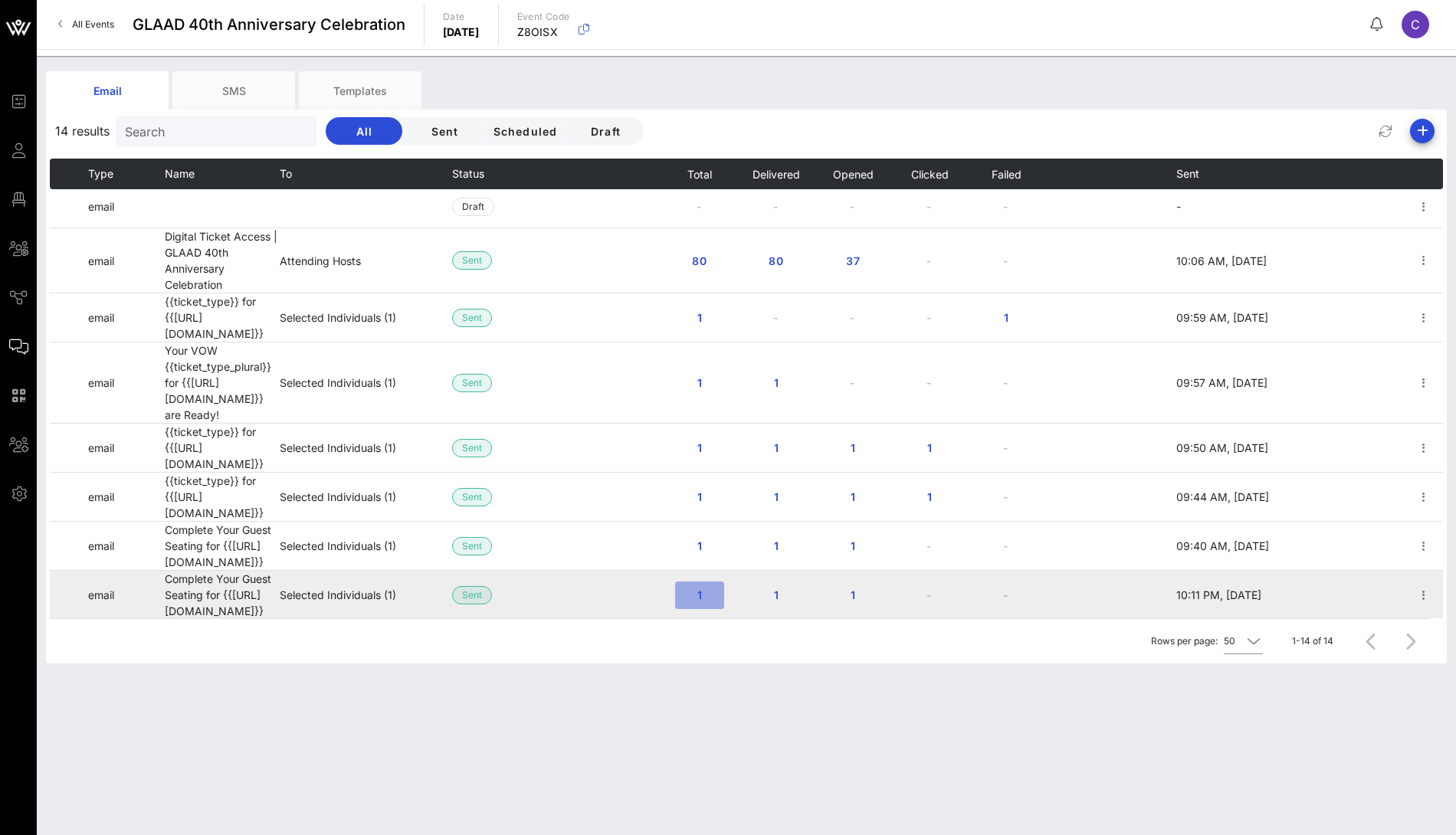
click at [694, 589] on span "1" at bounding box center [699, 595] width 25 height 13
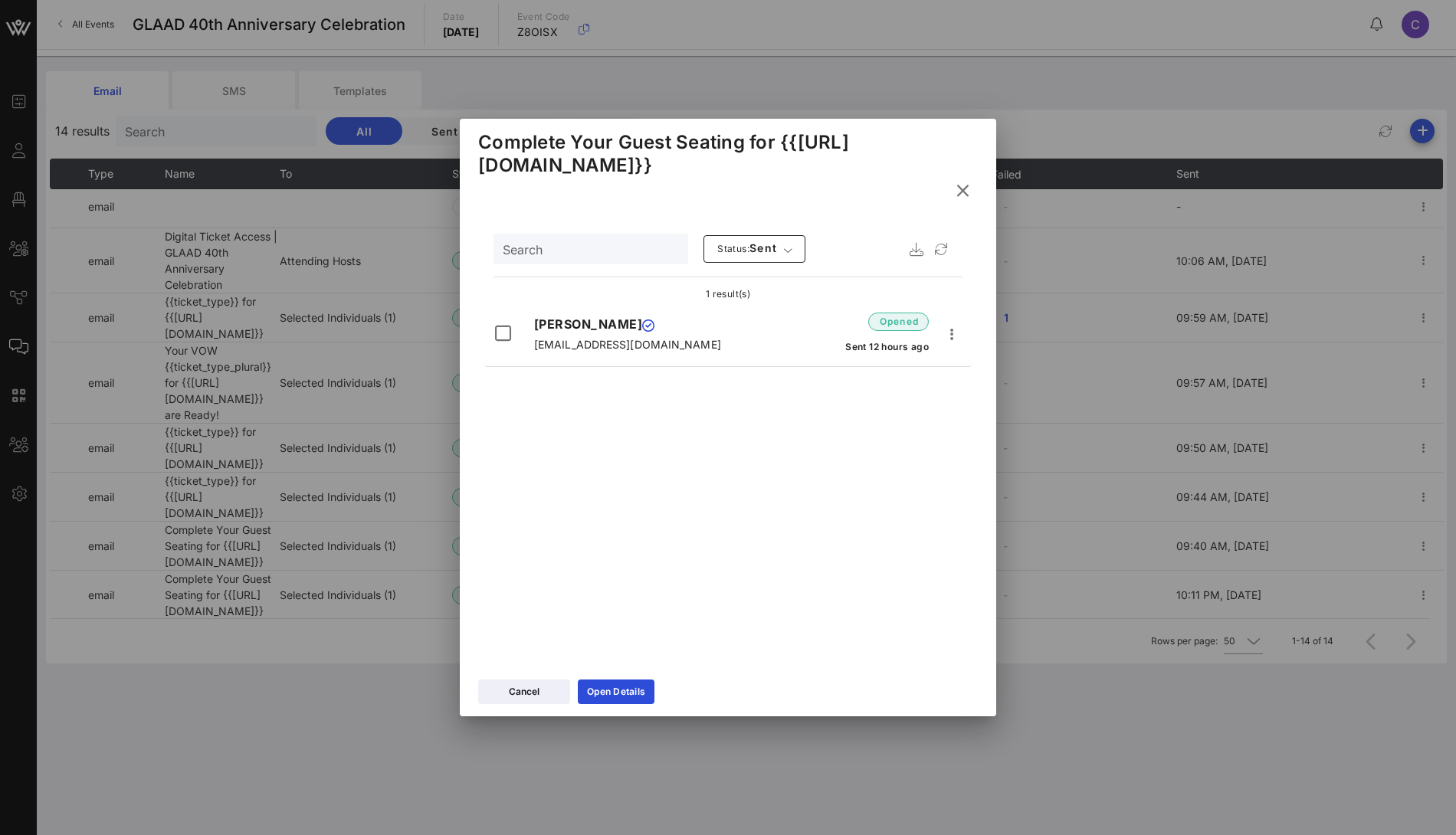
click at [964, 189] on icon at bounding box center [963, 190] width 21 height 18
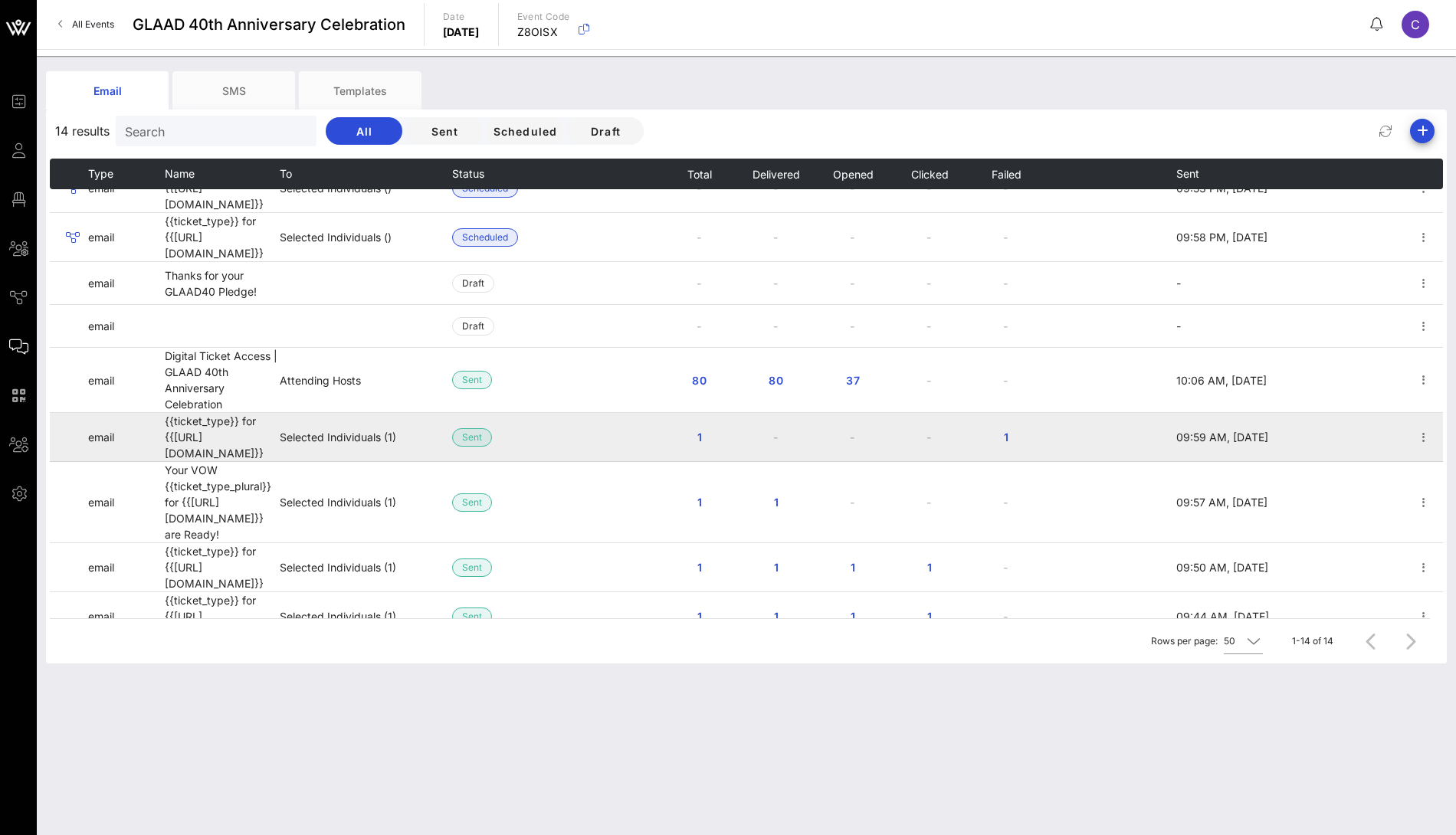
scroll to position [118, 0]
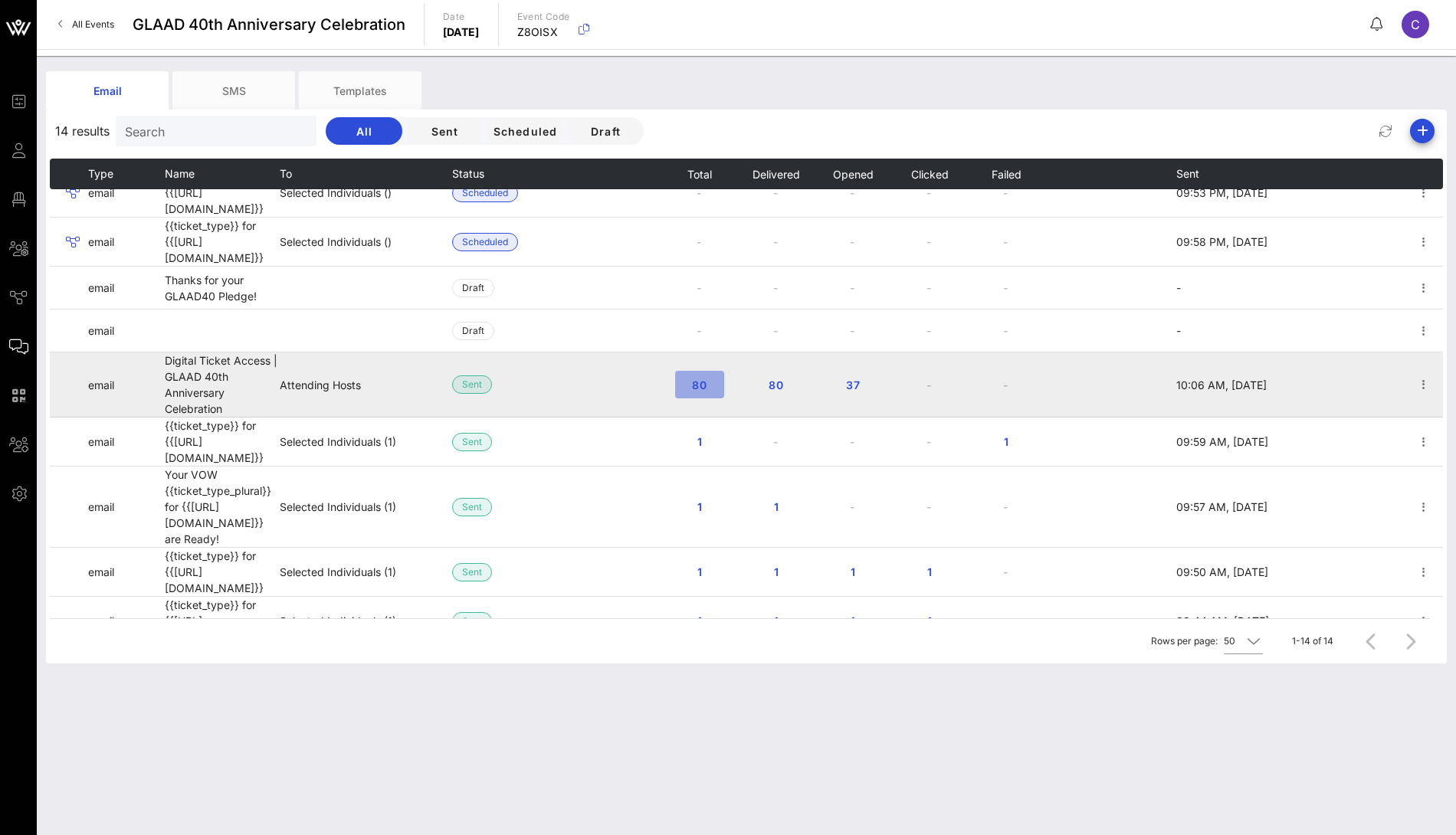
click at [696, 378] on span "80" at bounding box center [699, 385] width 25 height 13
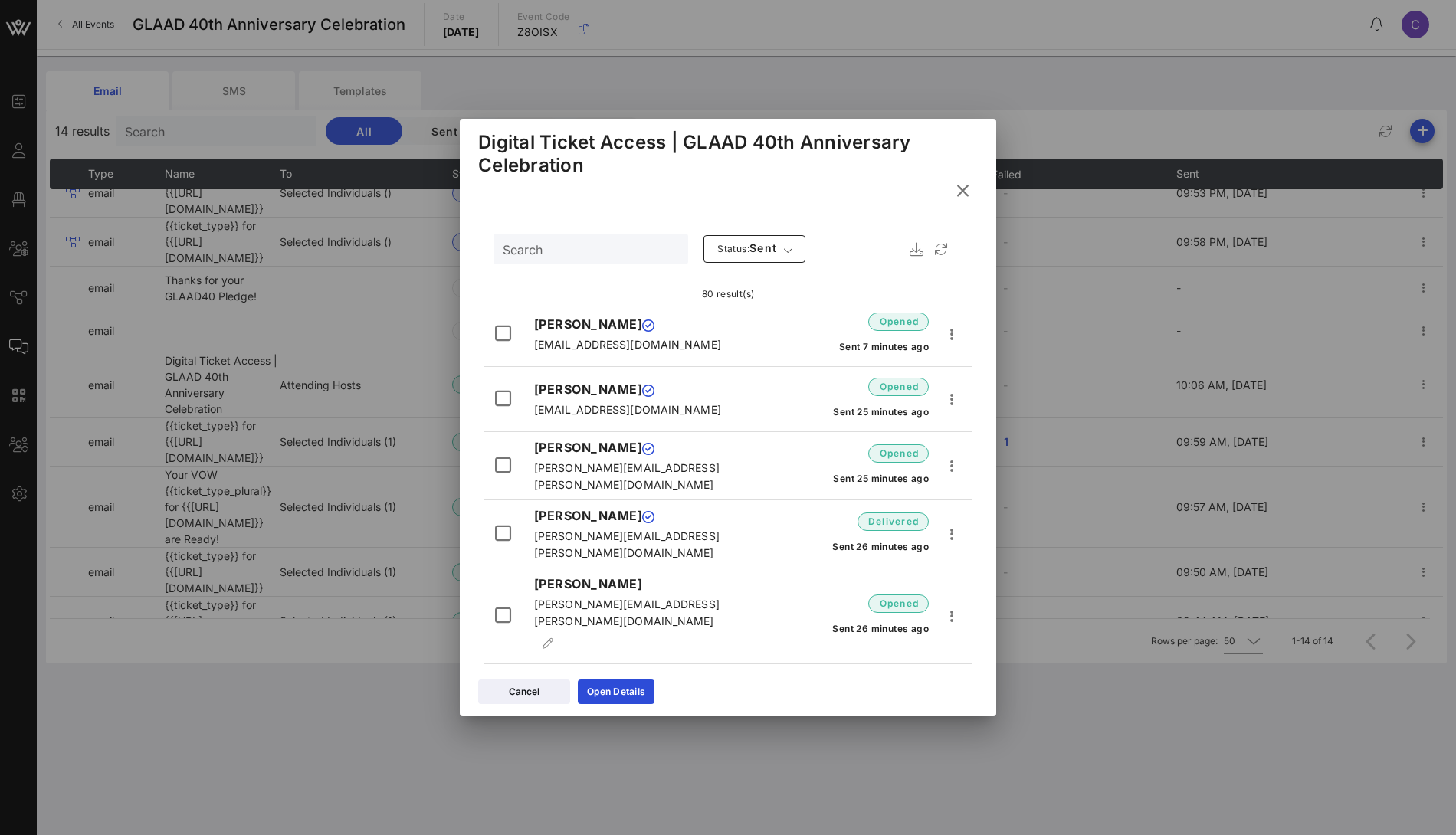
click at [964, 188] on icon at bounding box center [962, 190] width 21 height 19
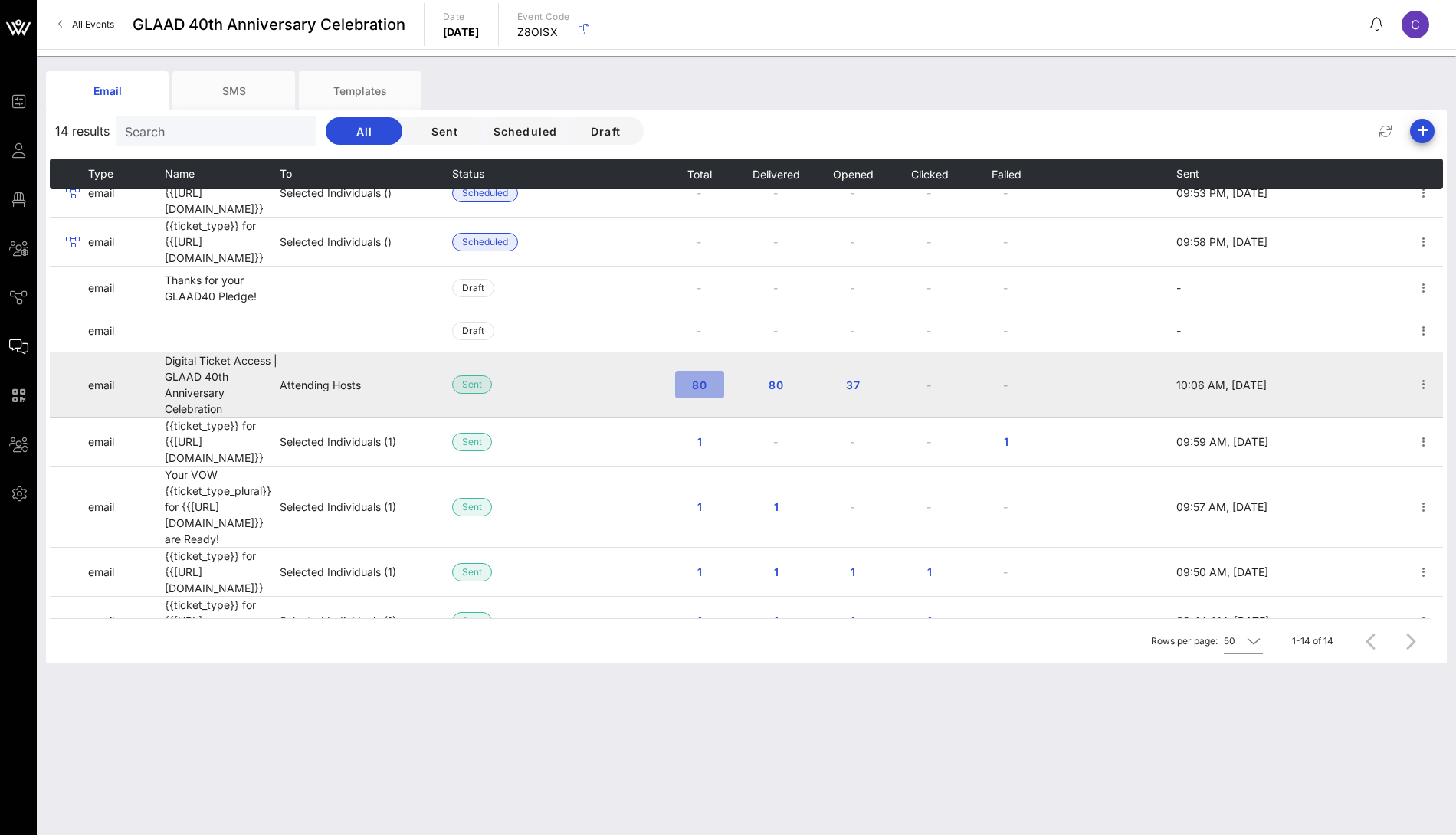
click at [695, 371] on button "80" at bounding box center [699, 384] width 49 height 28
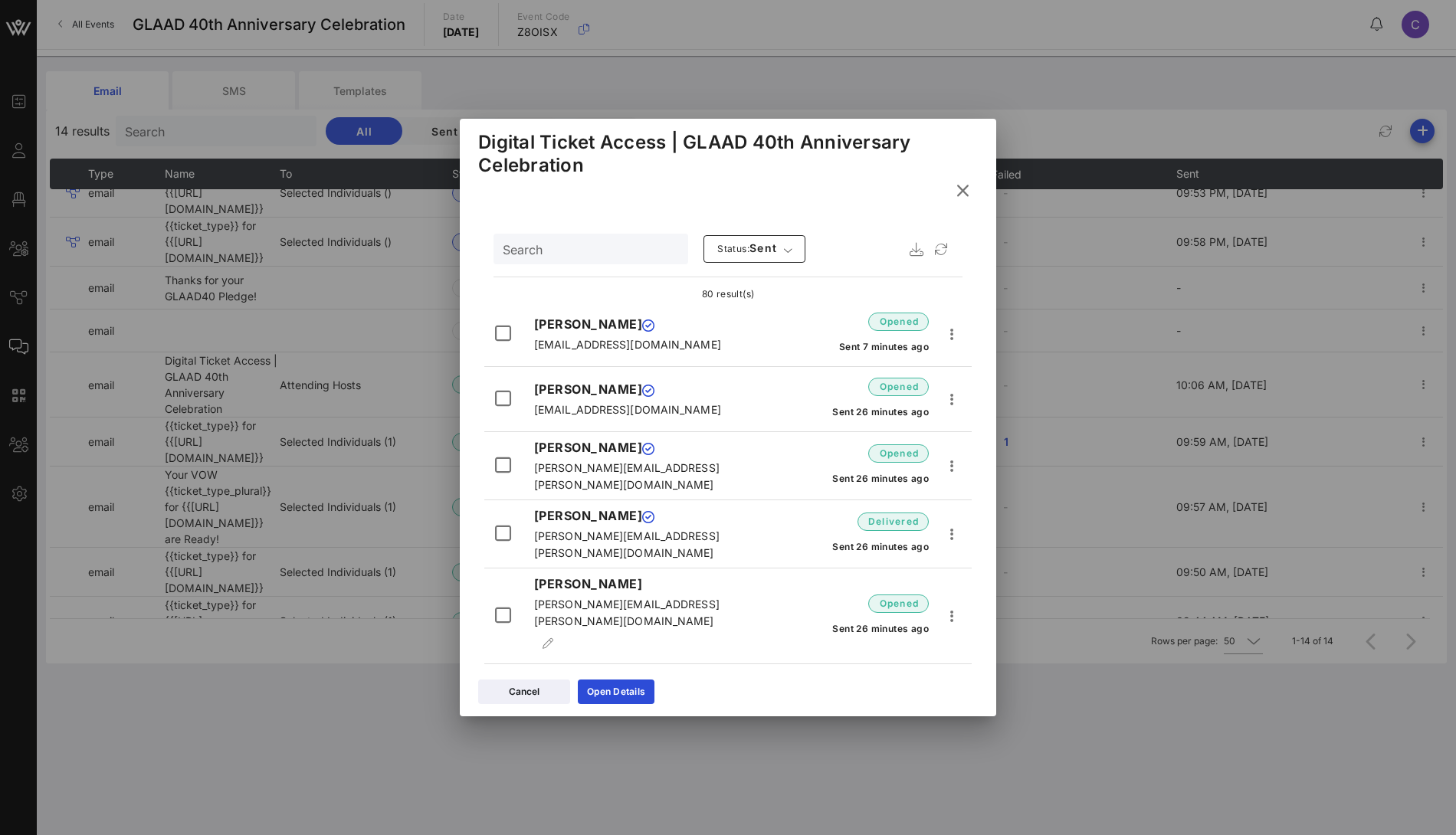
click at [961, 196] on icon at bounding box center [962, 190] width 21 height 19
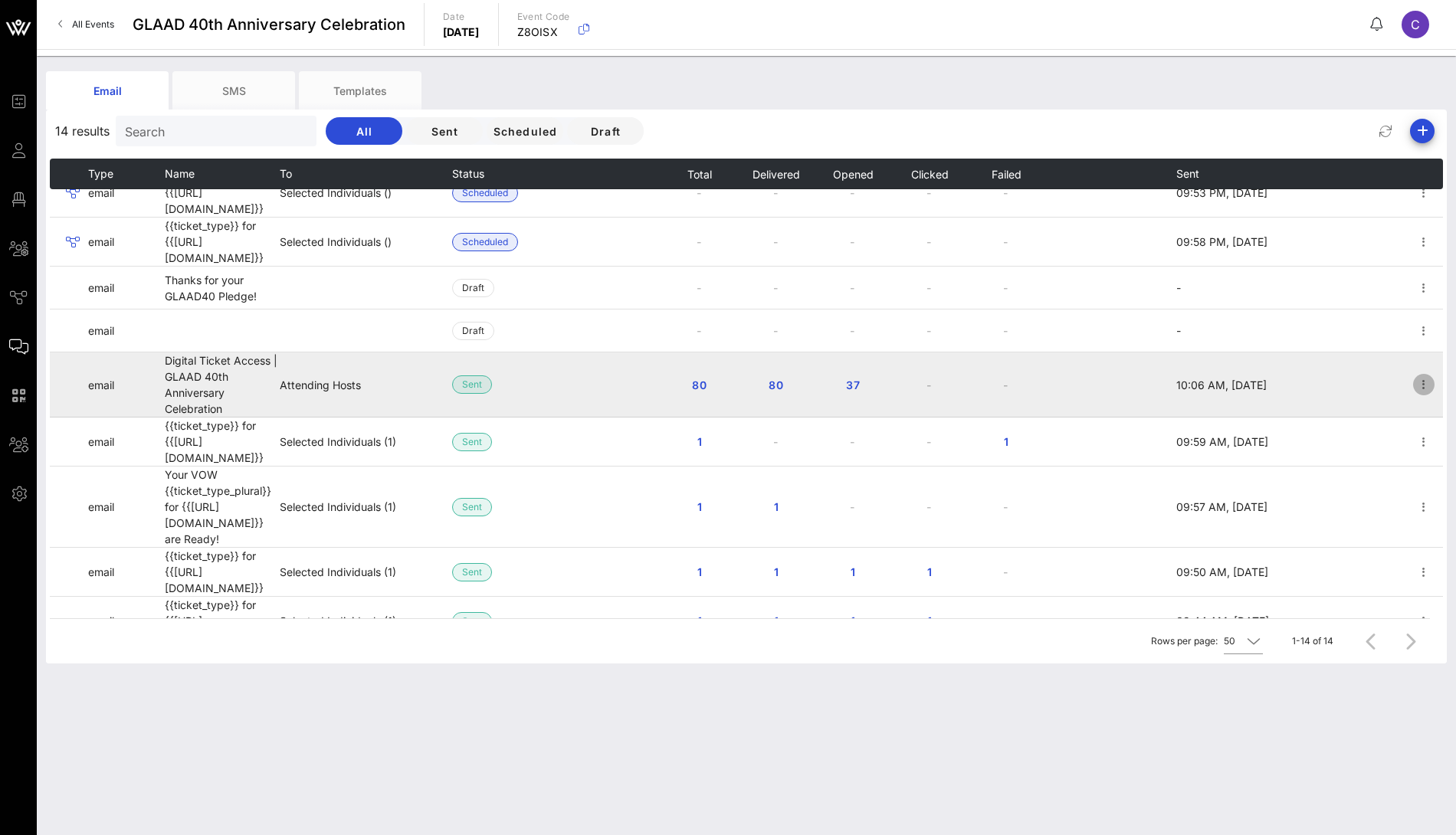
click at [1425, 375] on icon "button" at bounding box center [1424, 384] width 18 height 18
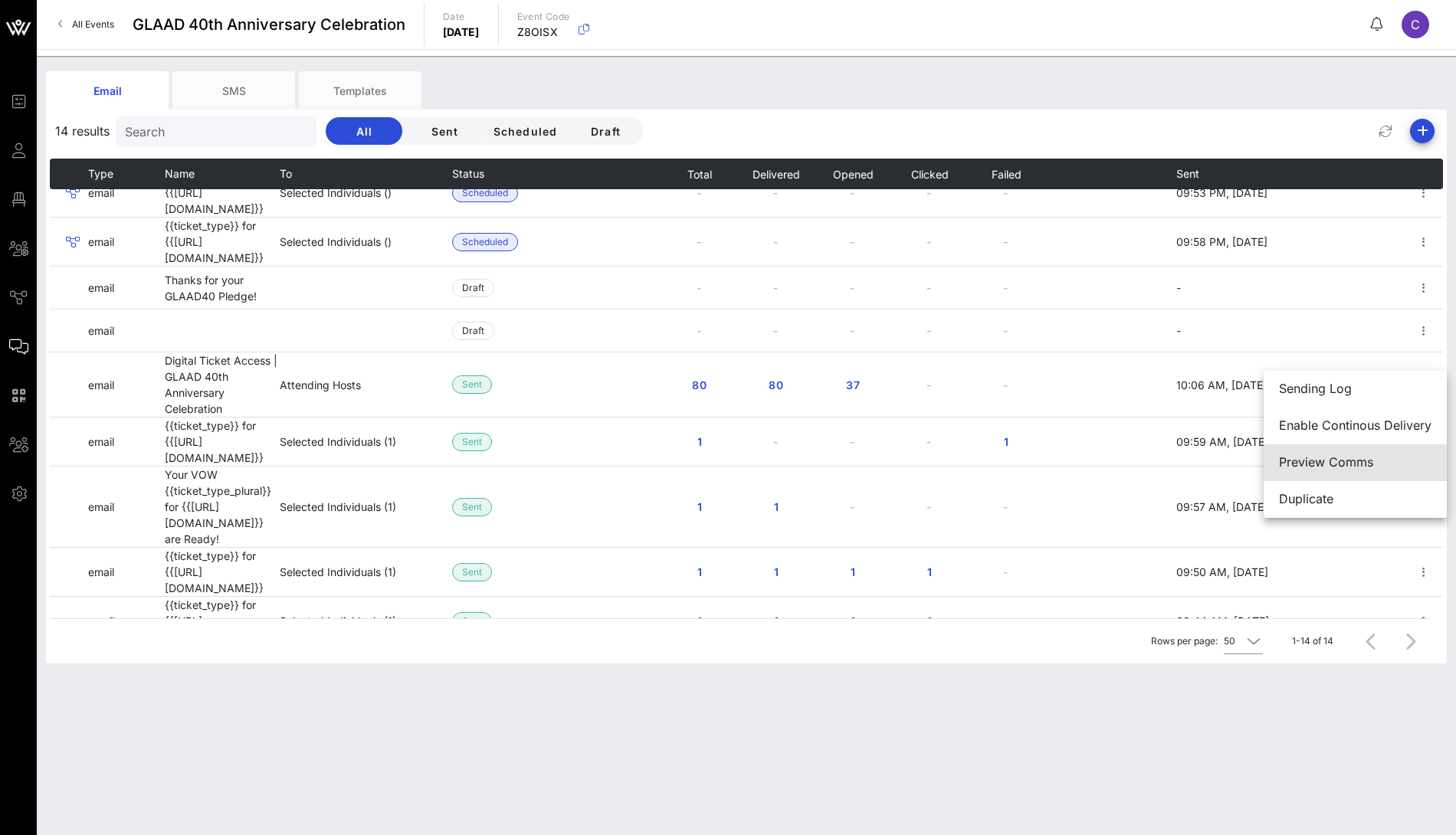
click at [1338, 452] on div "Preview Comms" at bounding box center [1356, 462] width 153 height 32
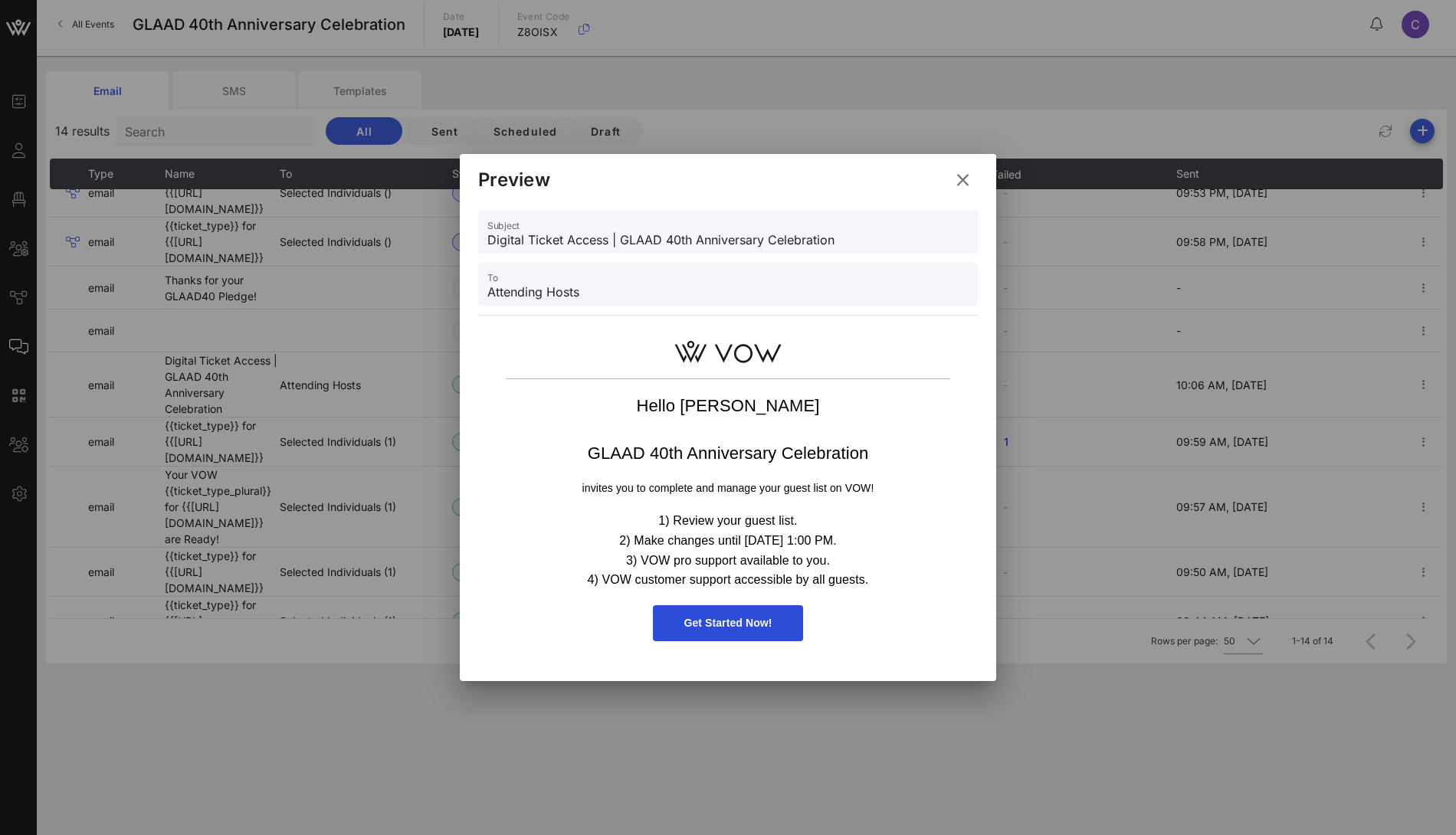
click at [961, 171] on icon at bounding box center [962, 181] width 21 height 19
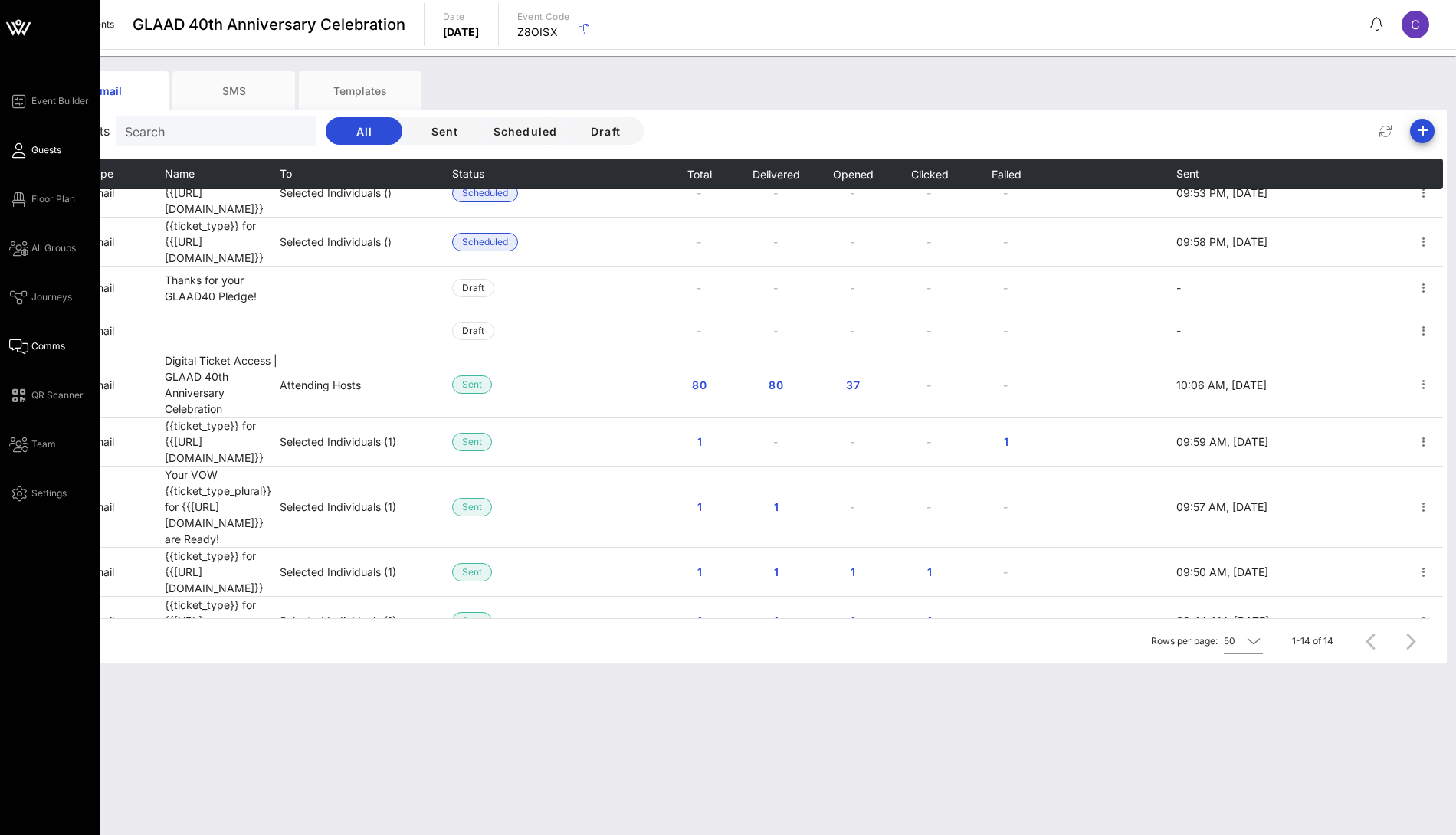
click at [48, 148] on span "Guests" at bounding box center [46, 150] width 30 height 13
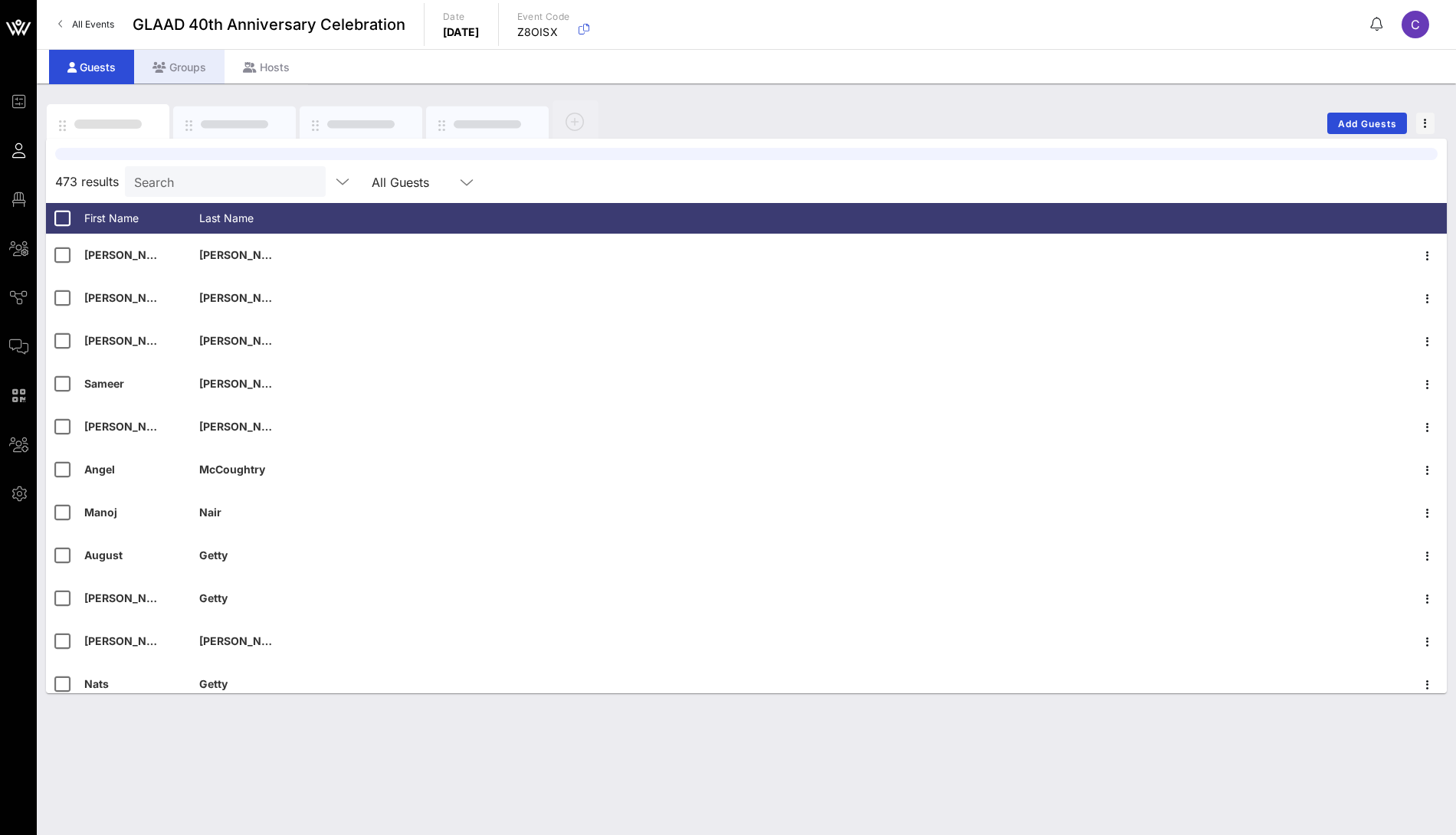
click at [193, 65] on div "Groups" at bounding box center [179, 67] width 91 height 34
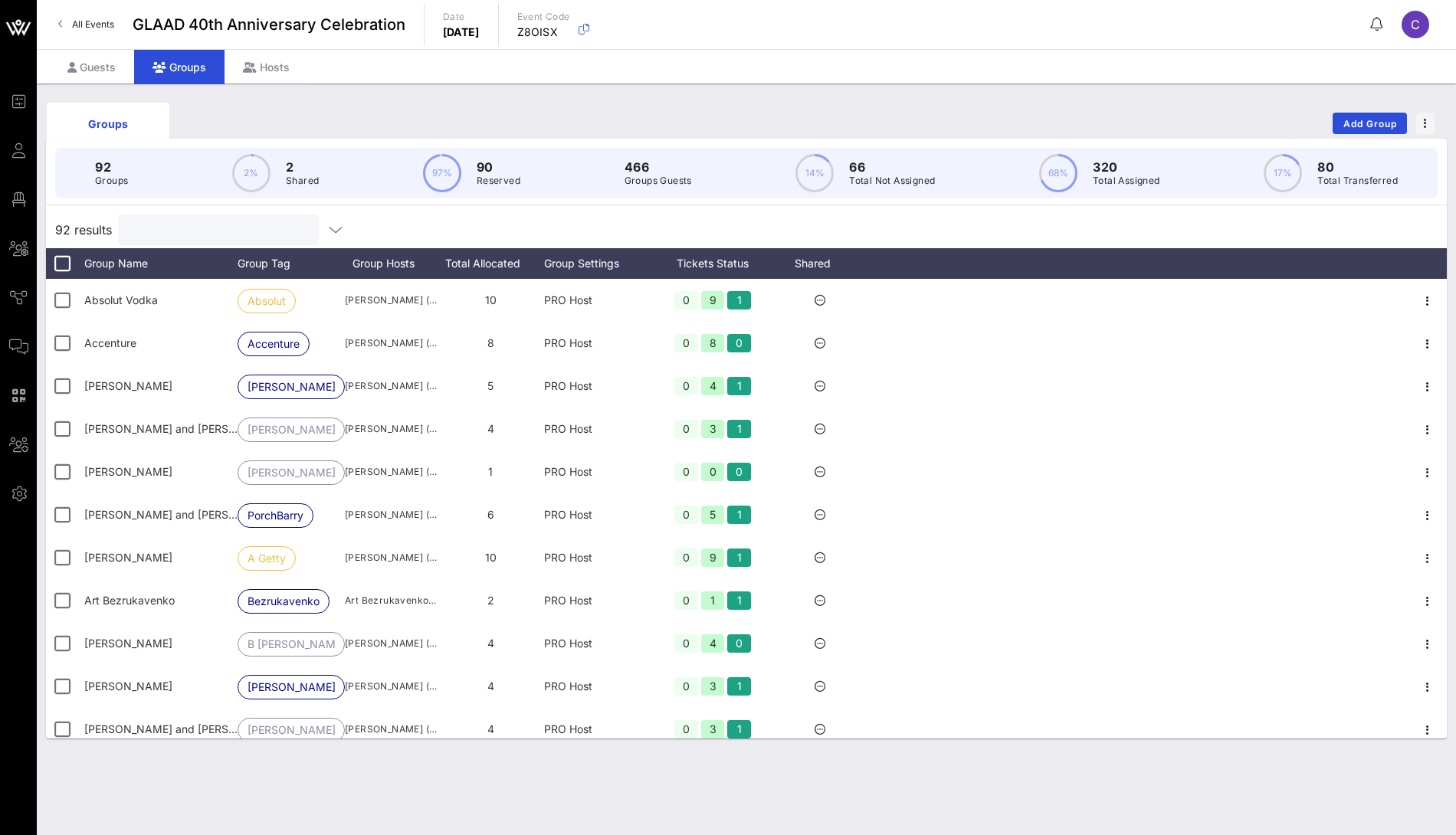
click at [225, 223] on input "text" at bounding box center [217, 229] width 180 height 20
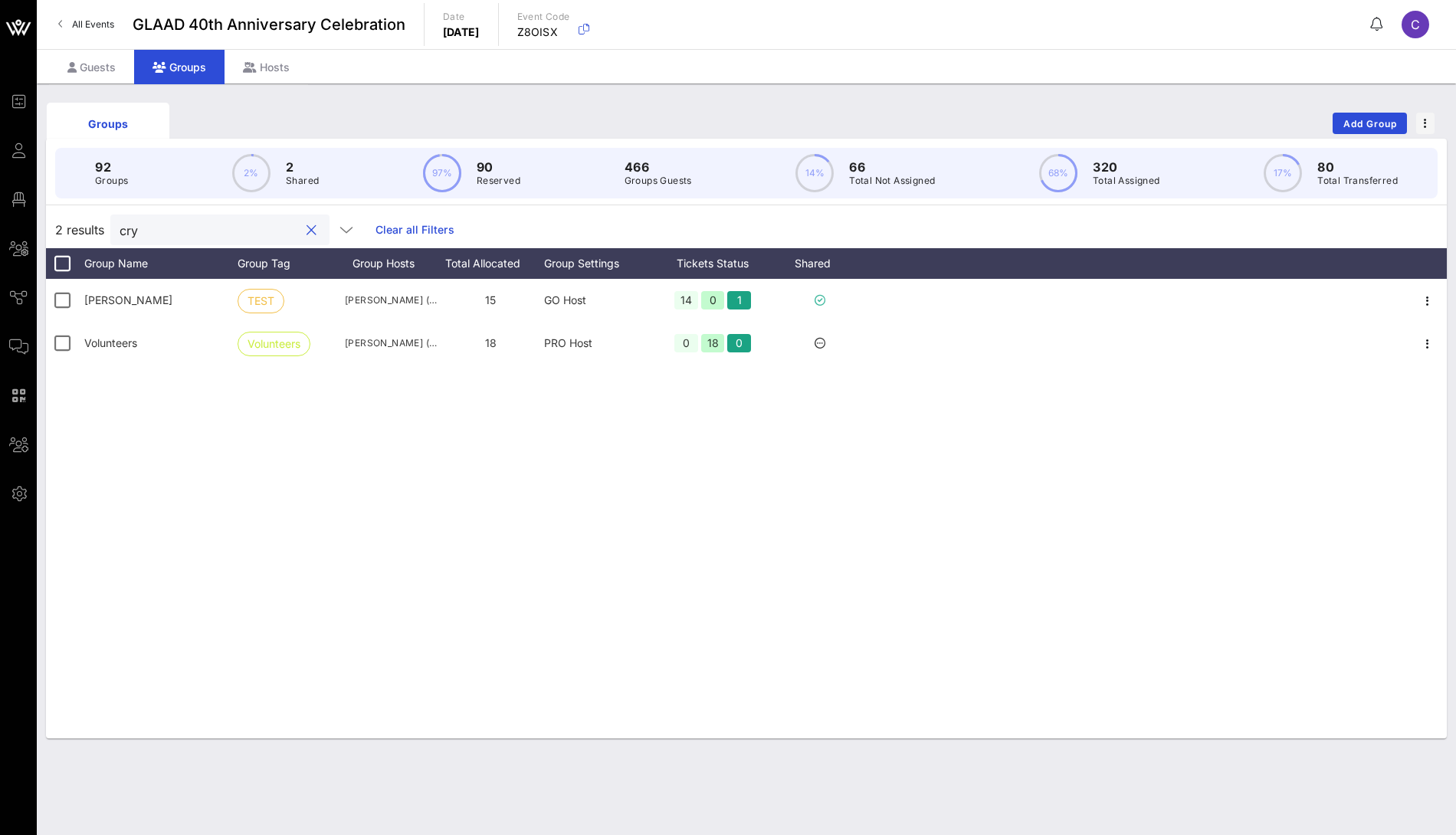
type input "cry"
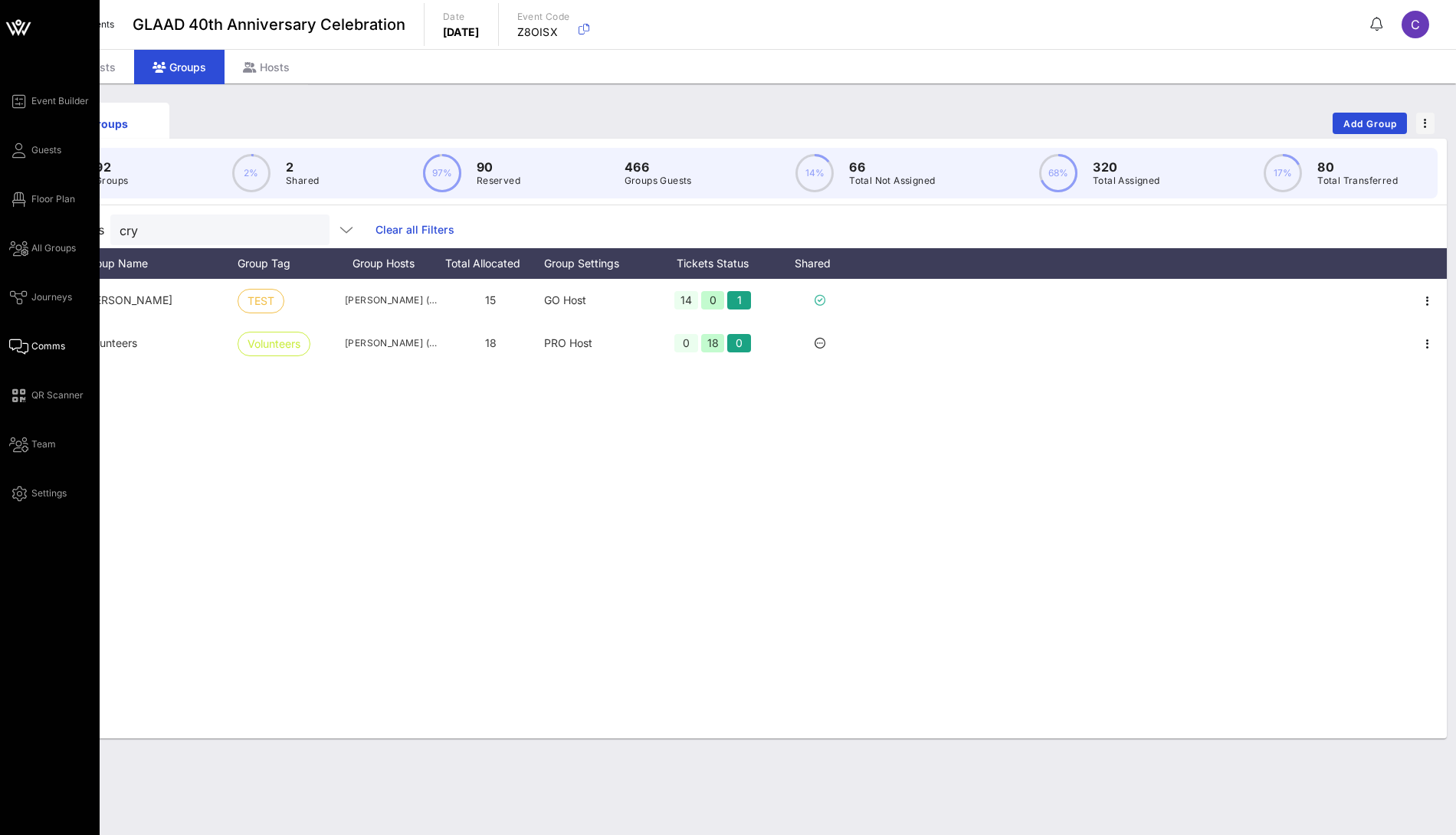
click at [56, 344] on span "Comms" at bounding box center [48, 346] width 33 height 13
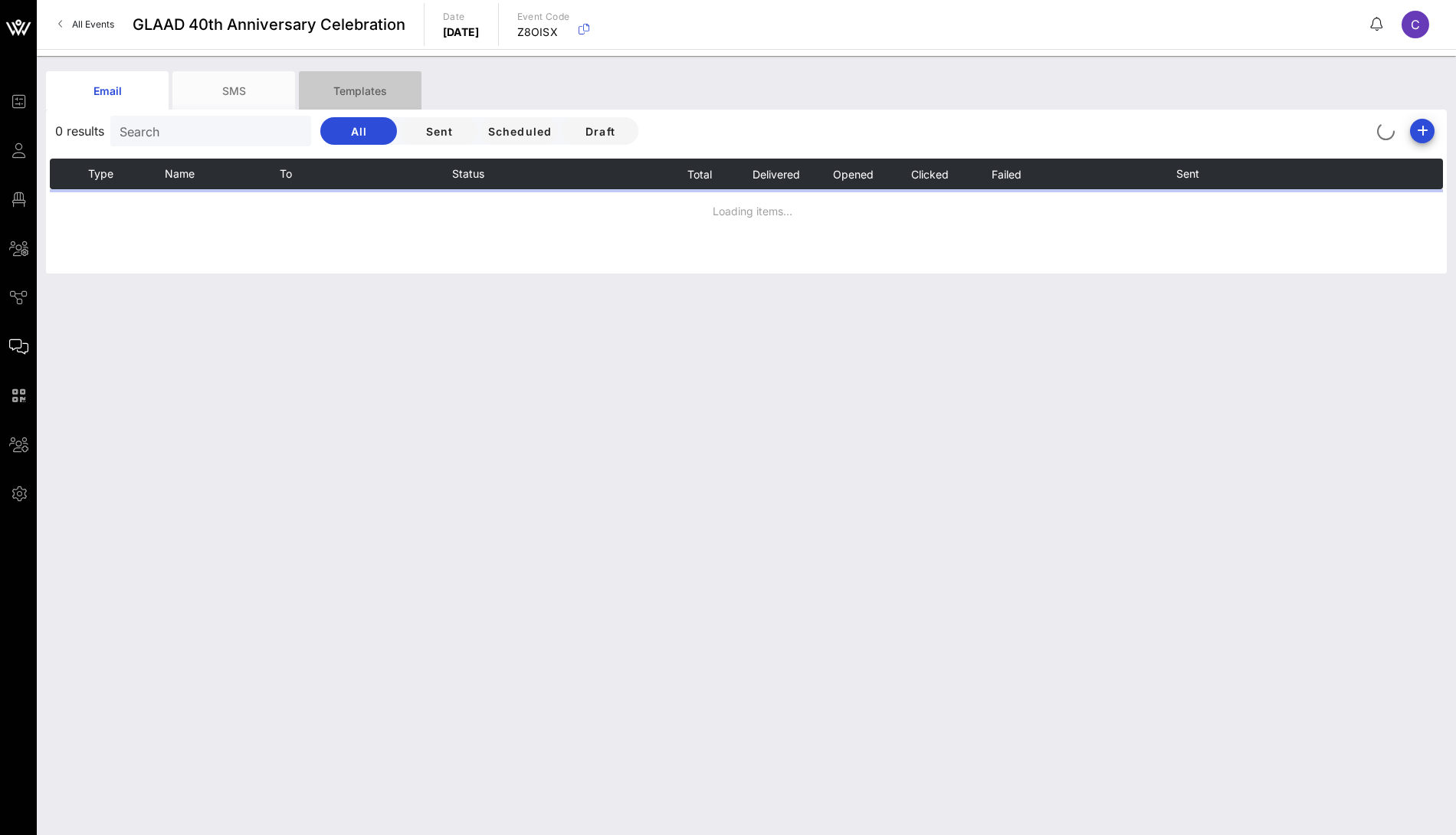
click at [384, 99] on div "Templates" at bounding box center [360, 91] width 122 height 38
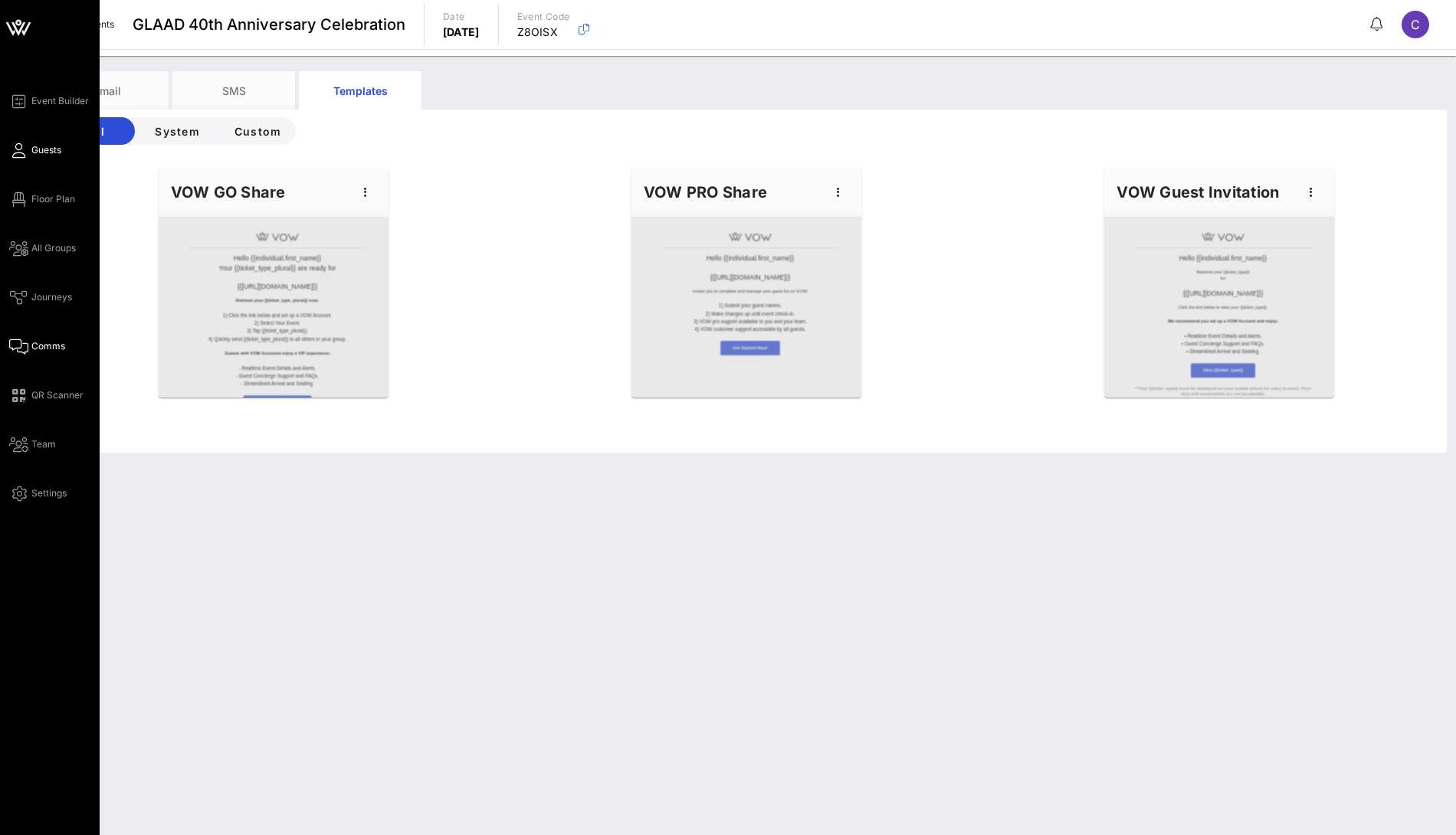
click at [45, 144] on span "Guests" at bounding box center [46, 150] width 30 height 13
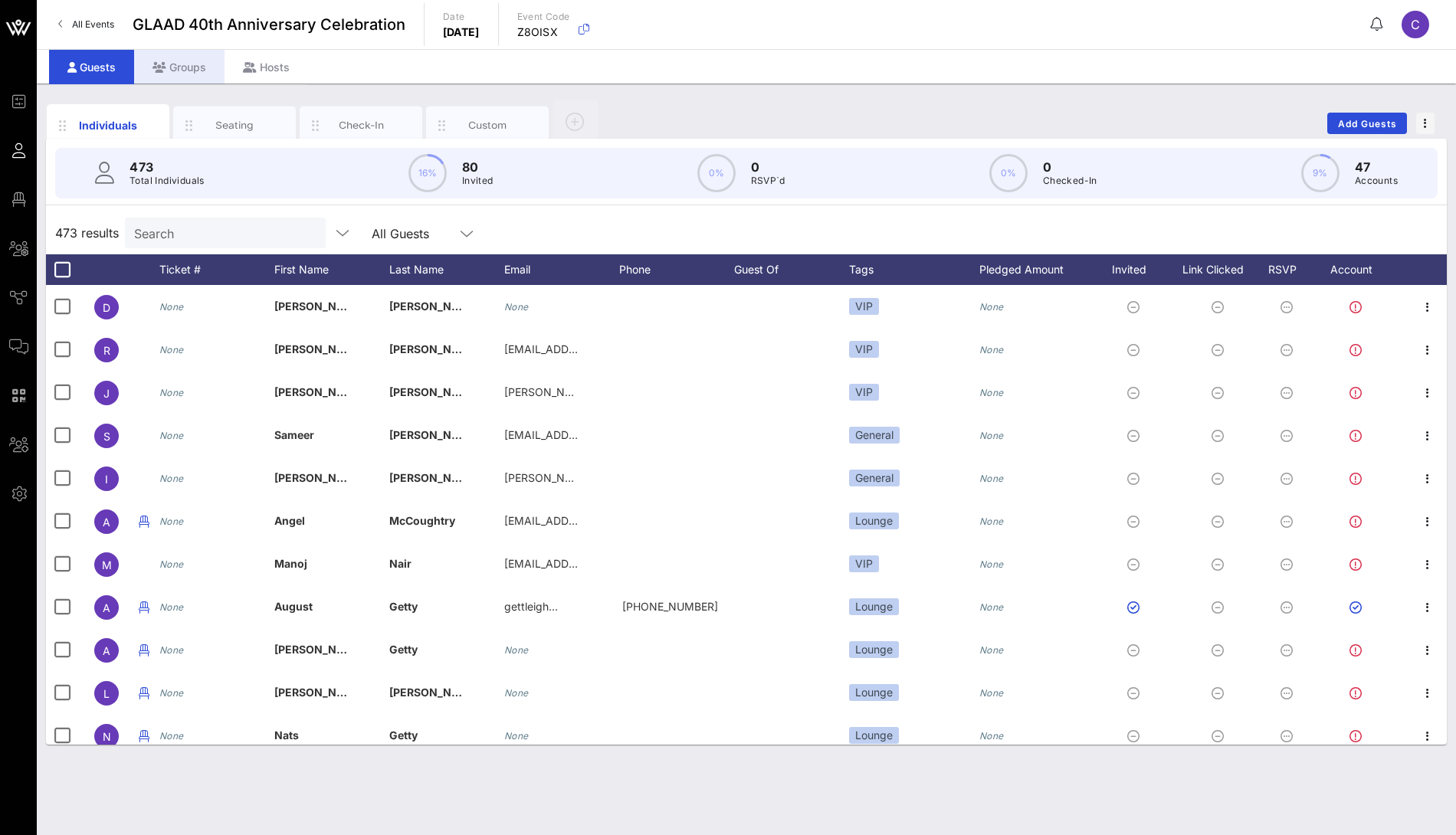
click at [201, 76] on div "Groups" at bounding box center [179, 67] width 91 height 34
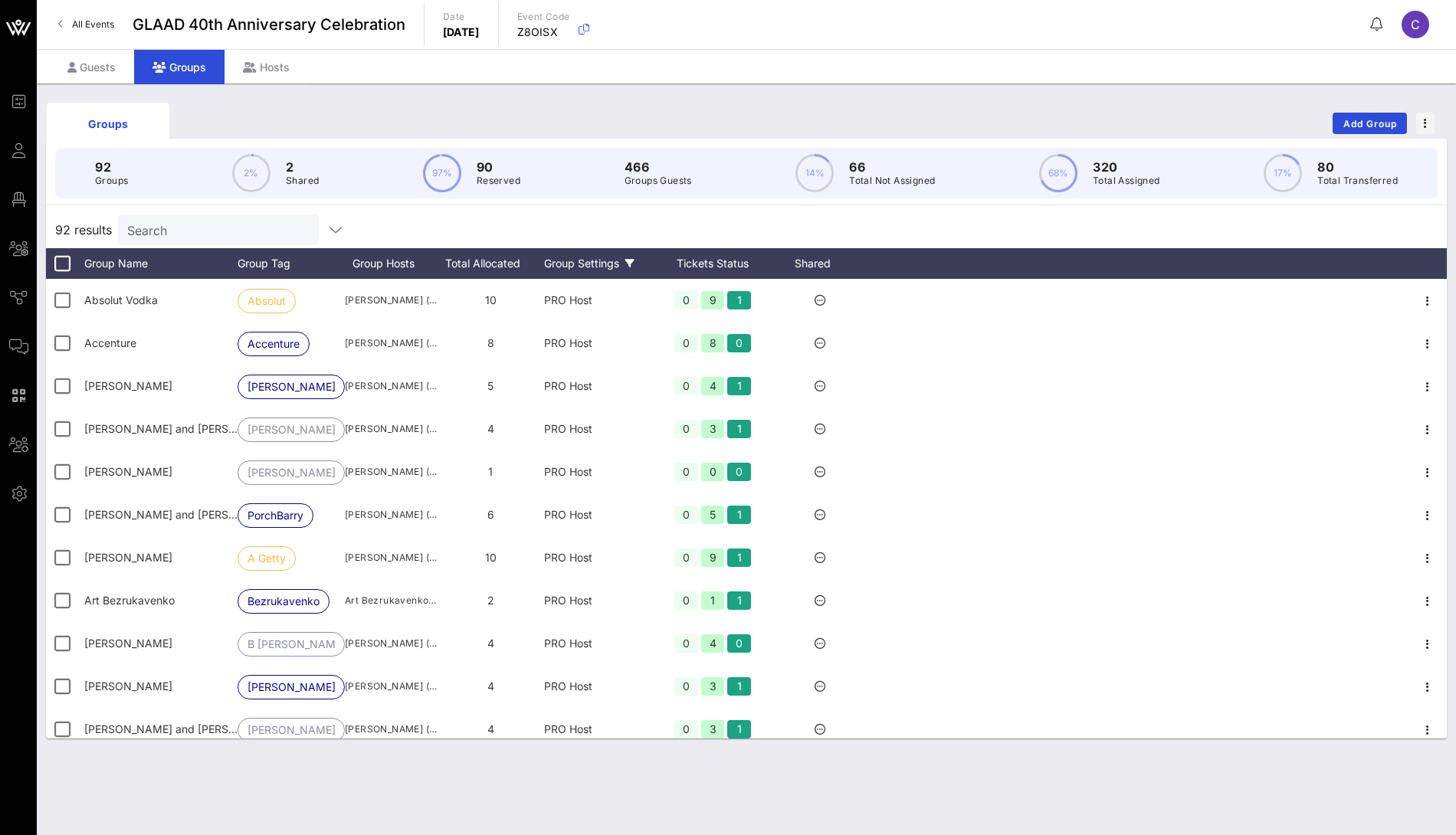
click at [590, 255] on div "Group Settings" at bounding box center [597, 264] width 107 height 31
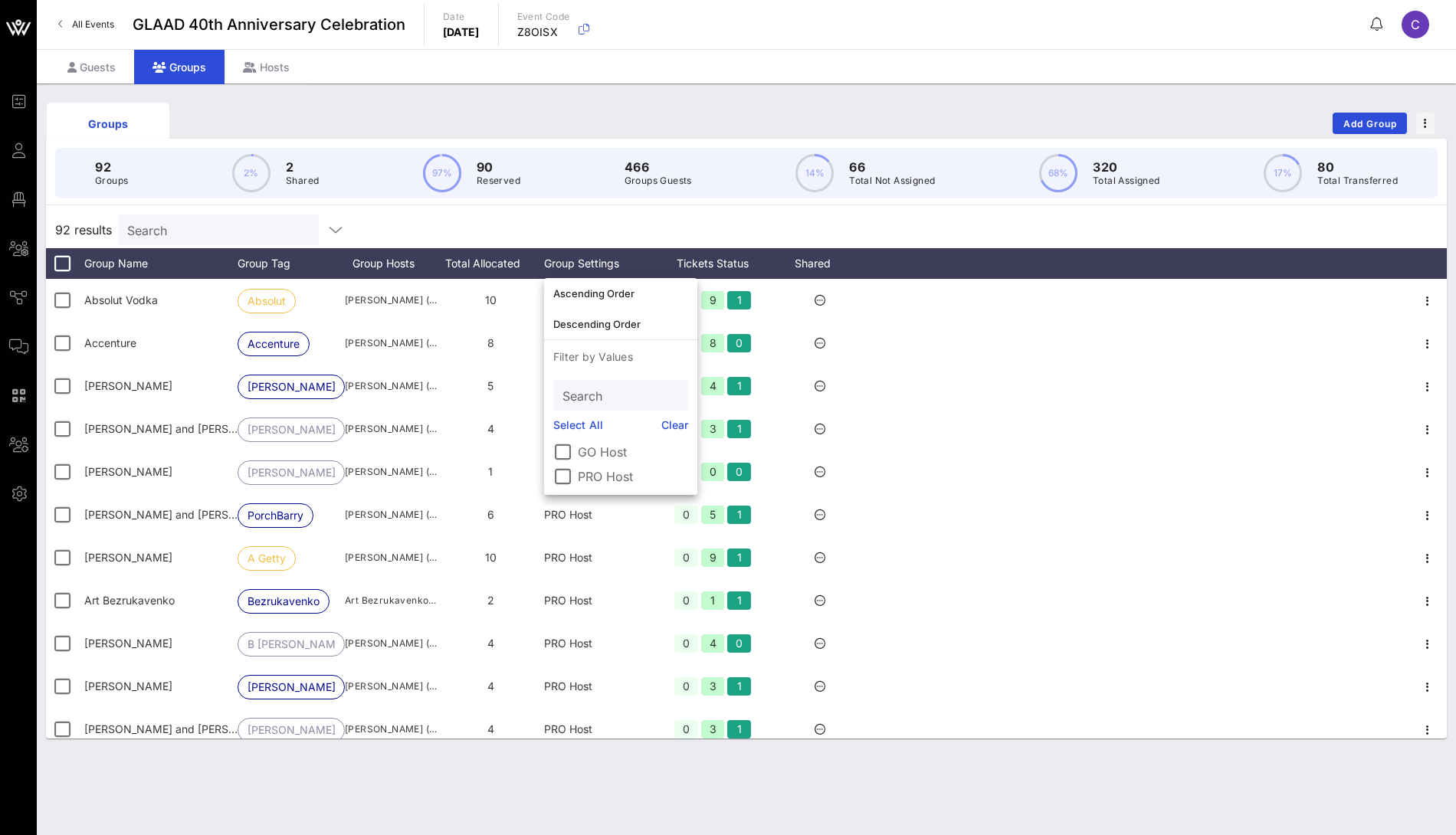
click at [596, 449] on label "GO Host" at bounding box center [632, 452] width 110 height 15
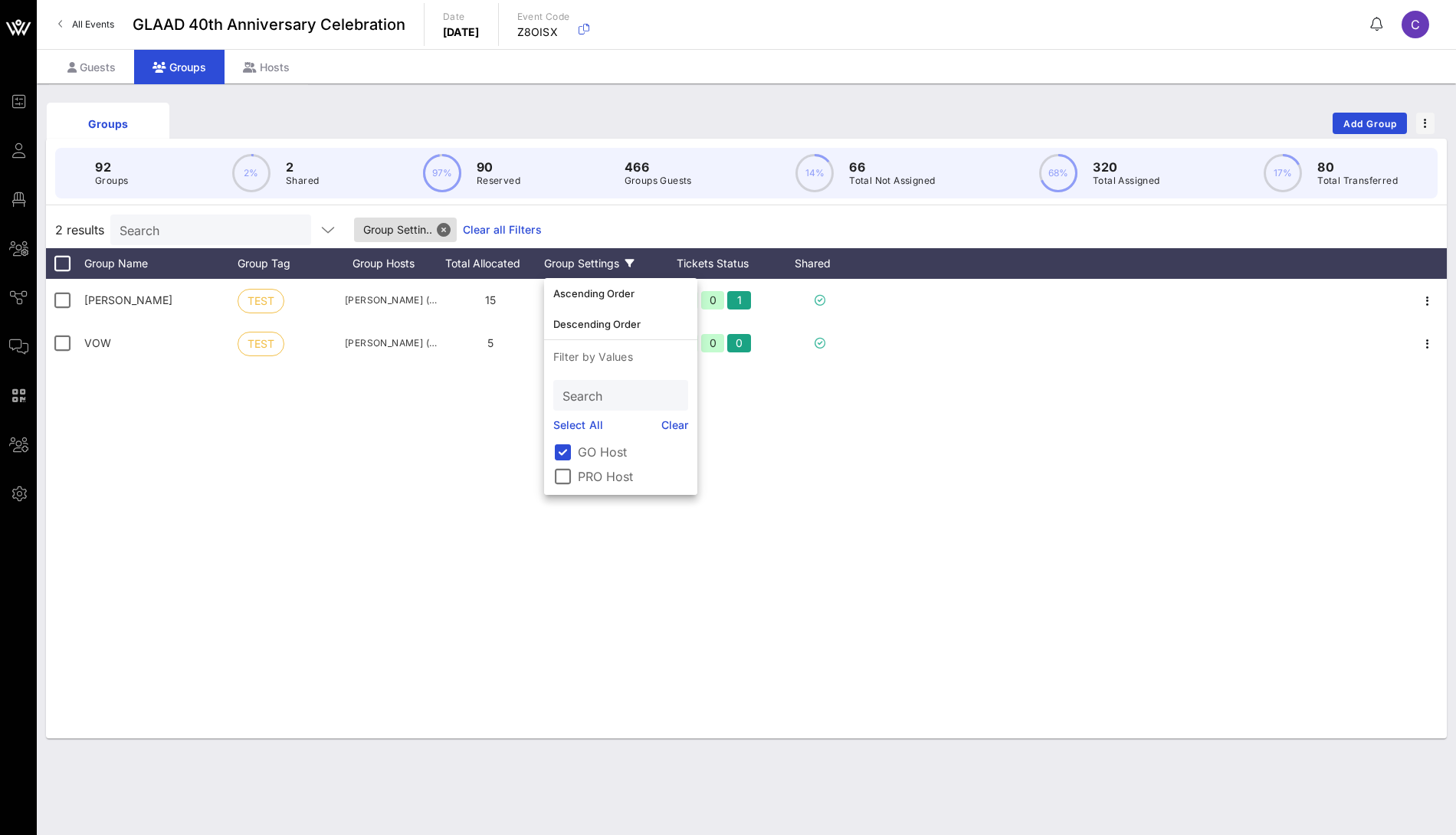
click at [717, 242] on div "2 results Search Group Settin.. Clear all Filters" at bounding box center [746, 229] width 1401 height 36
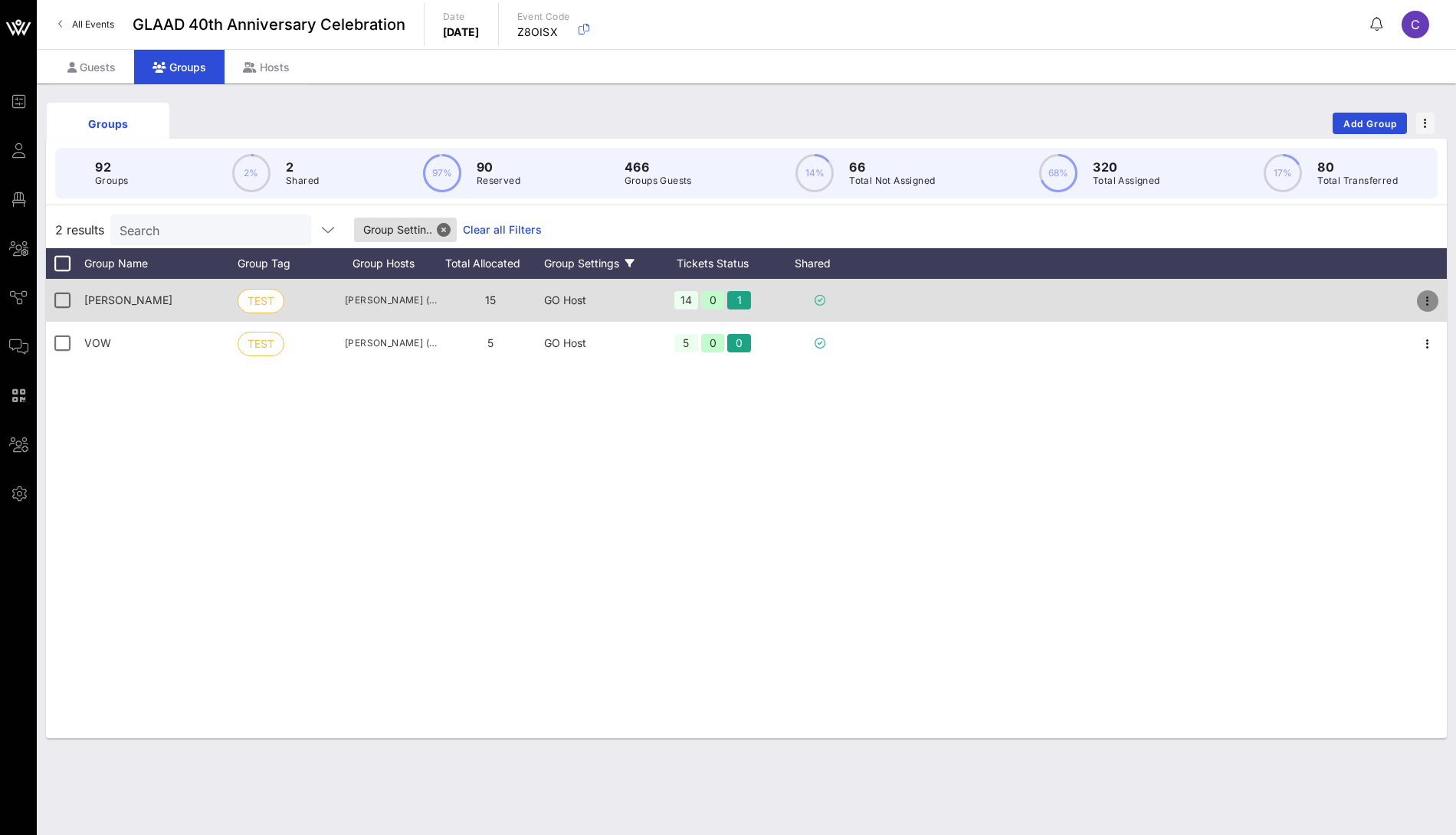
click at [1426, 301] on icon "button" at bounding box center [1427, 301] width 18 height 18
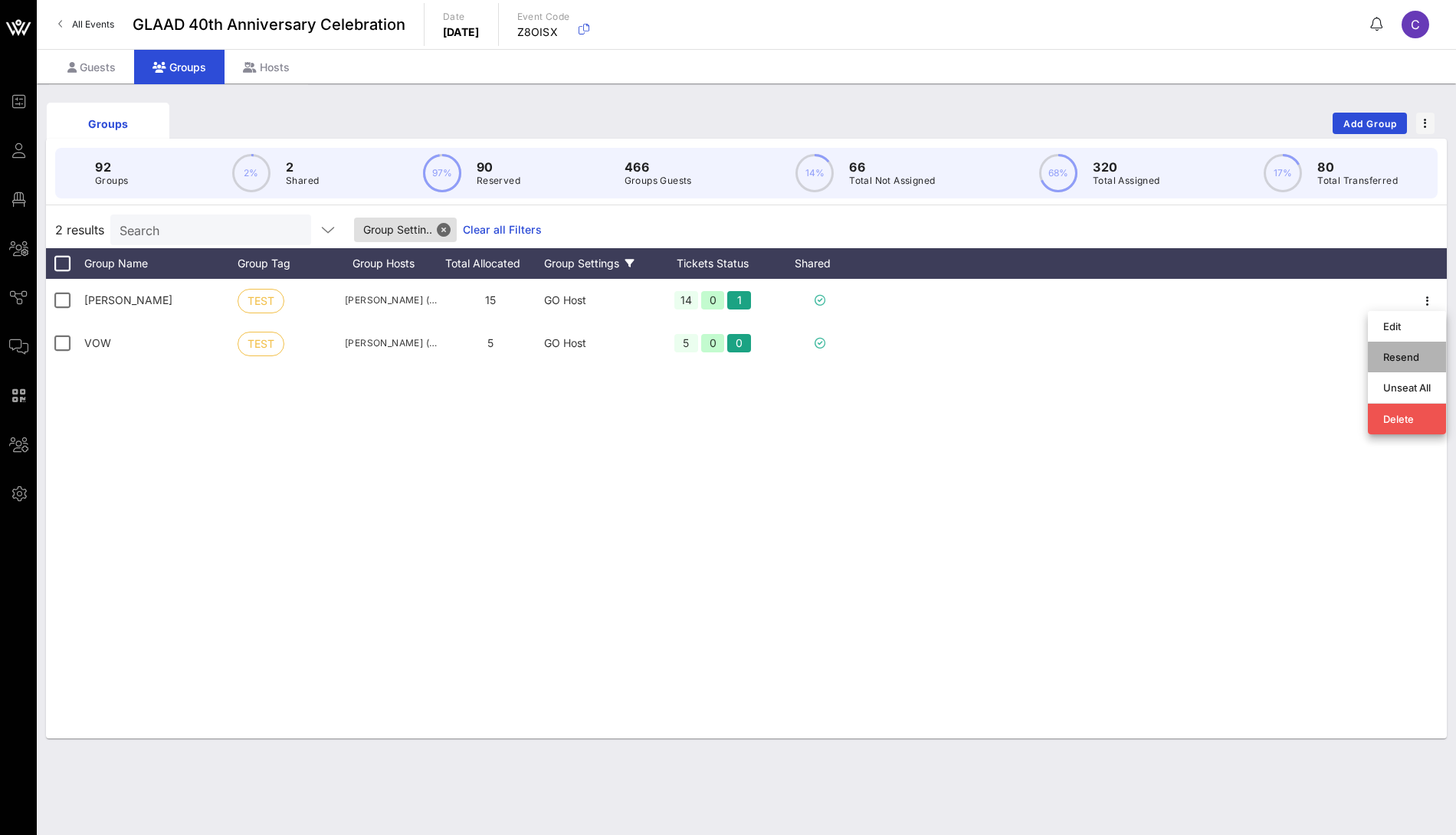
click at [1414, 359] on div "Resend" at bounding box center [1407, 356] width 48 height 12
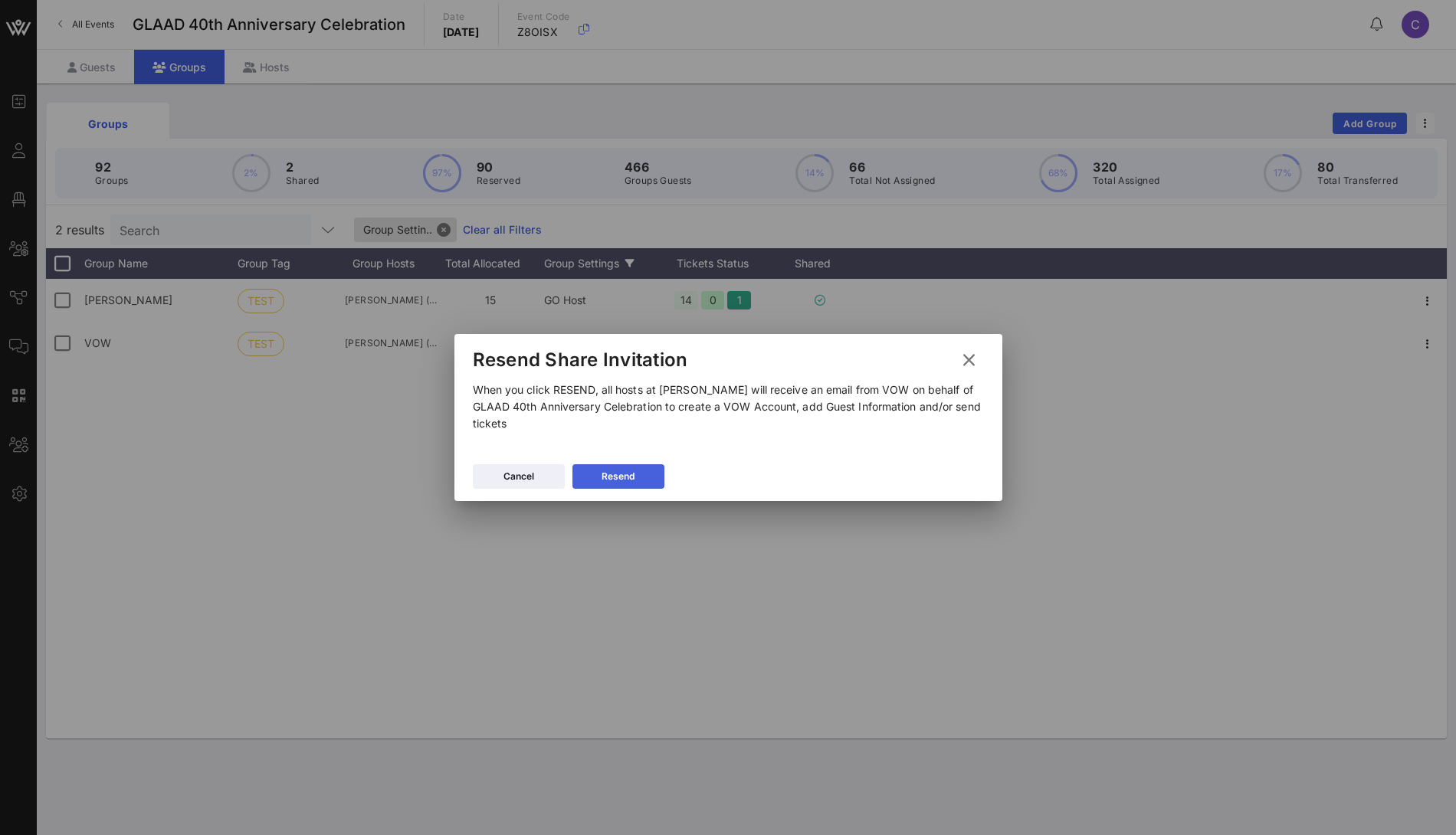
click at [623, 476] on icon at bounding box center [618, 477] width 11 height 10
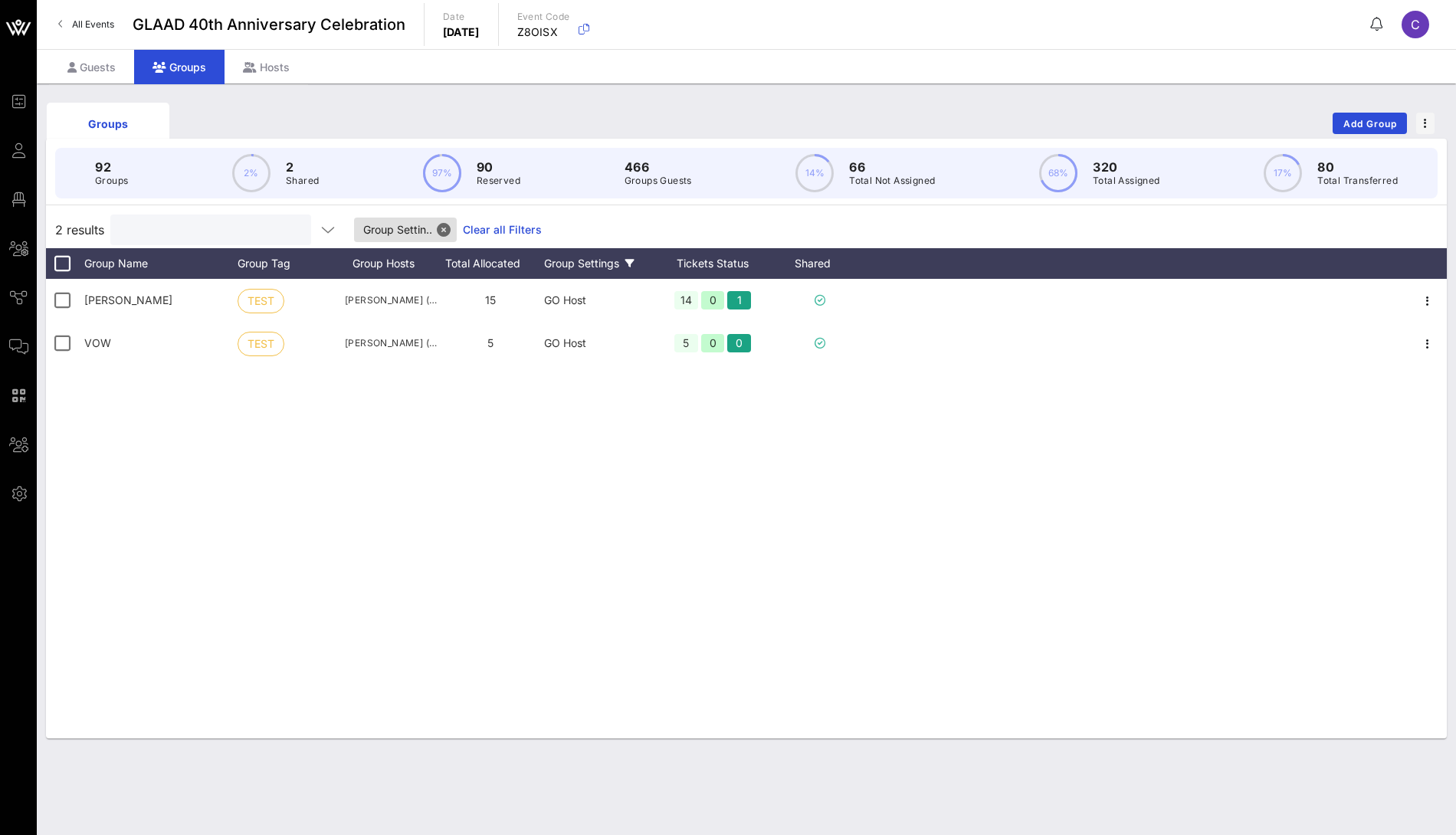
click at [229, 230] on input "text" at bounding box center [209, 229] width 180 height 20
click at [481, 227] on link "Clear all Filters" at bounding box center [502, 230] width 79 height 17
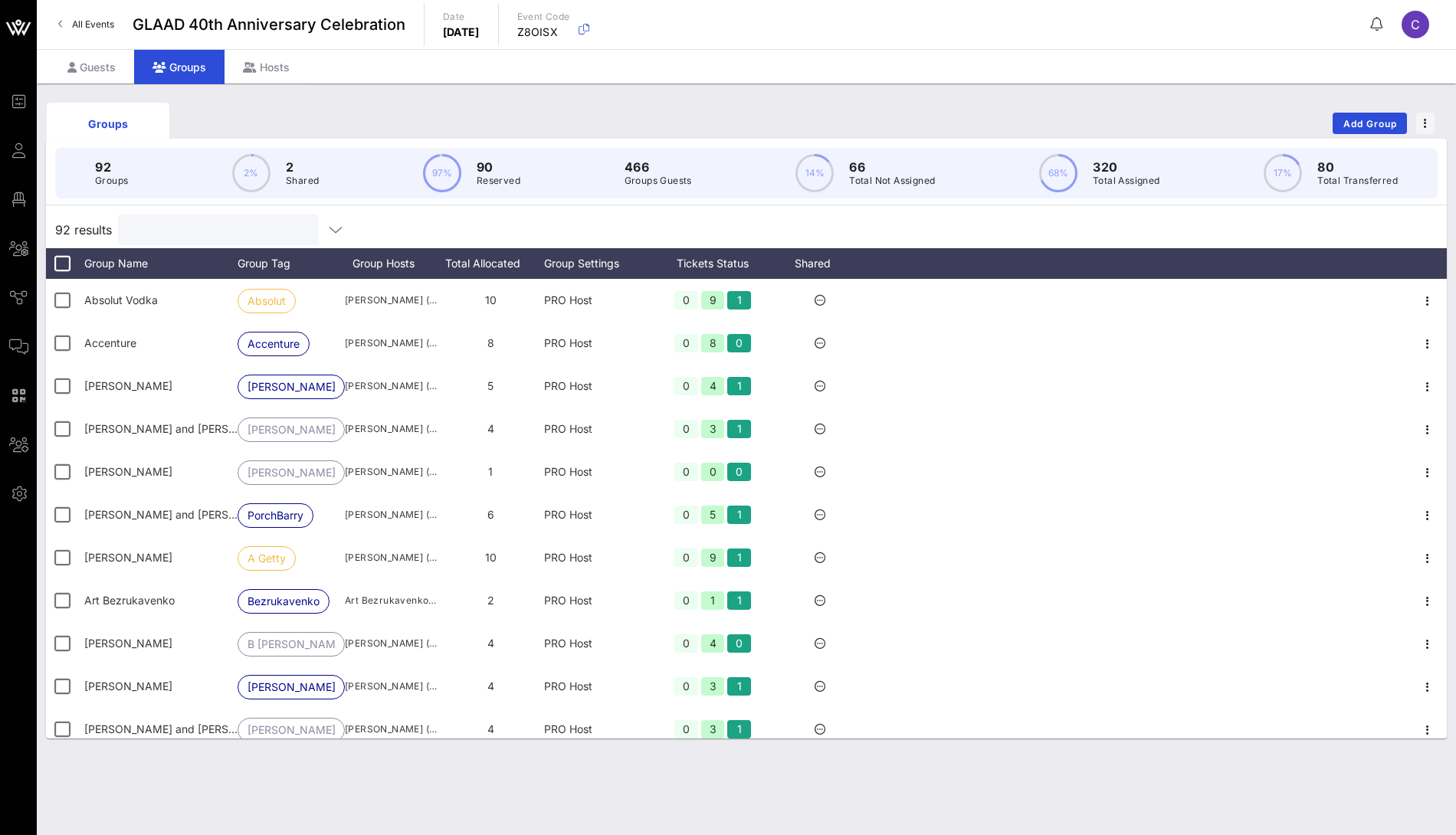
click at [240, 231] on input "text" at bounding box center [217, 229] width 180 height 20
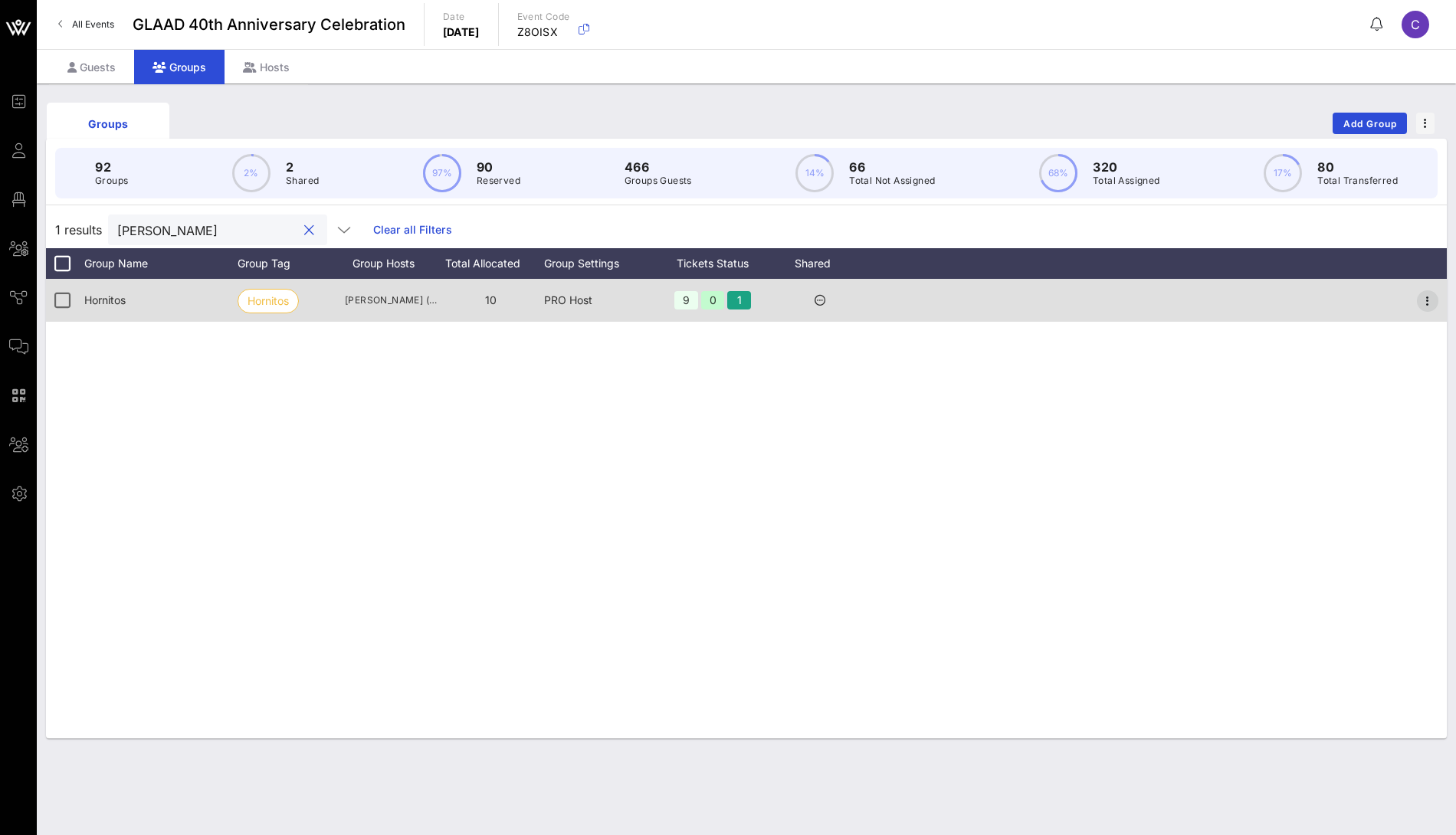
type input "fran"
click at [1426, 304] on icon "button" at bounding box center [1427, 301] width 18 height 18
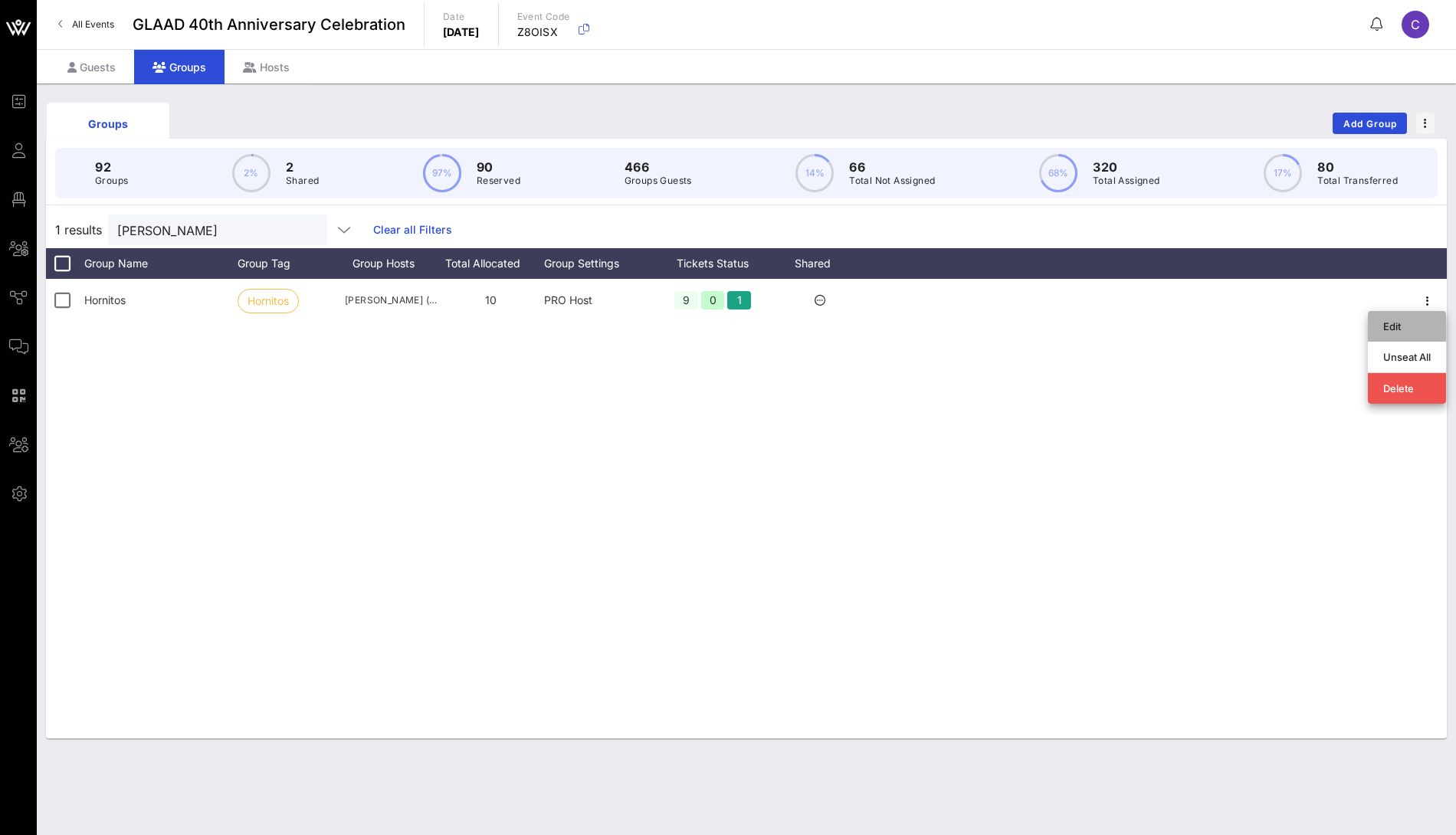
click at [1407, 326] on div "Edit" at bounding box center [1407, 326] width 48 height 12
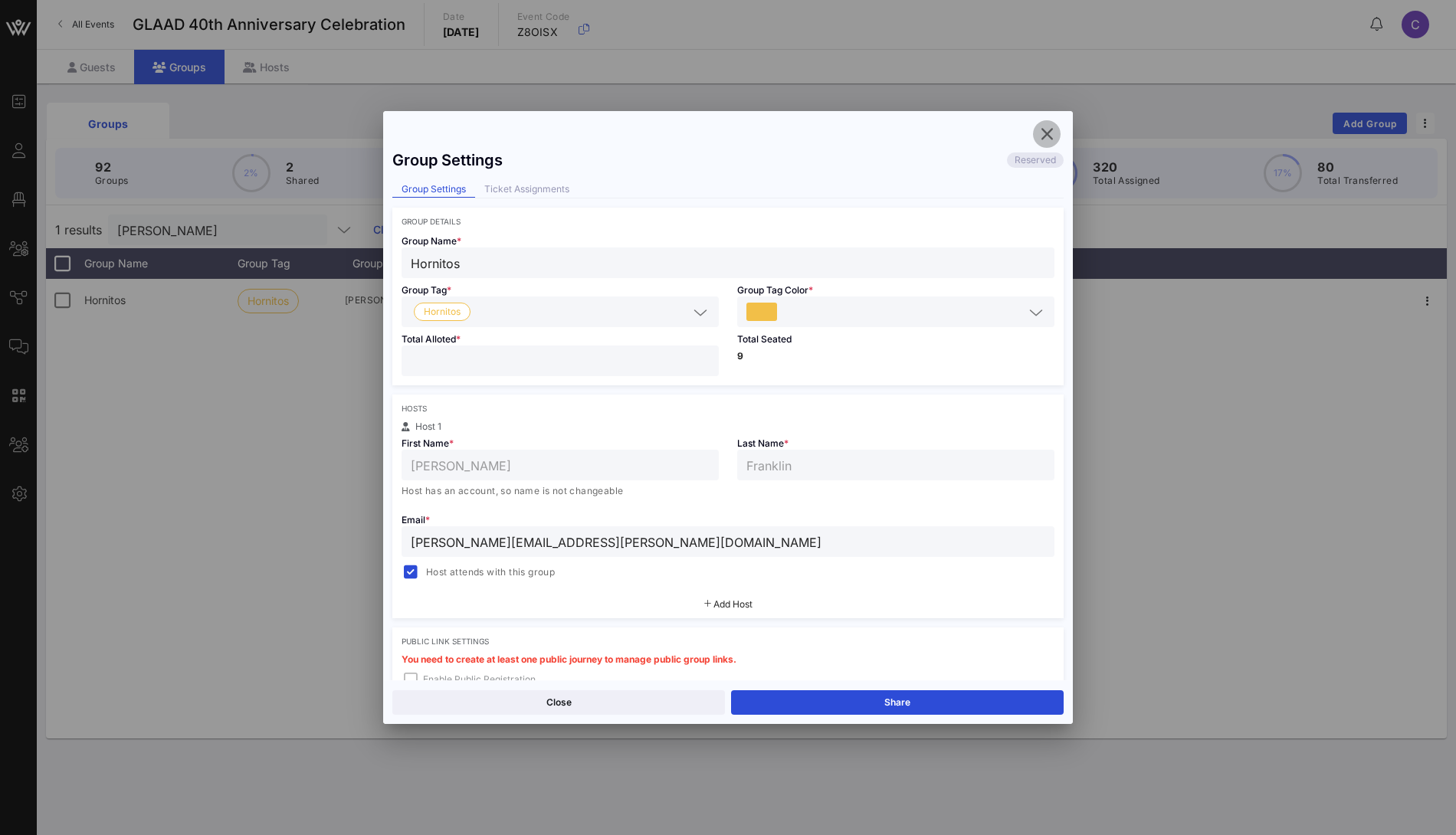
click at [1047, 134] on icon "button" at bounding box center [1046, 134] width 18 height 18
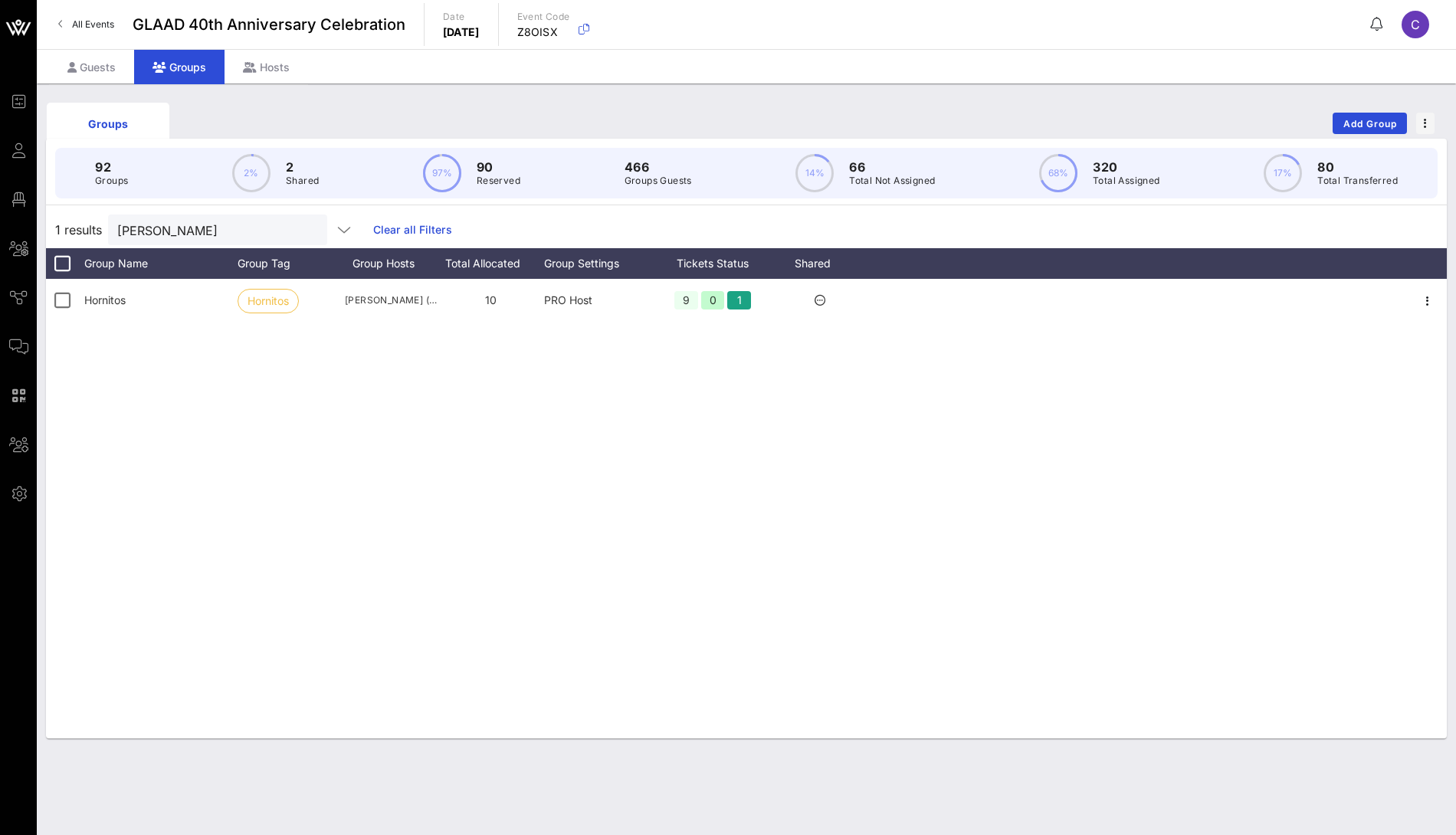
click at [374, 226] on link "Clear all Filters" at bounding box center [413, 230] width 79 height 17
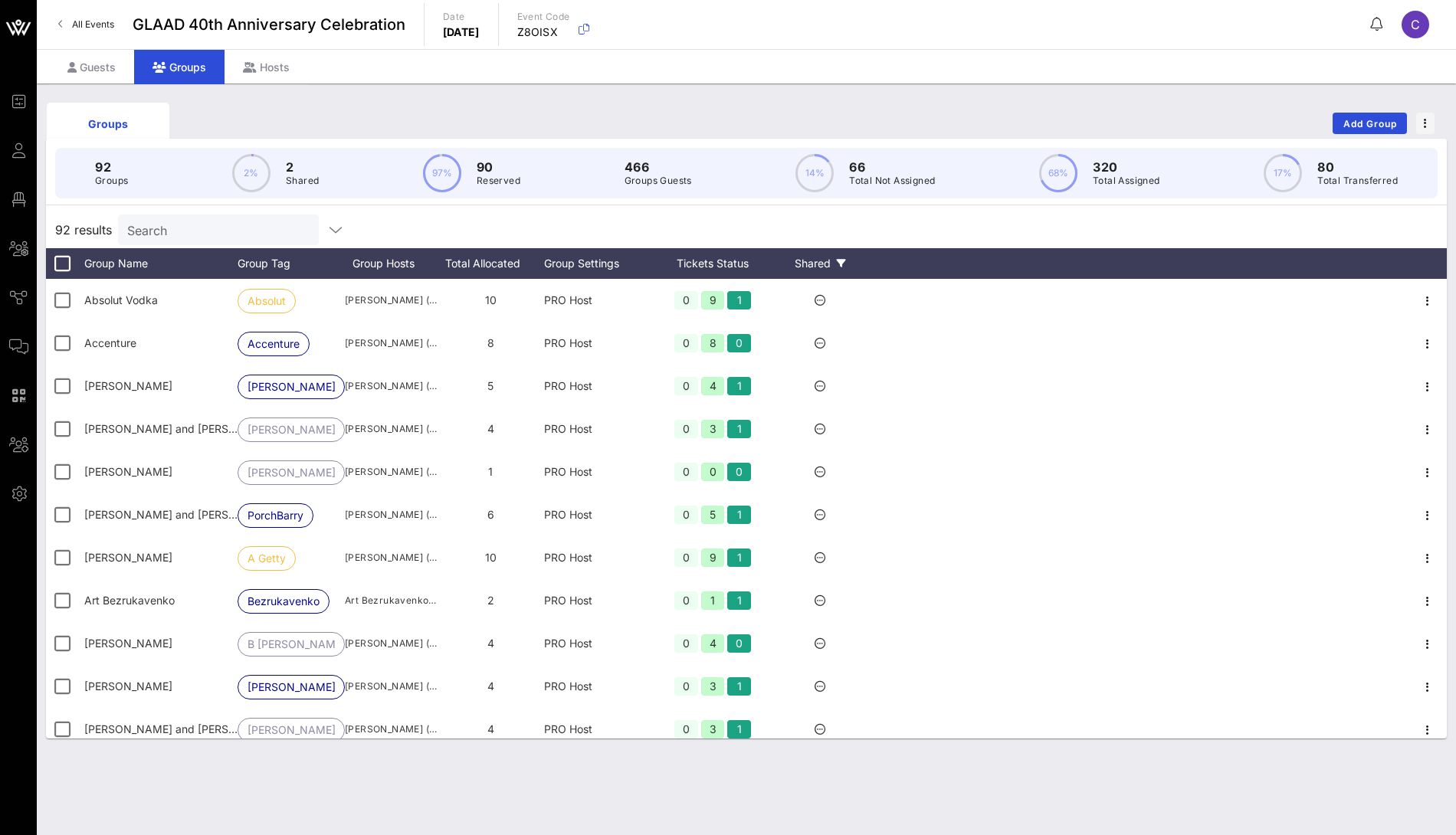
click at [835, 260] on div "Shared" at bounding box center [820, 264] width 92 height 31
click at [815, 451] on label "No" at bounding box center [862, 452] width 110 height 15
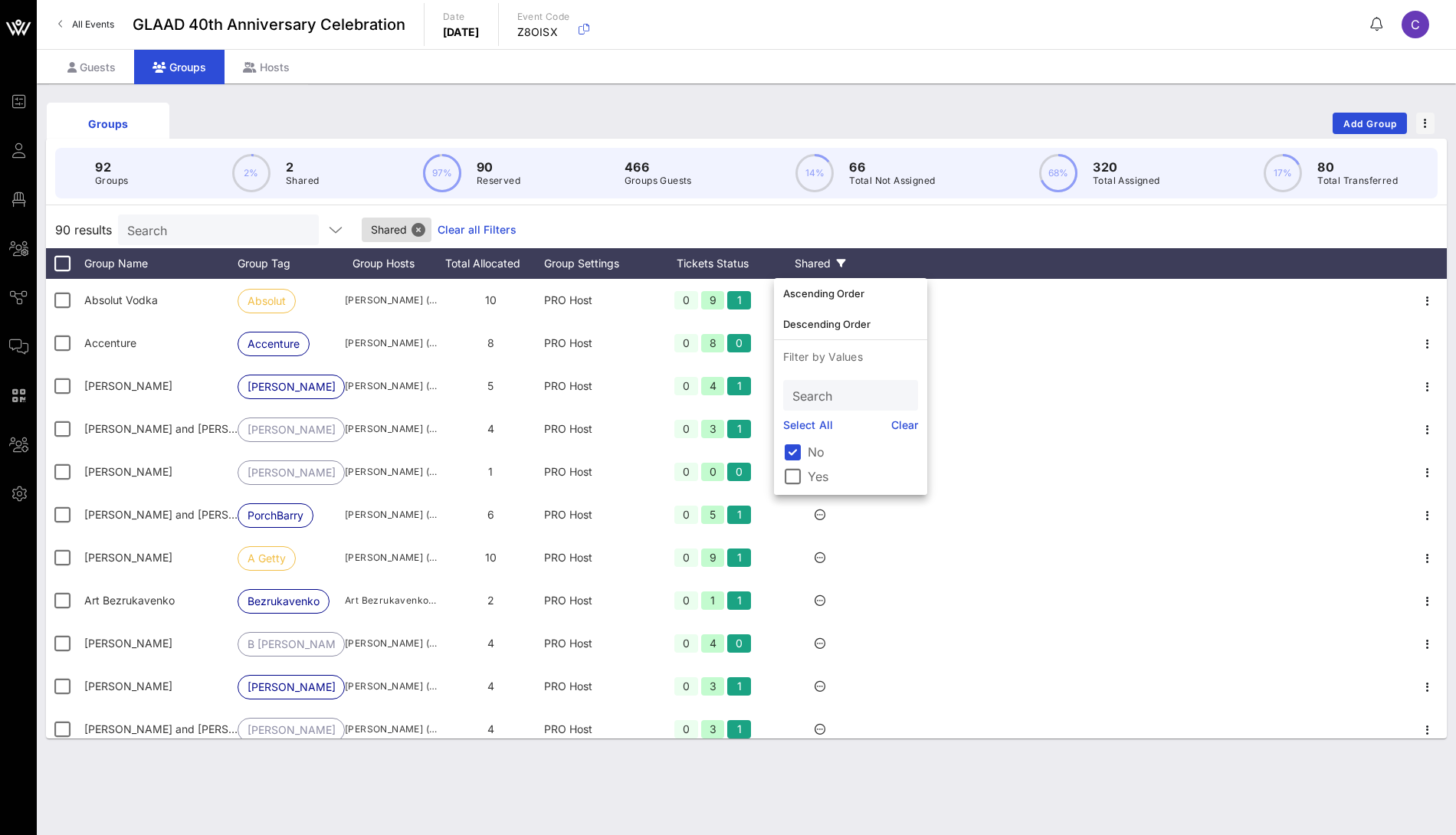
click at [944, 223] on div "90 results Search Shared Clear all Filters" at bounding box center [746, 229] width 1401 height 36
click at [841, 266] on icon at bounding box center [842, 264] width 10 height 10
click at [793, 447] on div at bounding box center [792, 452] width 26 height 26
click at [805, 475] on div at bounding box center [792, 476] width 26 height 26
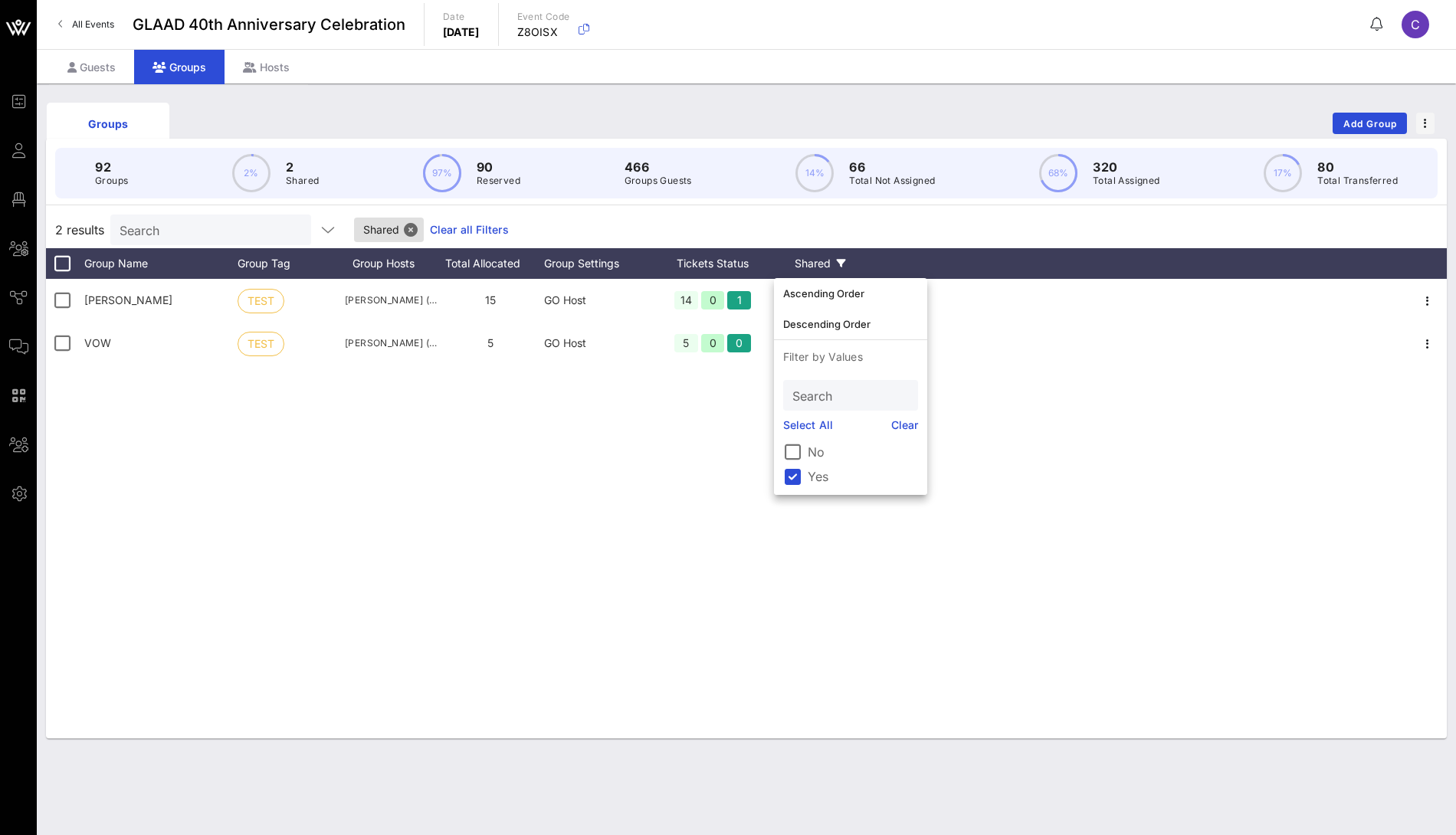
click at [701, 476] on div "Crystal Harrell TEST Crystal Harrell (crystaldharrell1@gmail.com) 15 GO Host 14…" at bounding box center [746, 508] width 1401 height 460
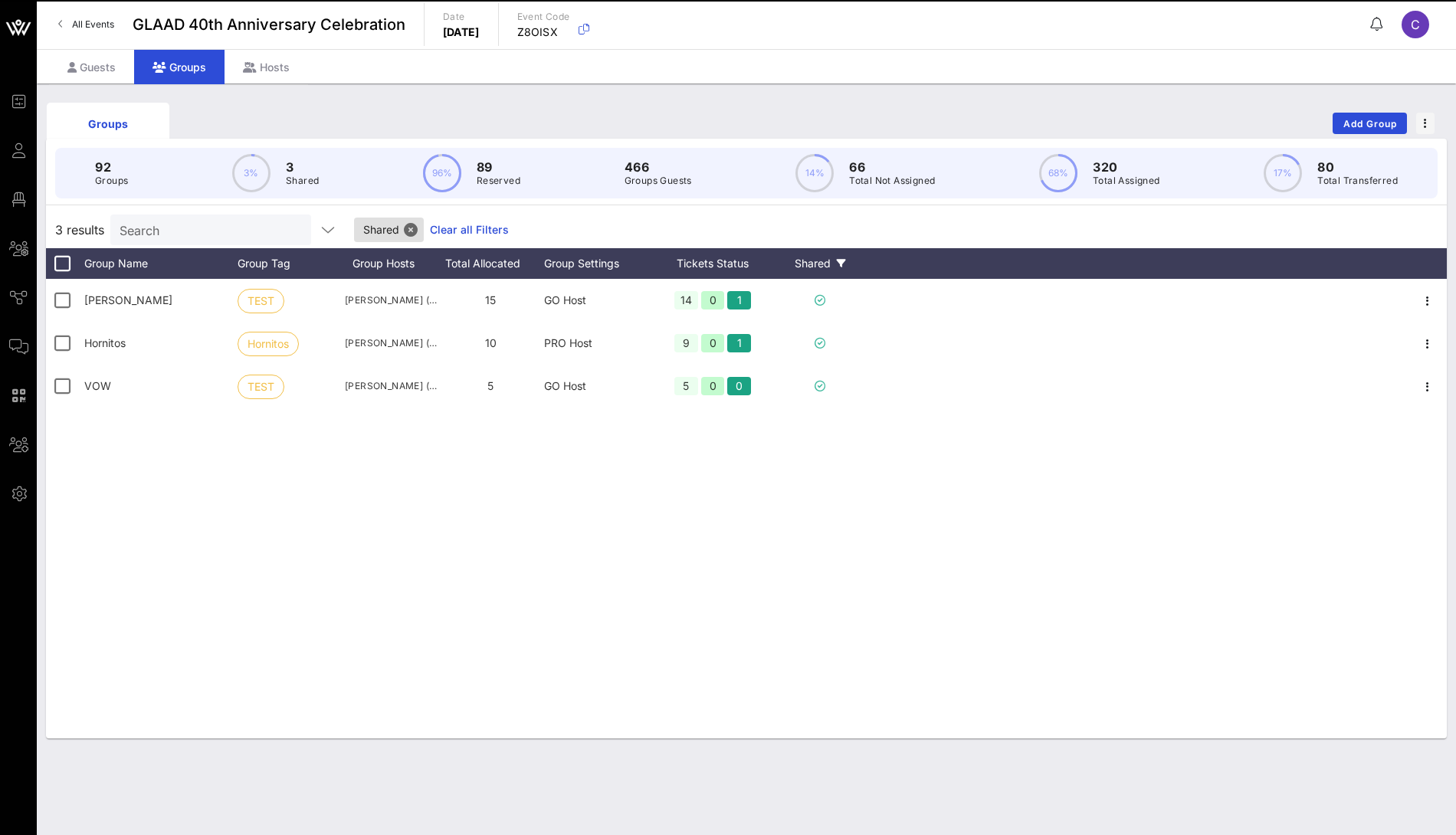
click at [834, 259] on div "Shared" at bounding box center [820, 264] width 92 height 31
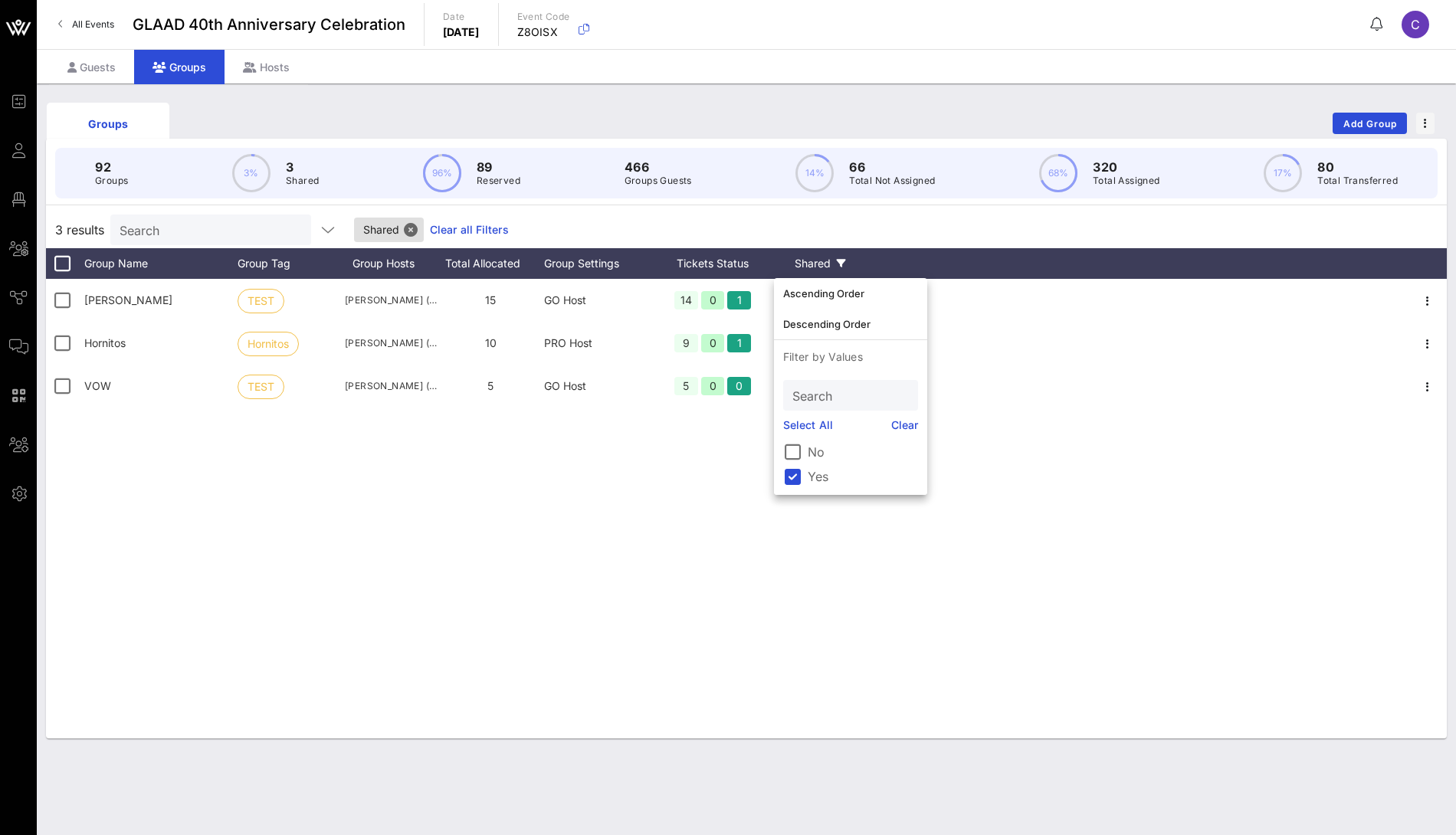
click at [811, 470] on label "Yes" at bounding box center [862, 477] width 110 height 15
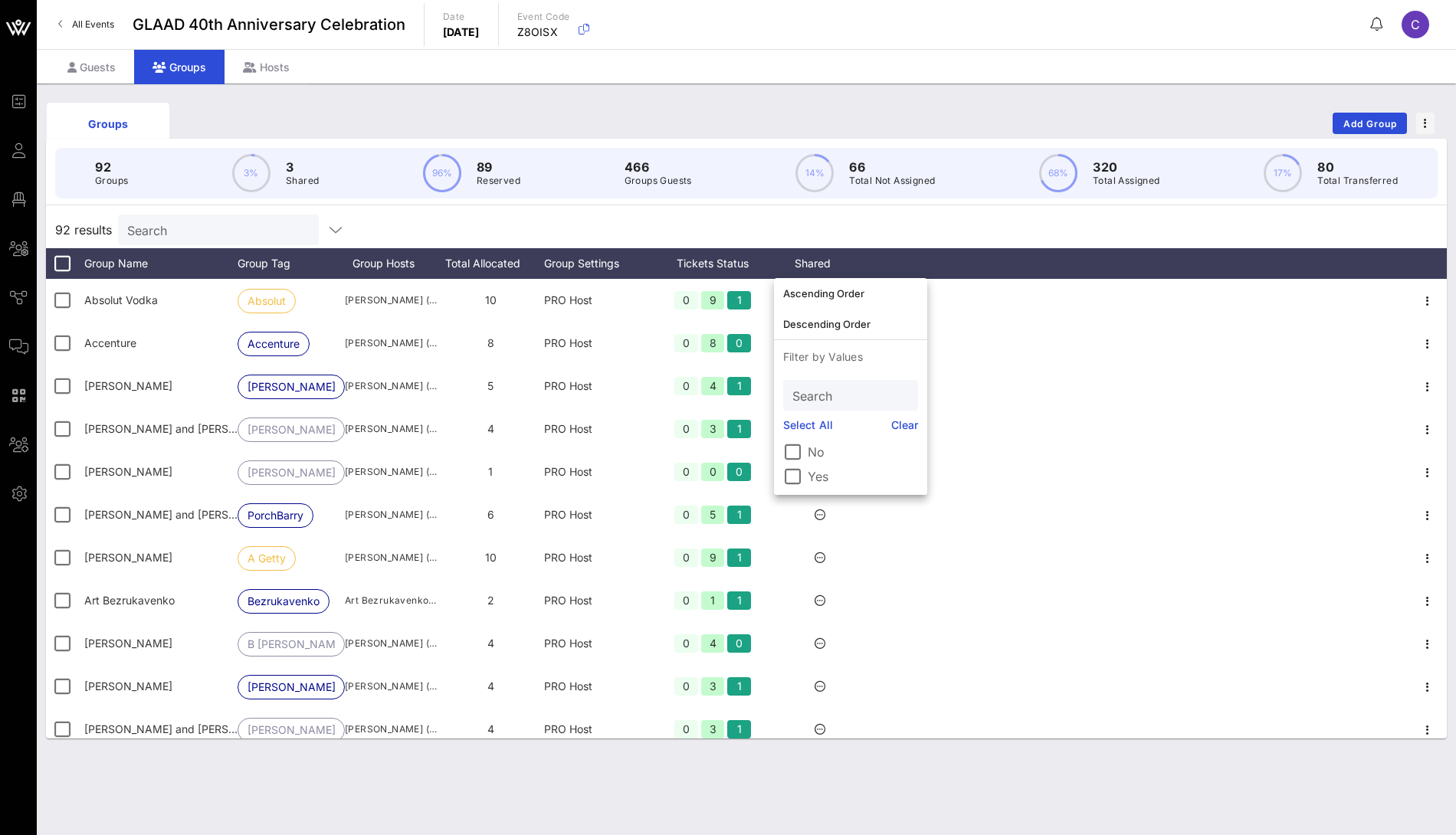
click at [896, 225] on div "92 results Search" at bounding box center [746, 229] width 1401 height 36
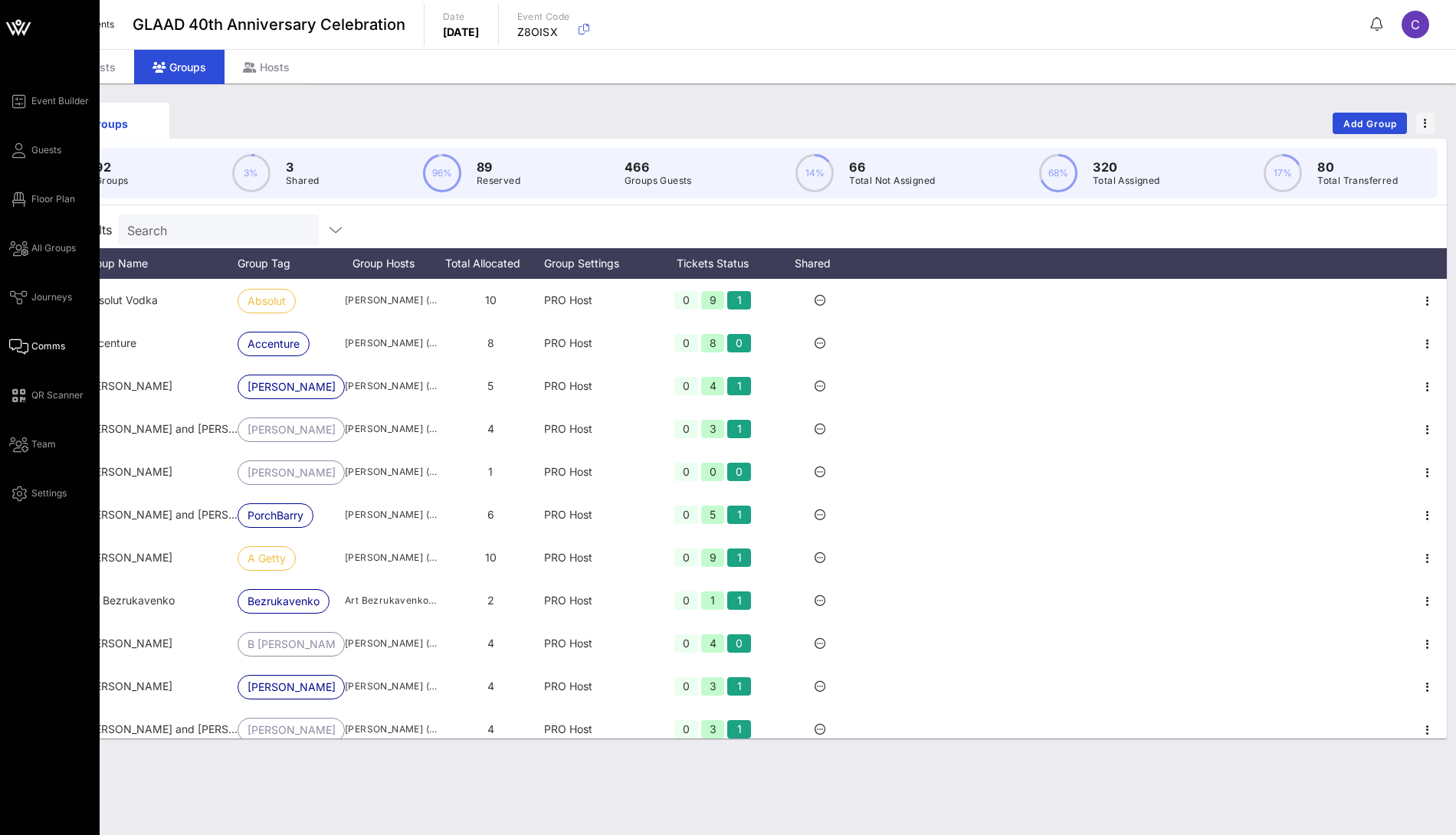
click at [47, 345] on span "Comms" at bounding box center [48, 346] width 33 height 13
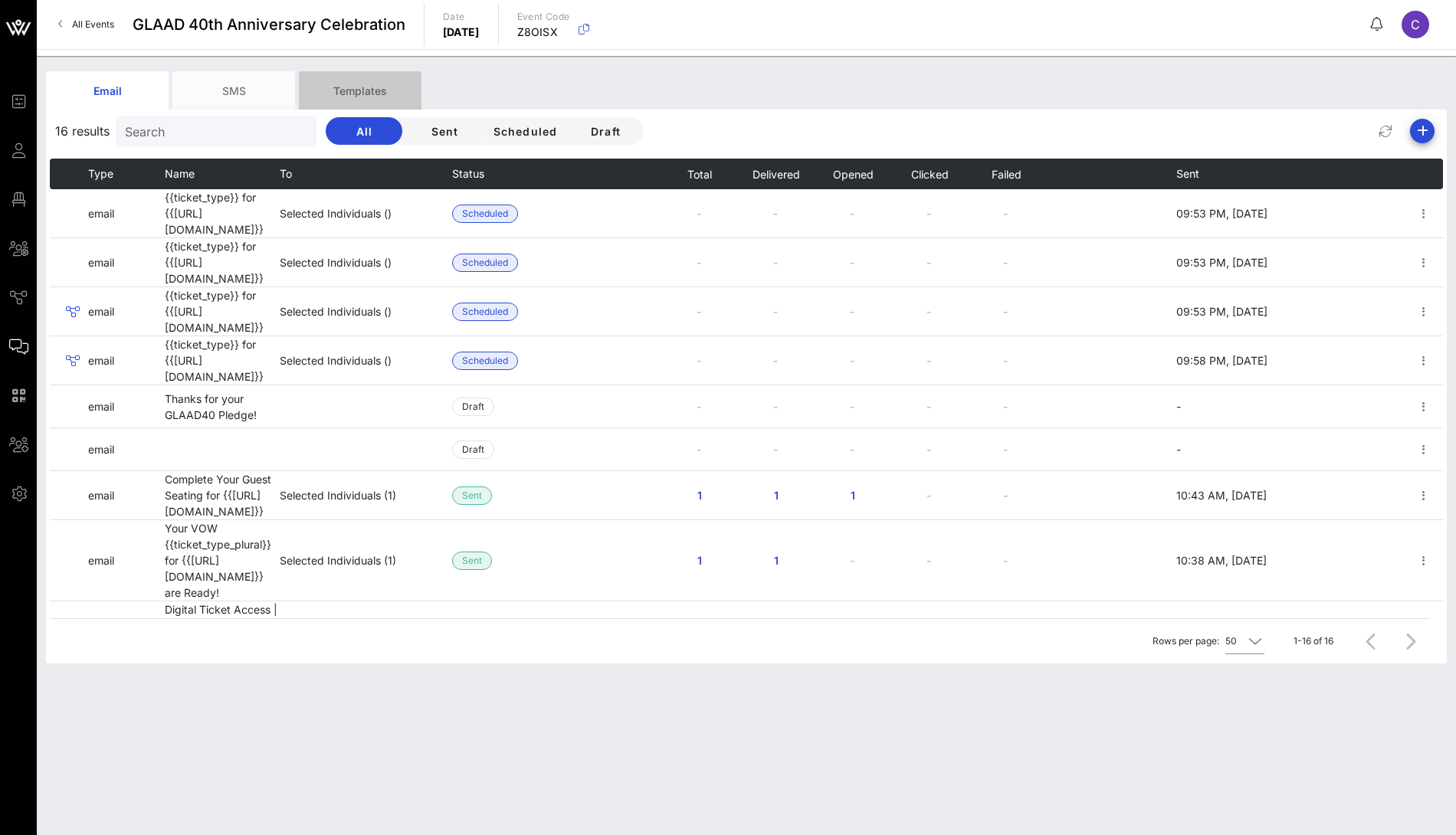
click at [385, 95] on div "Templates" at bounding box center [360, 91] width 122 height 38
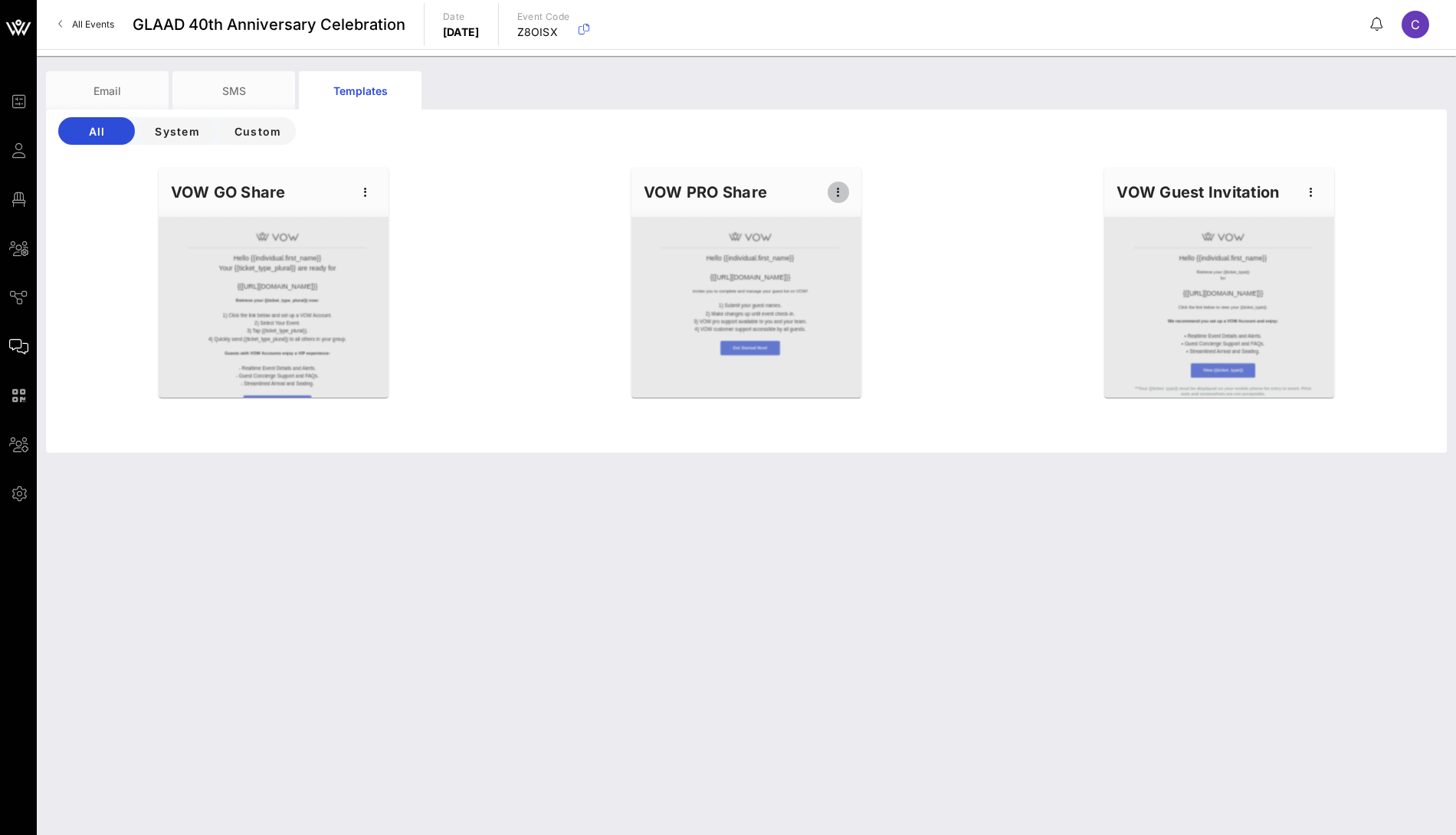
click at [838, 200] on icon "button" at bounding box center [838, 192] width 18 height 18
click at [873, 215] on div "Edit" at bounding box center [862, 218] width 38 height 12
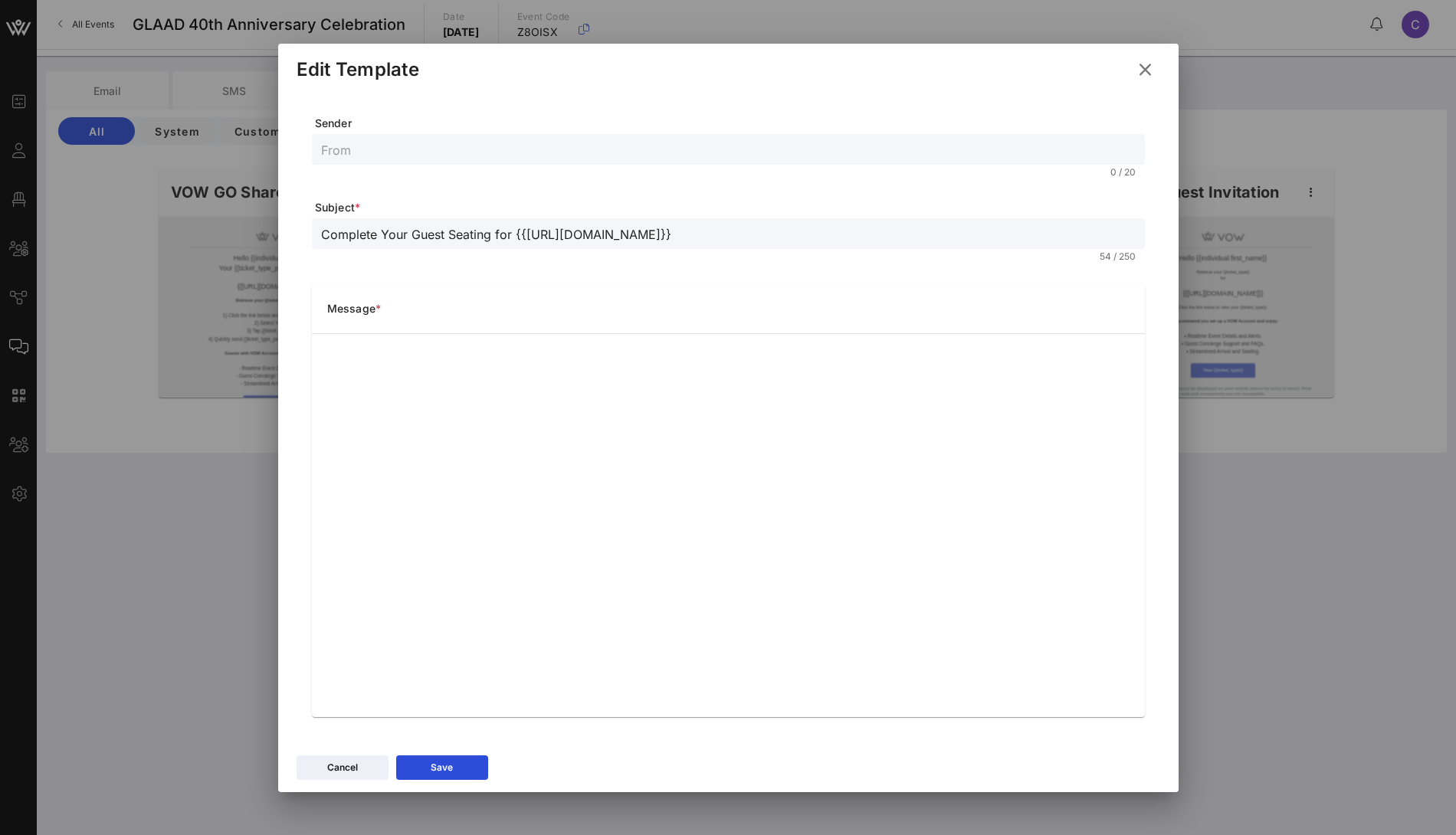
click at [1149, 68] on icon at bounding box center [1145, 70] width 21 height 19
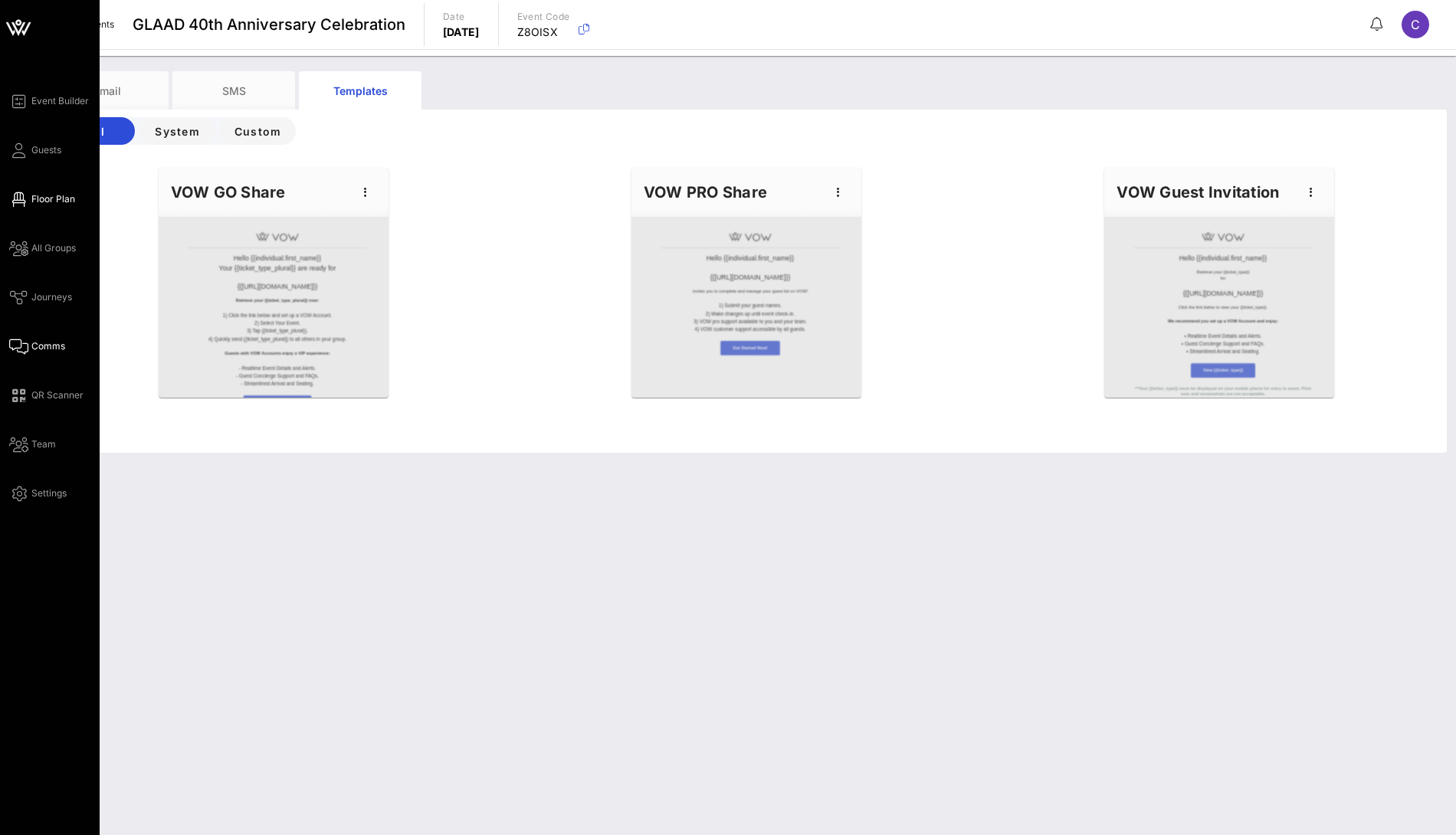
click at [59, 195] on span "Floor Plan" at bounding box center [54, 199] width 44 height 13
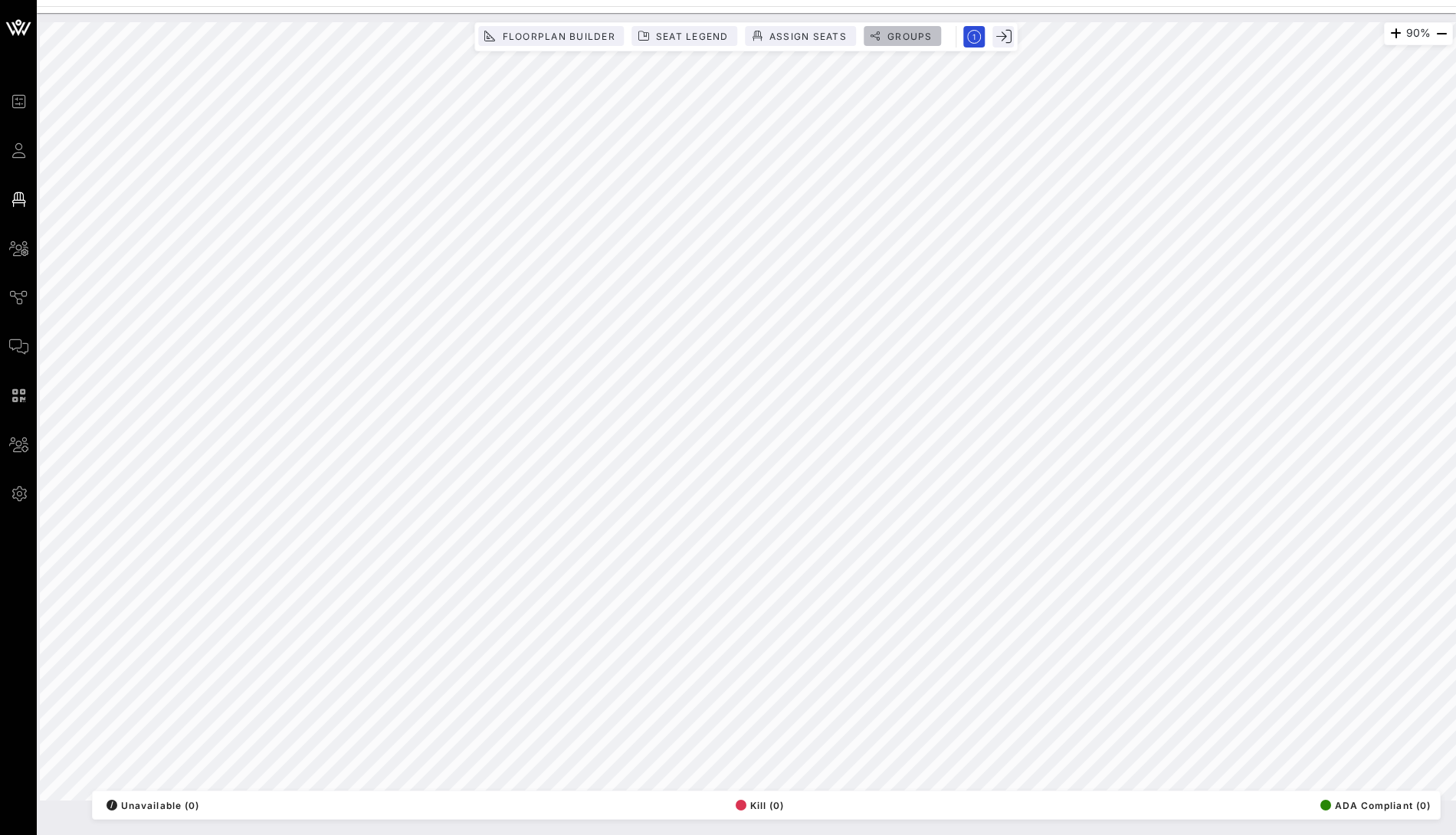
click at [919, 34] on span "Groups" at bounding box center [910, 36] width 46 height 11
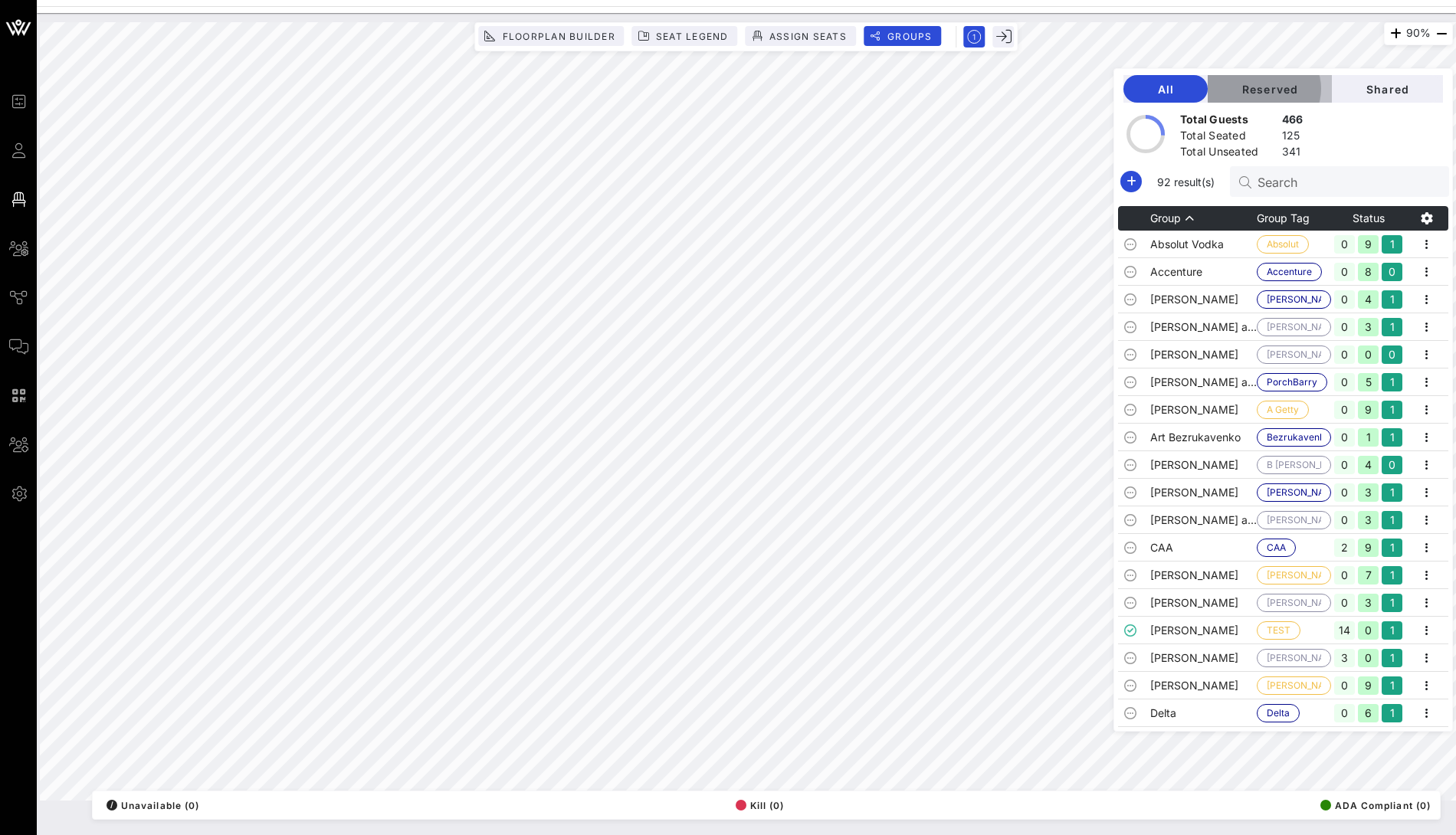
click at [1292, 86] on span "Reserved" at bounding box center [1270, 90] width 99 height 13
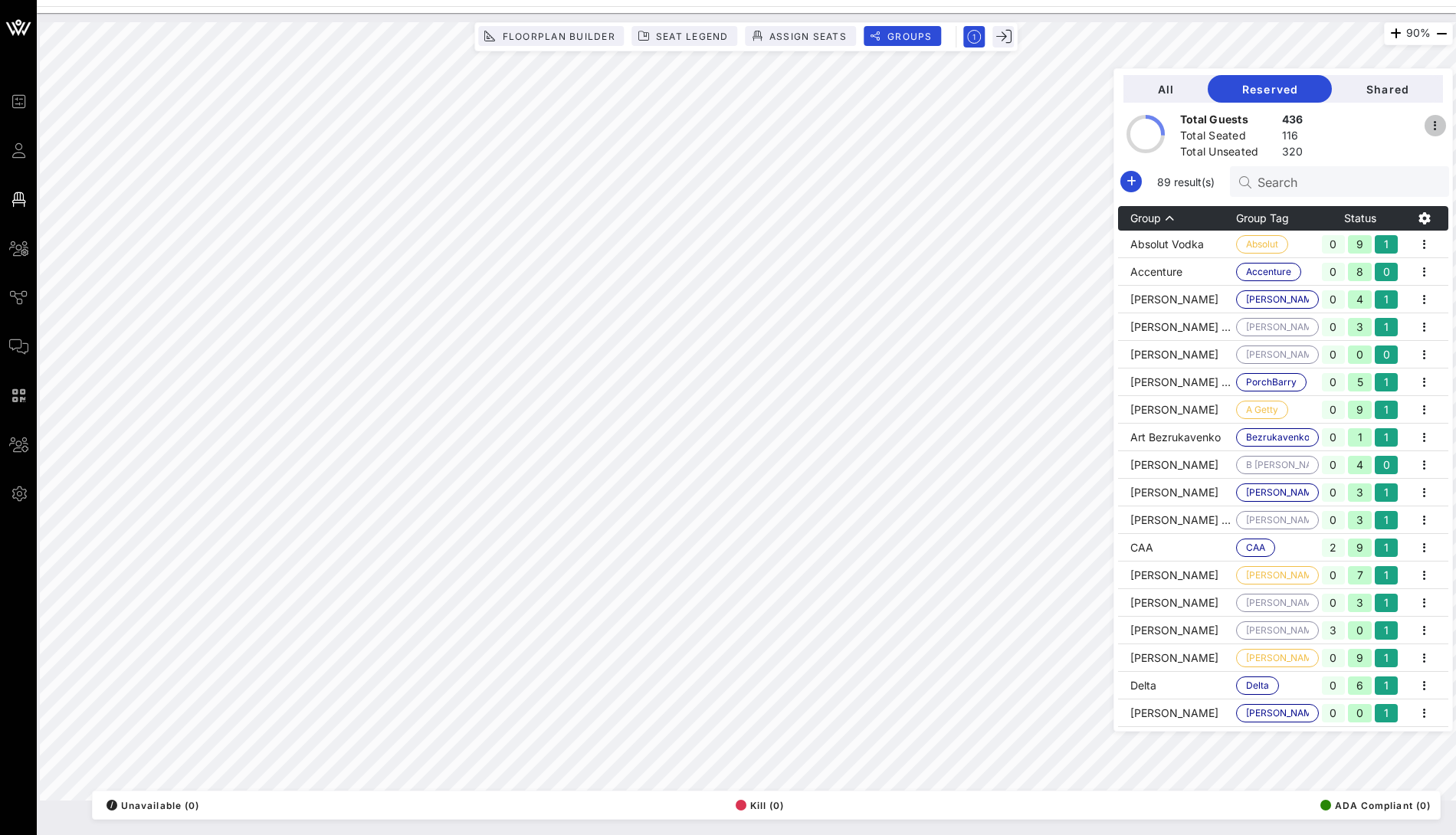
click at [1438, 126] on icon "button" at bounding box center [1435, 125] width 18 height 18
click at [1383, 187] on input "text" at bounding box center [1347, 182] width 180 height 20
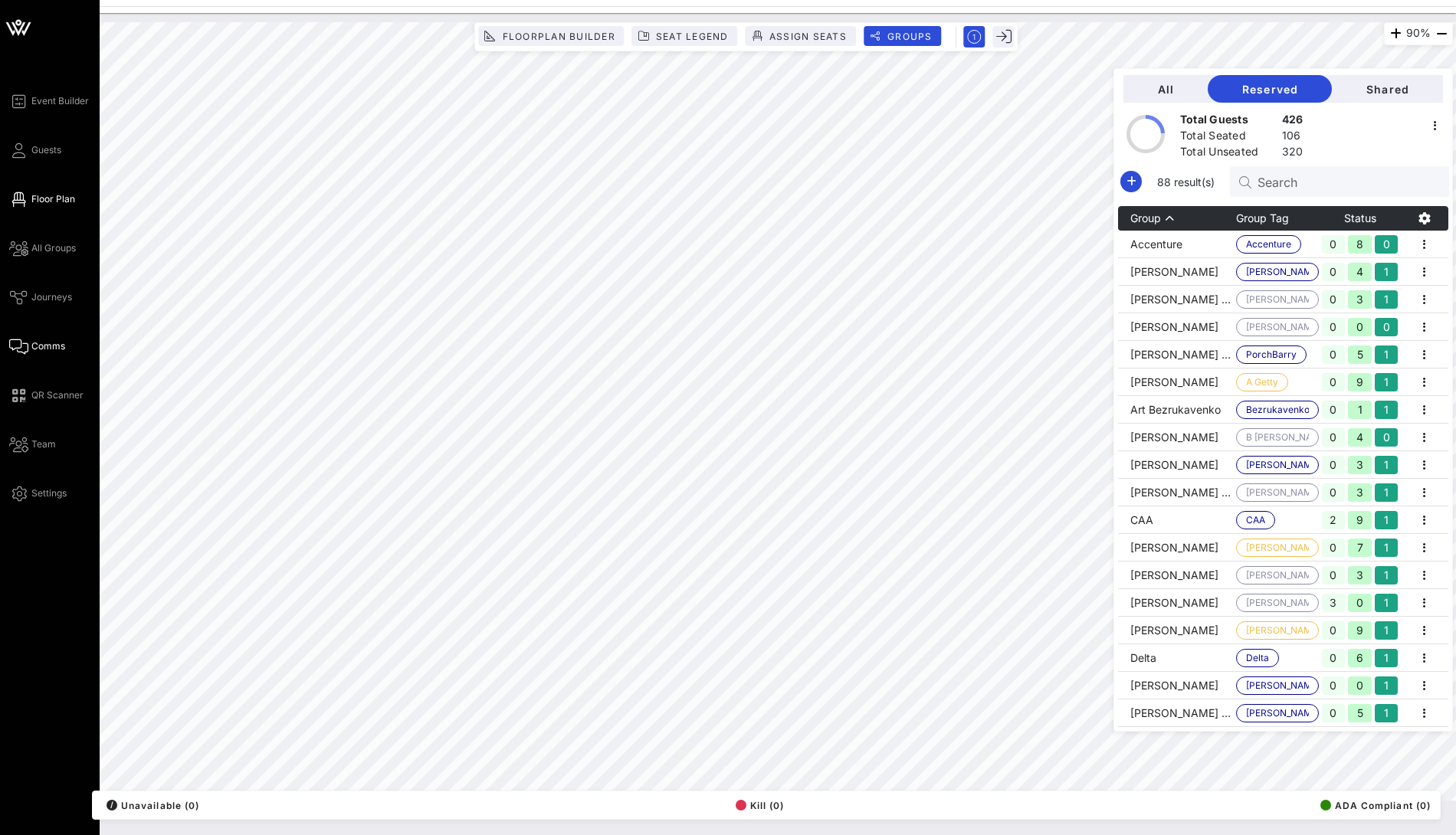
click at [47, 350] on span "Comms" at bounding box center [48, 346] width 33 height 13
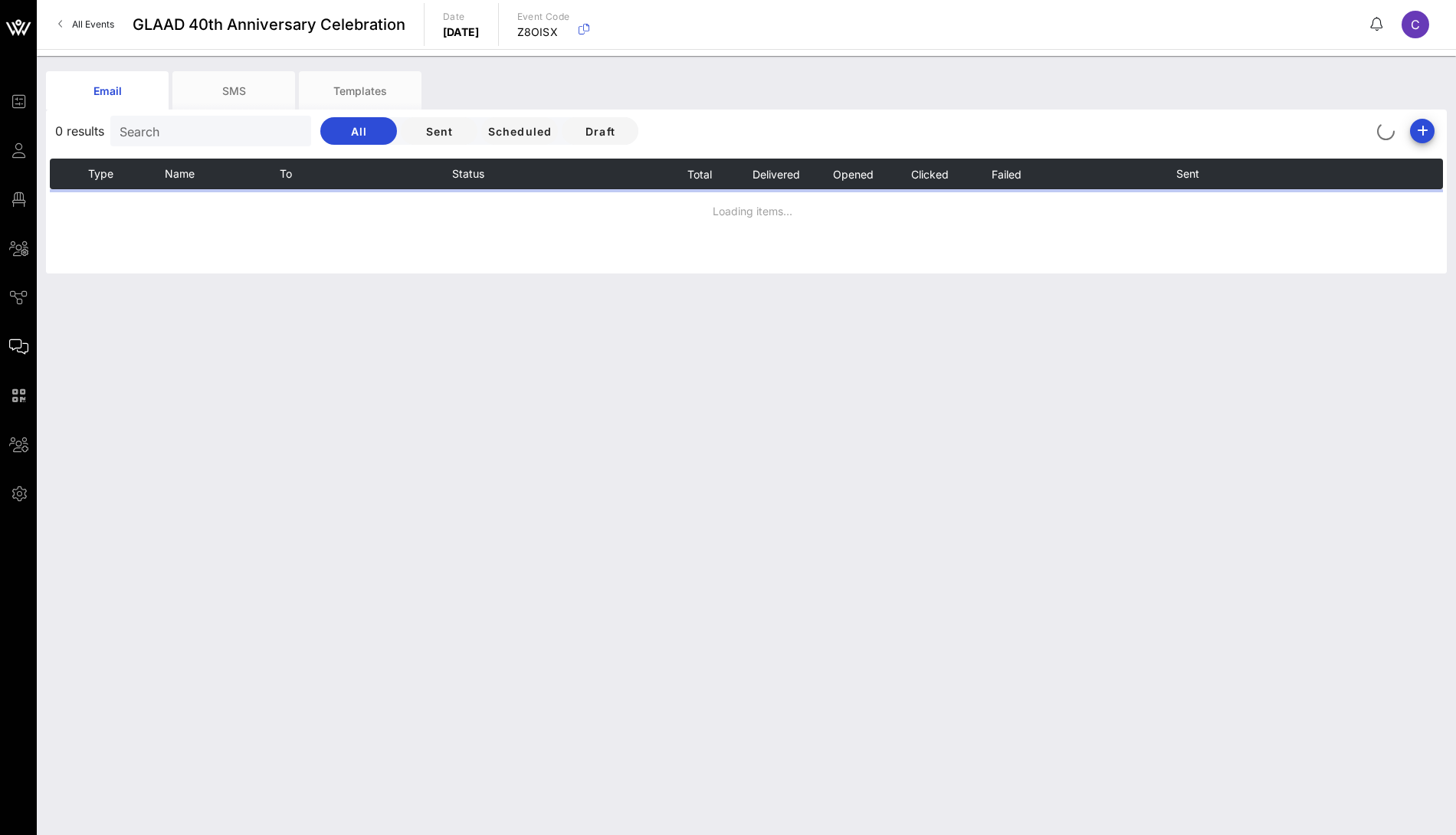
click at [372, 68] on div "Email SMS Templates 0 results Search All Sent Scheduled Draft Type Name To Stat…" at bounding box center [745, 446] width 1419 height 780
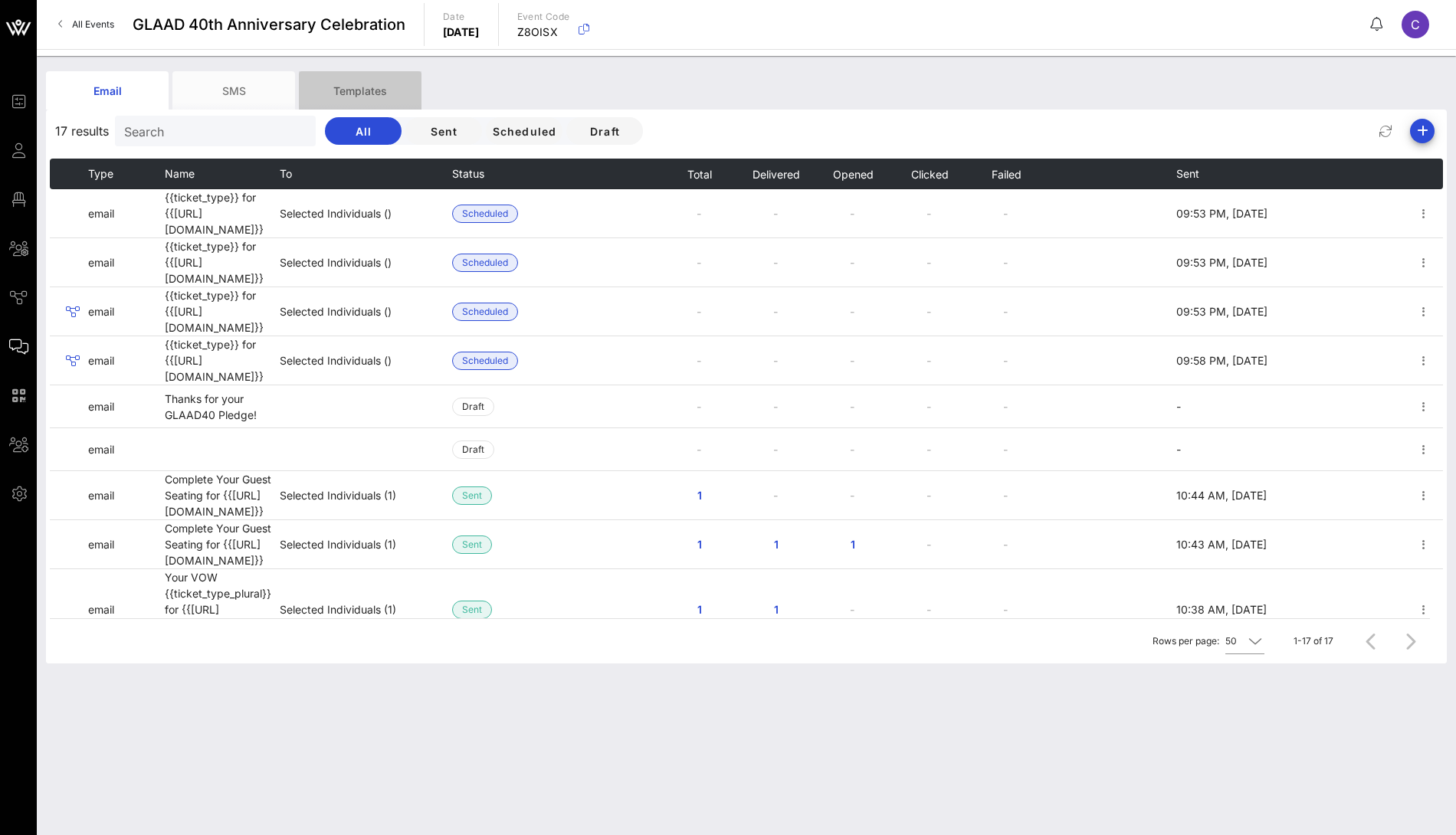
click at [391, 96] on div "Templates" at bounding box center [360, 91] width 122 height 38
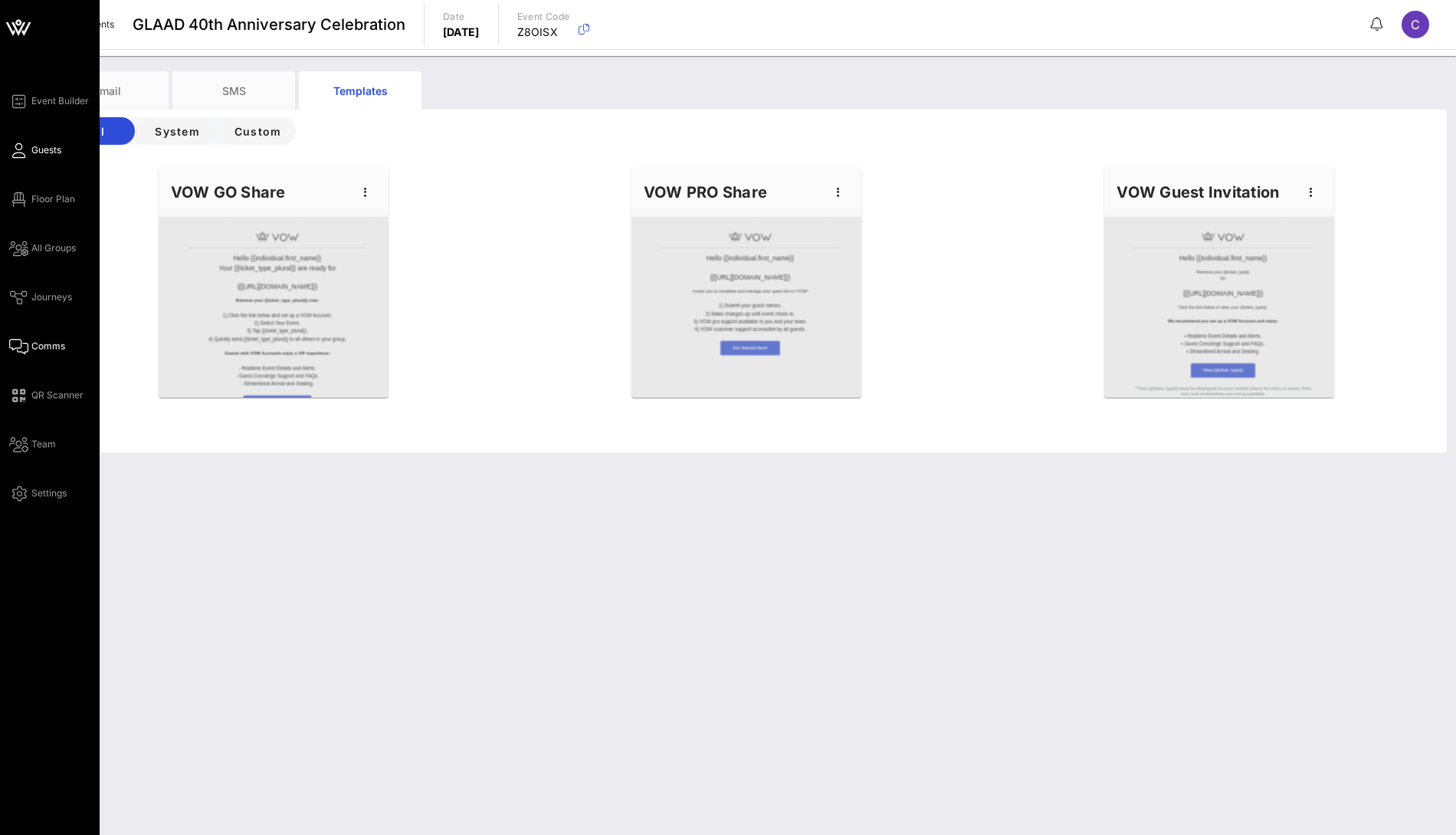
click at [45, 153] on span "Guests" at bounding box center [46, 150] width 30 height 13
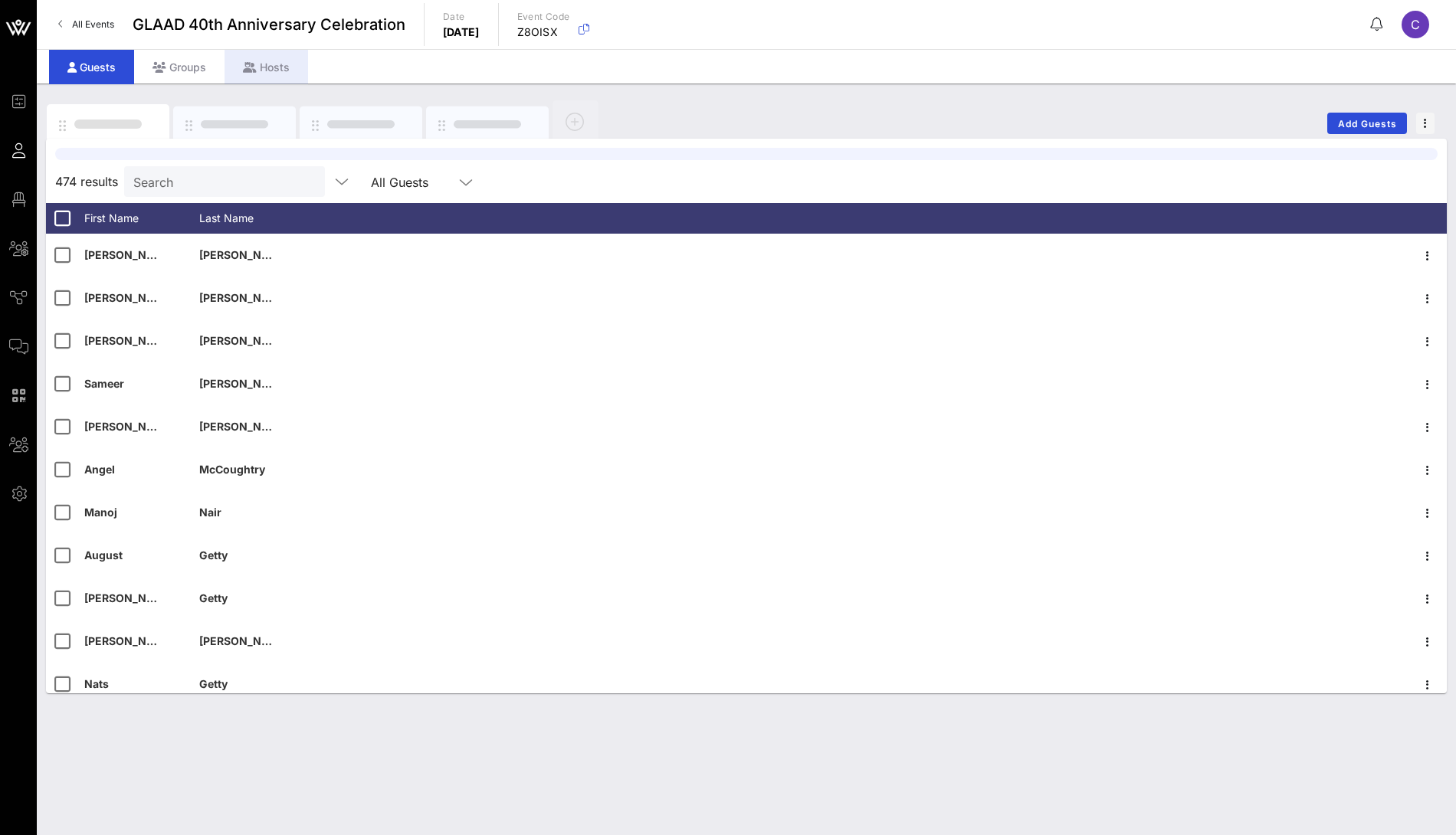
click at [277, 75] on div "Hosts" at bounding box center [266, 67] width 83 height 34
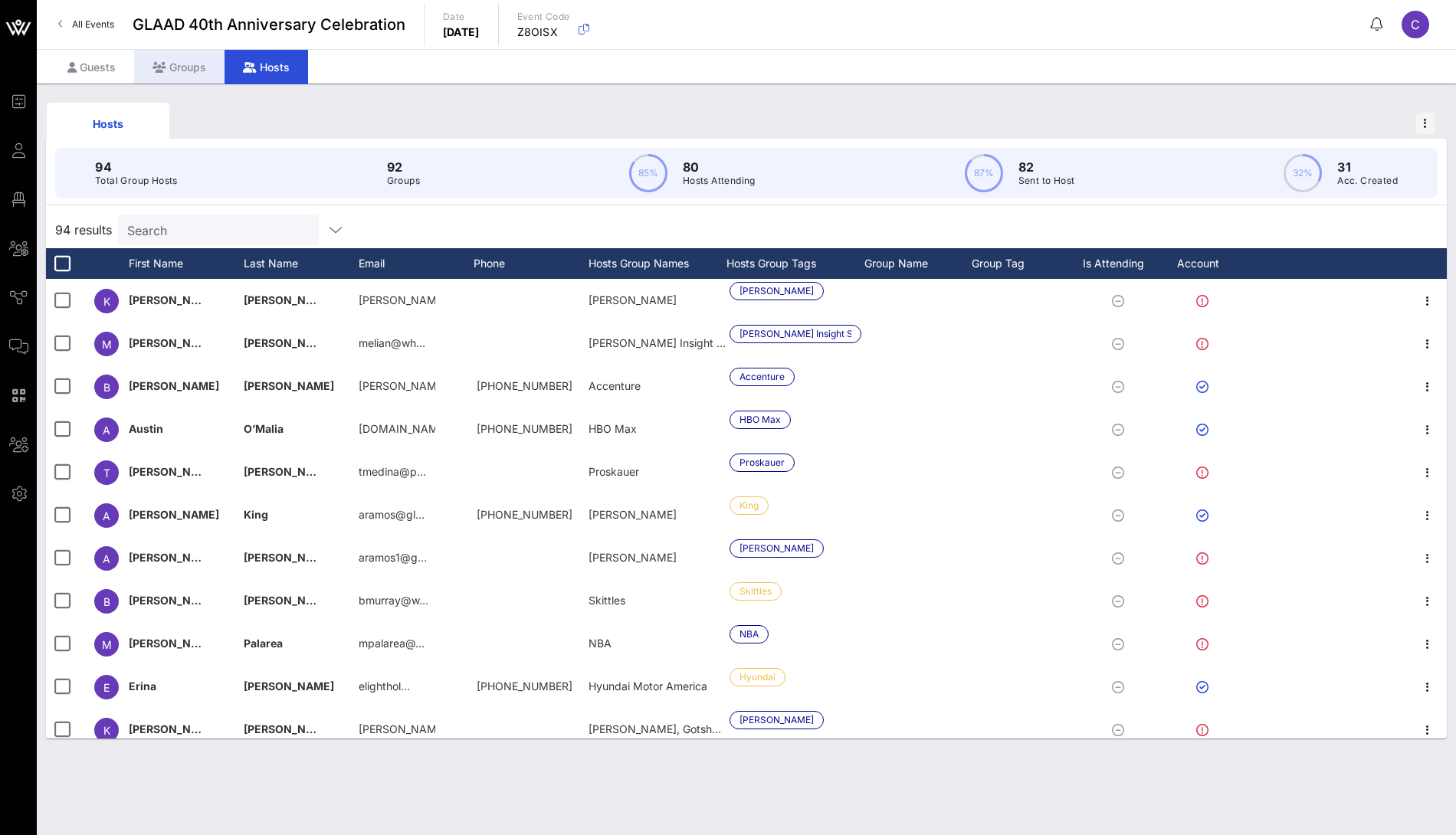
click at [198, 66] on div "Groups" at bounding box center [179, 67] width 91 height 34
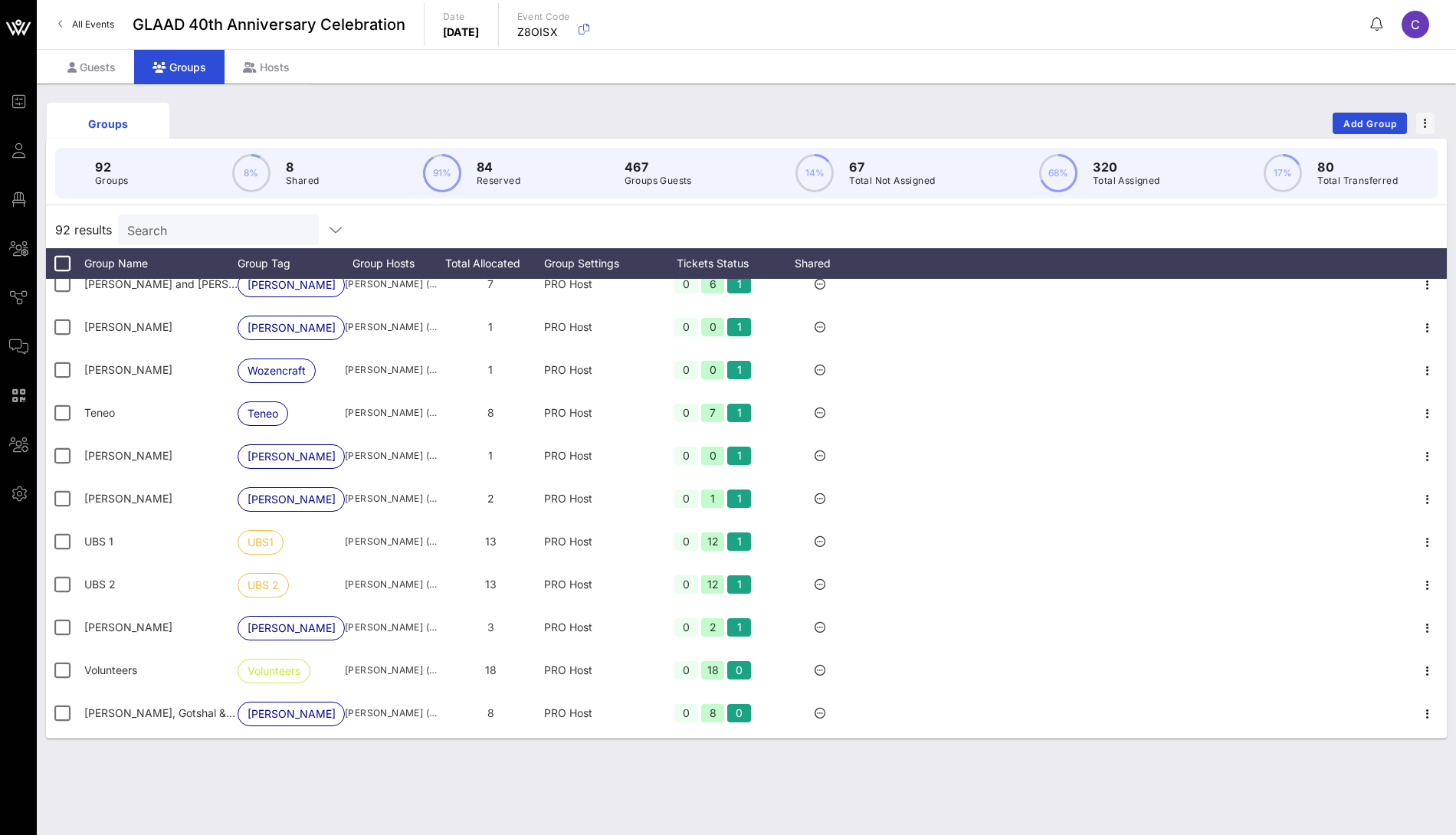
scroll to position [3487, 0]
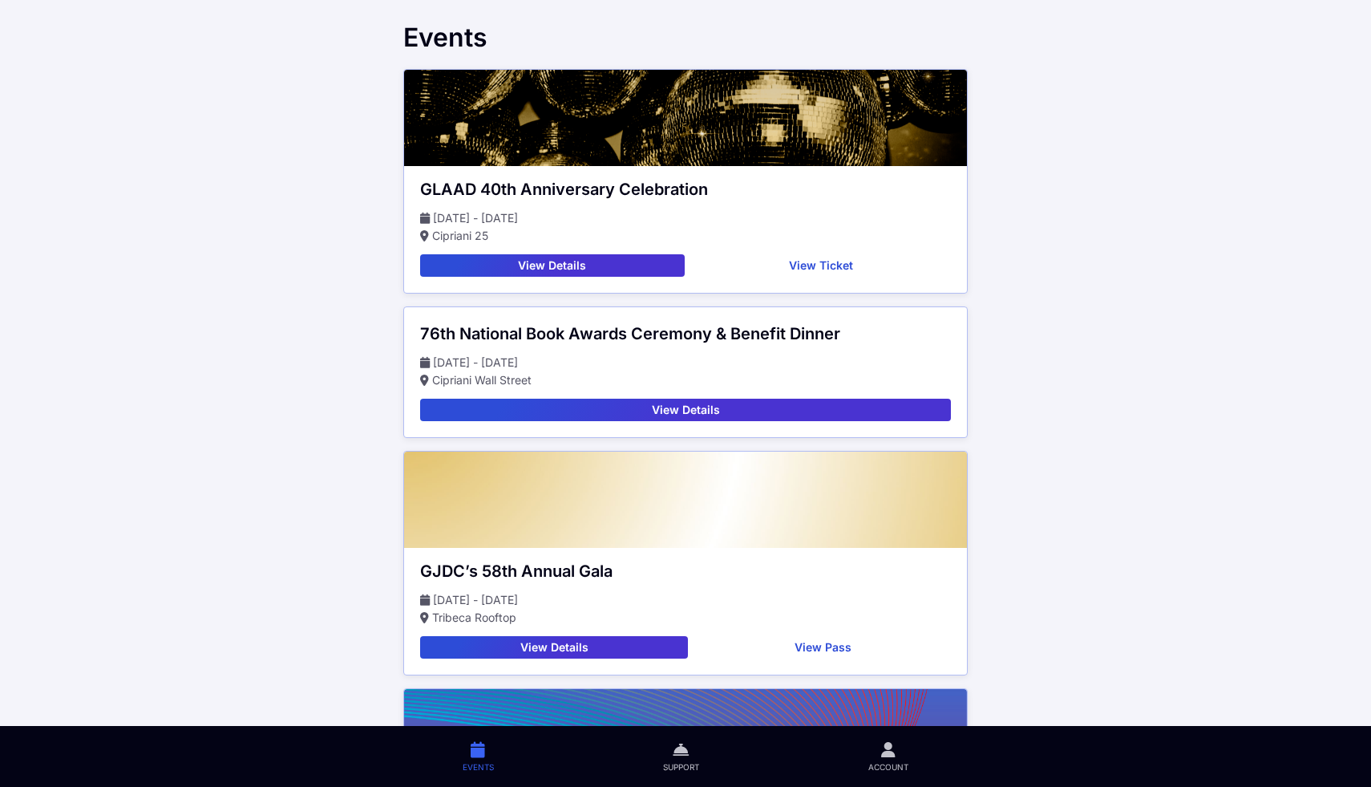
click at [618, 269] on button "View Details" at bounding box center [552, 265] width 265 height 22
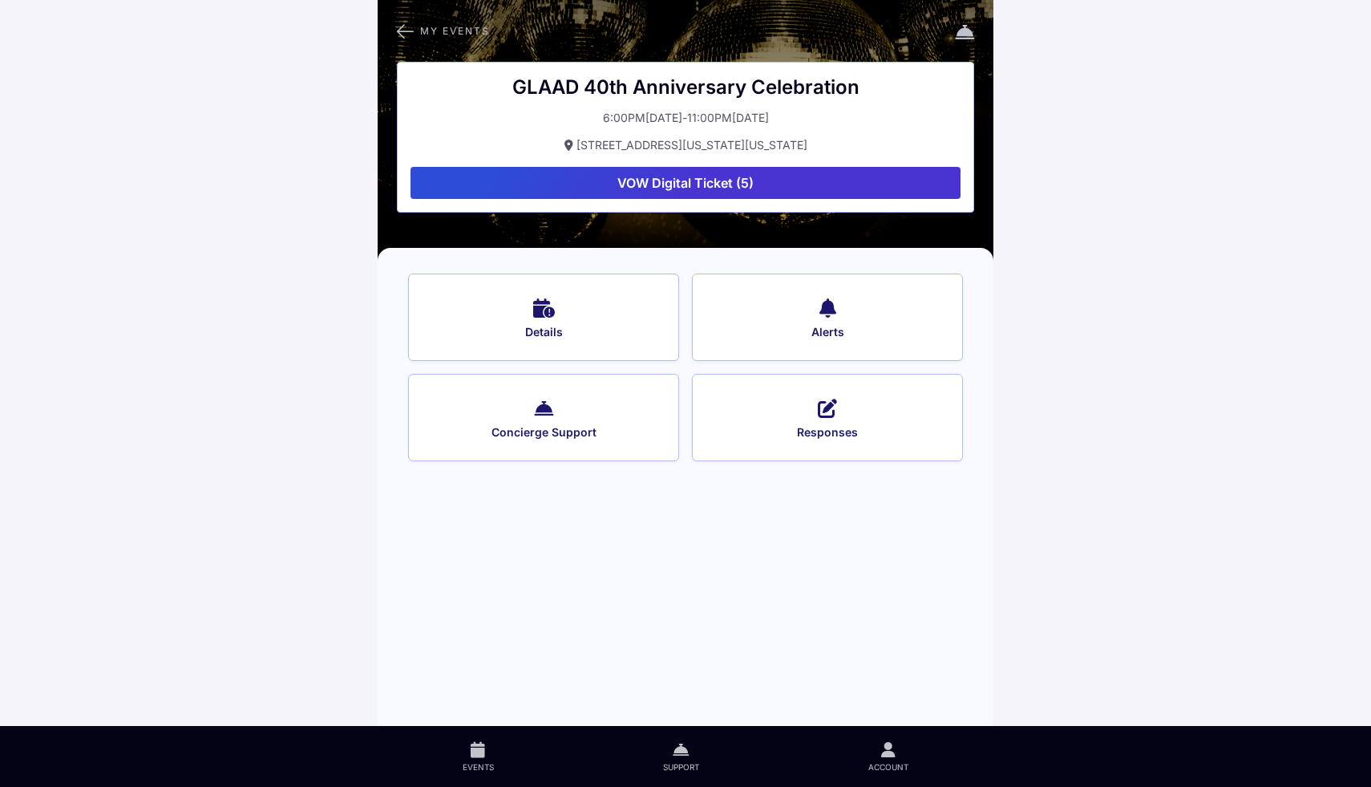
click at [687, 175] on button "VOW Digital Ticket (5)" at bounding box center [686, 183] width 550 height 32
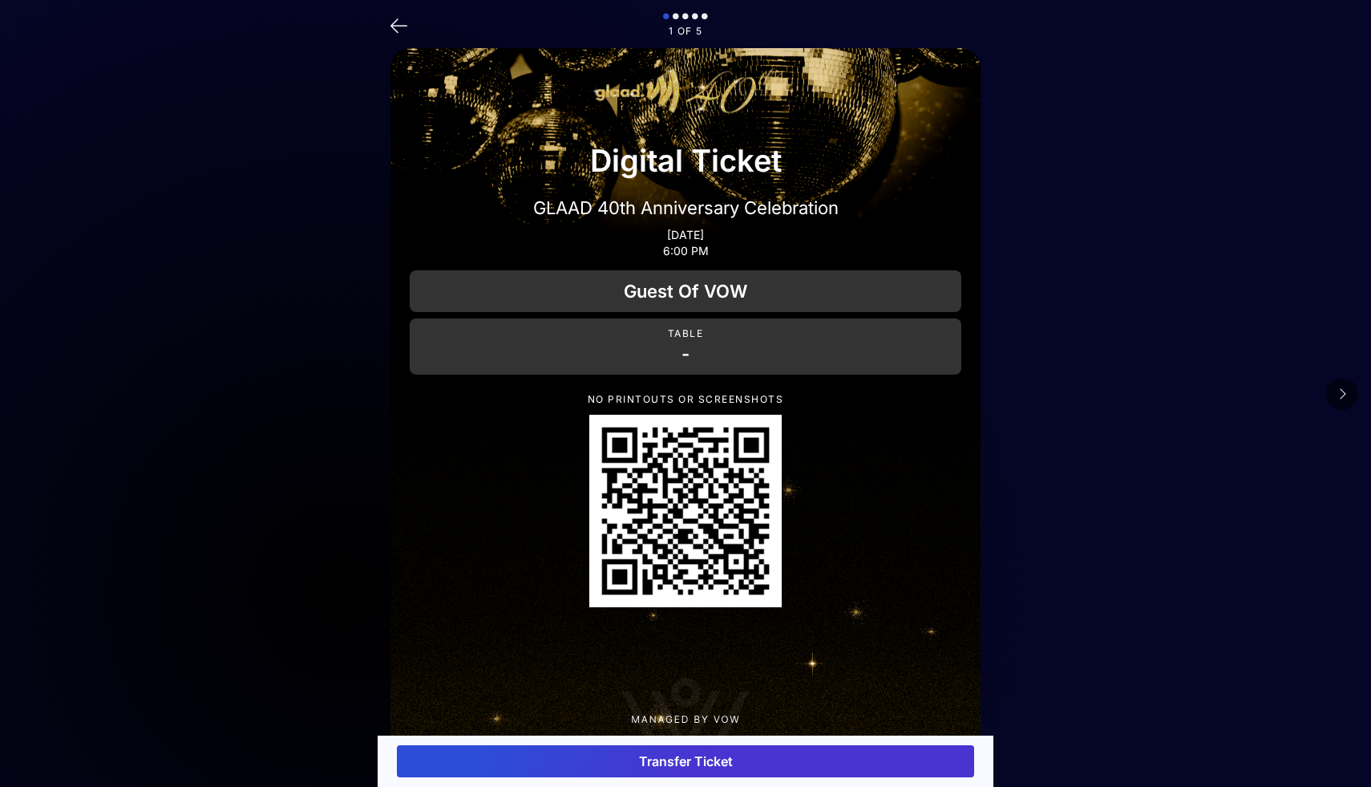
click at [688, 305] on div "Guest Of VOW" at bounding box center [686, 291] width 552 height 42
click at [701, 296] on div "Guest Of VOW" at bounding box center [686, 291] width 552 height 42
click at [703, 296] on div "Guest Of VOW" at bounding box center [686, 291] width 552 height 42
click at [686, 307] on div "Guest Of VOW" at bounding box center [686, 291] width 552 height 42
click at [688, 355] on p "-" at bounding box center [685, 353] width 539 height 22
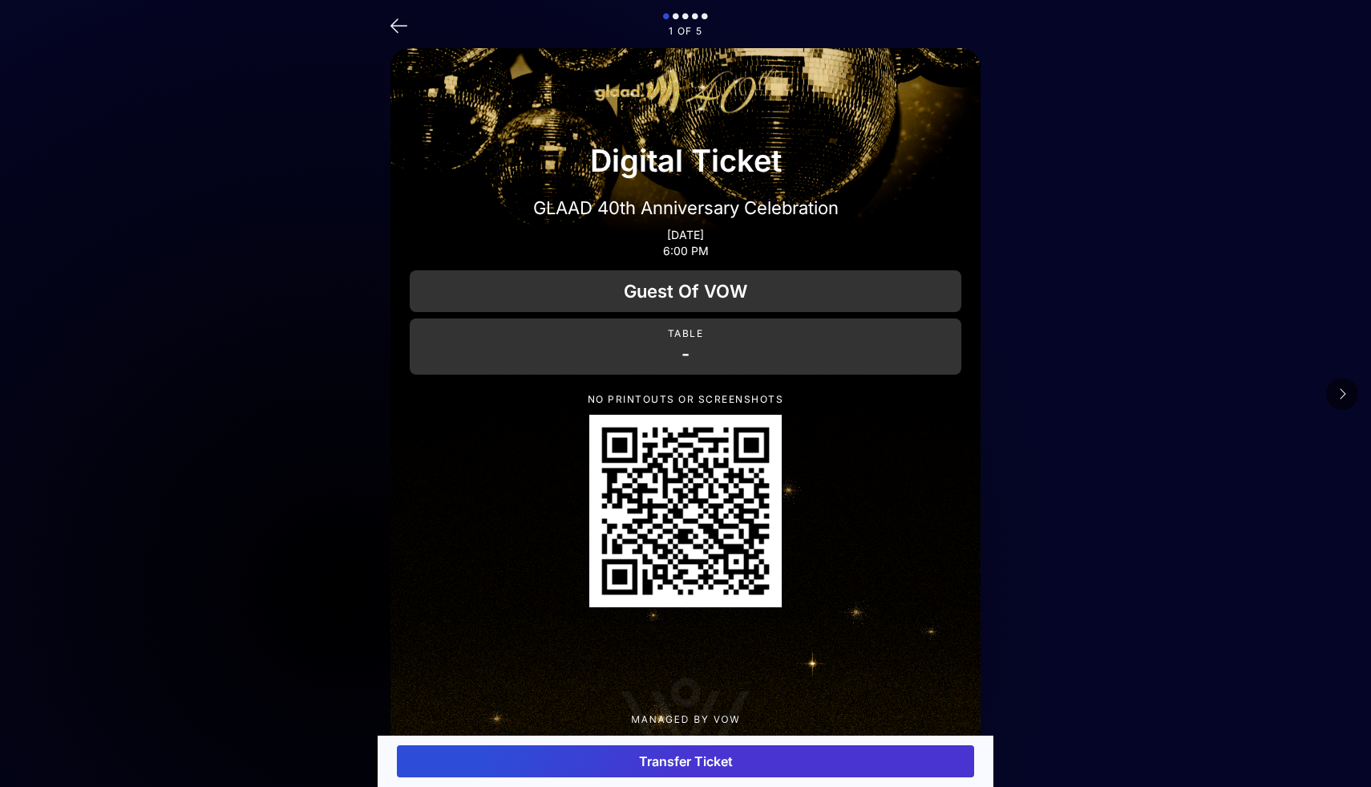
click at [700, 764] on button "Transfer Ticket" at bounding box center [685, 761] width 577 height 32
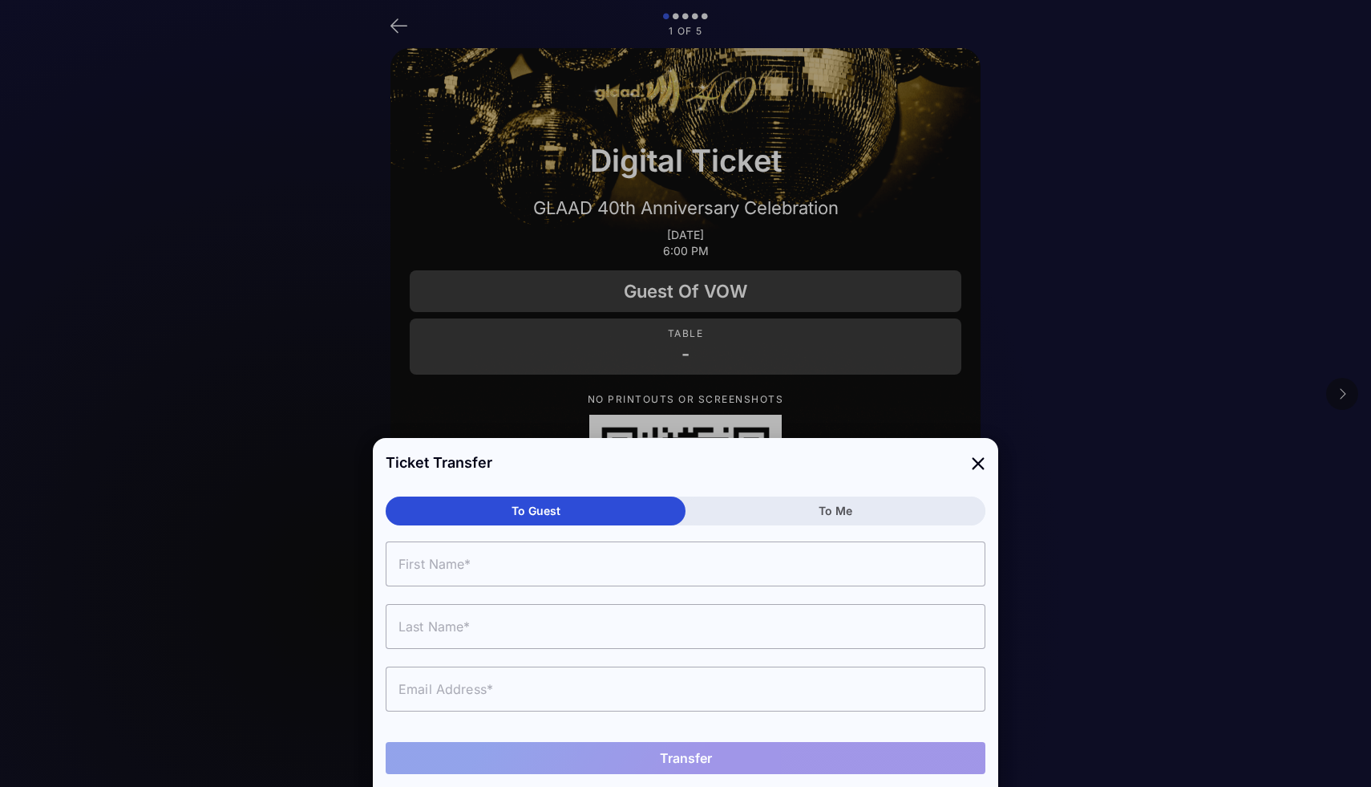
click at [488, 565] on input "text" at bounding box center [686, 563] width 600 height 45
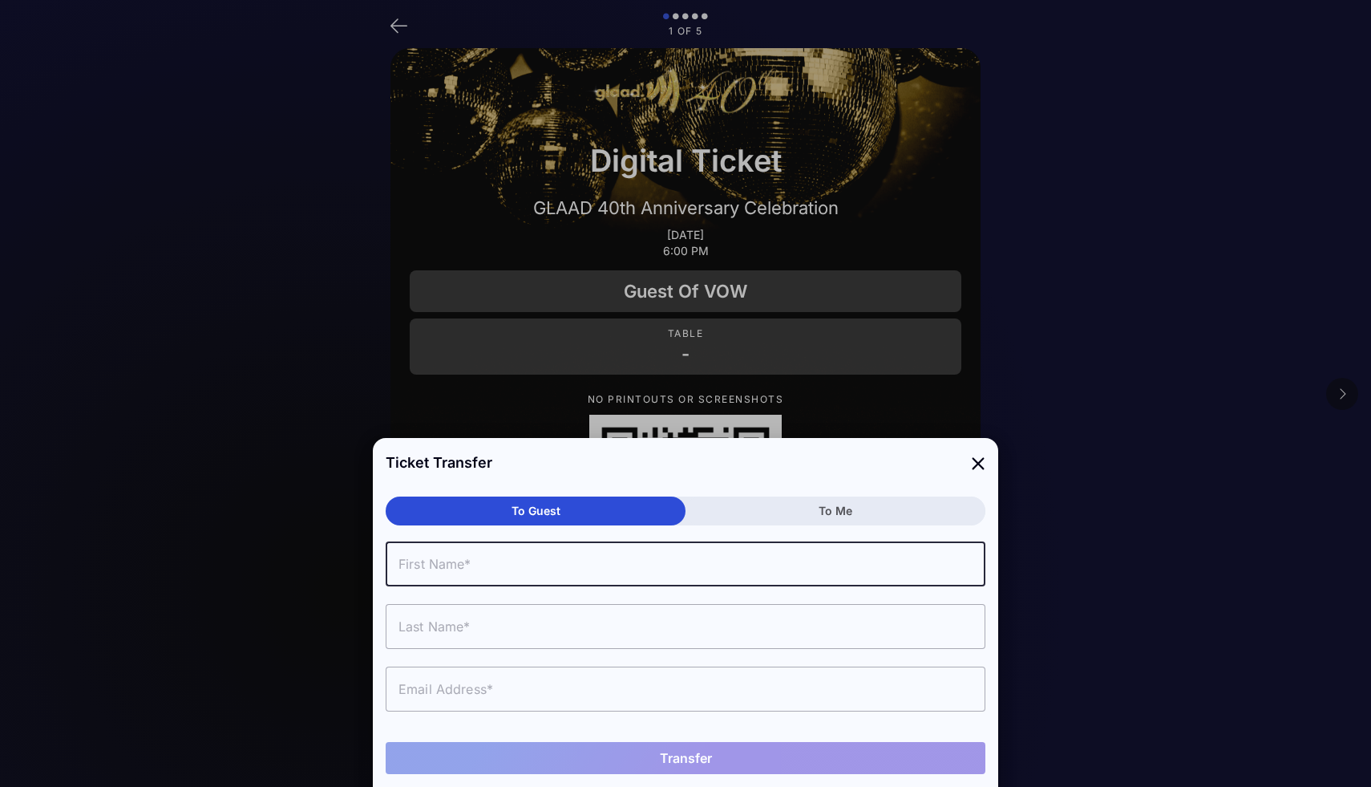
click at [608, 563] on input "text" at bounding box center [686, 563] width 600 height 45
click at [581, 564] on input "text" at bounding box center [686, 563] width 600 height 45
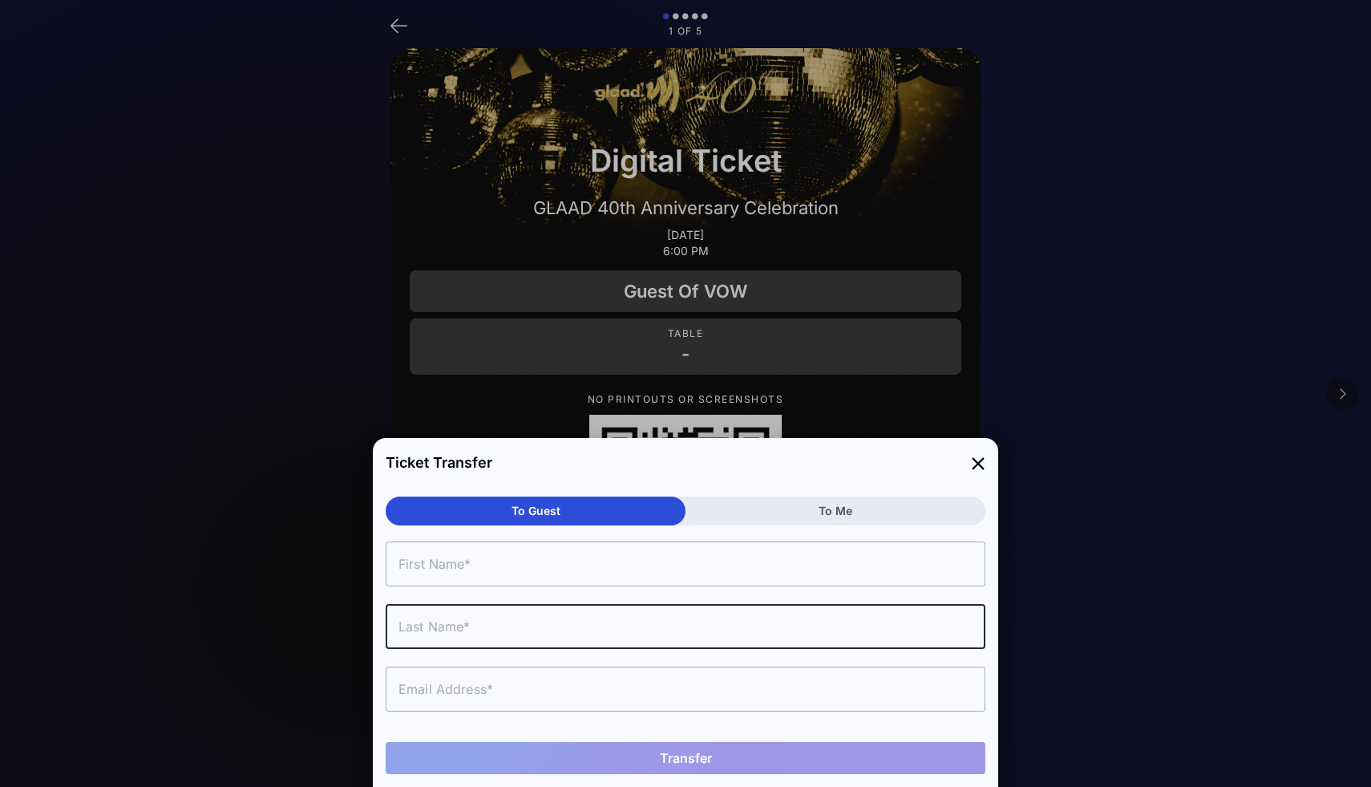
click at [625, 620] on input "text" at bounding box center [686, 626] width 600 height 45
click at [634, 682] on input "text" at bounding box center [686, 688] width 600 height 45
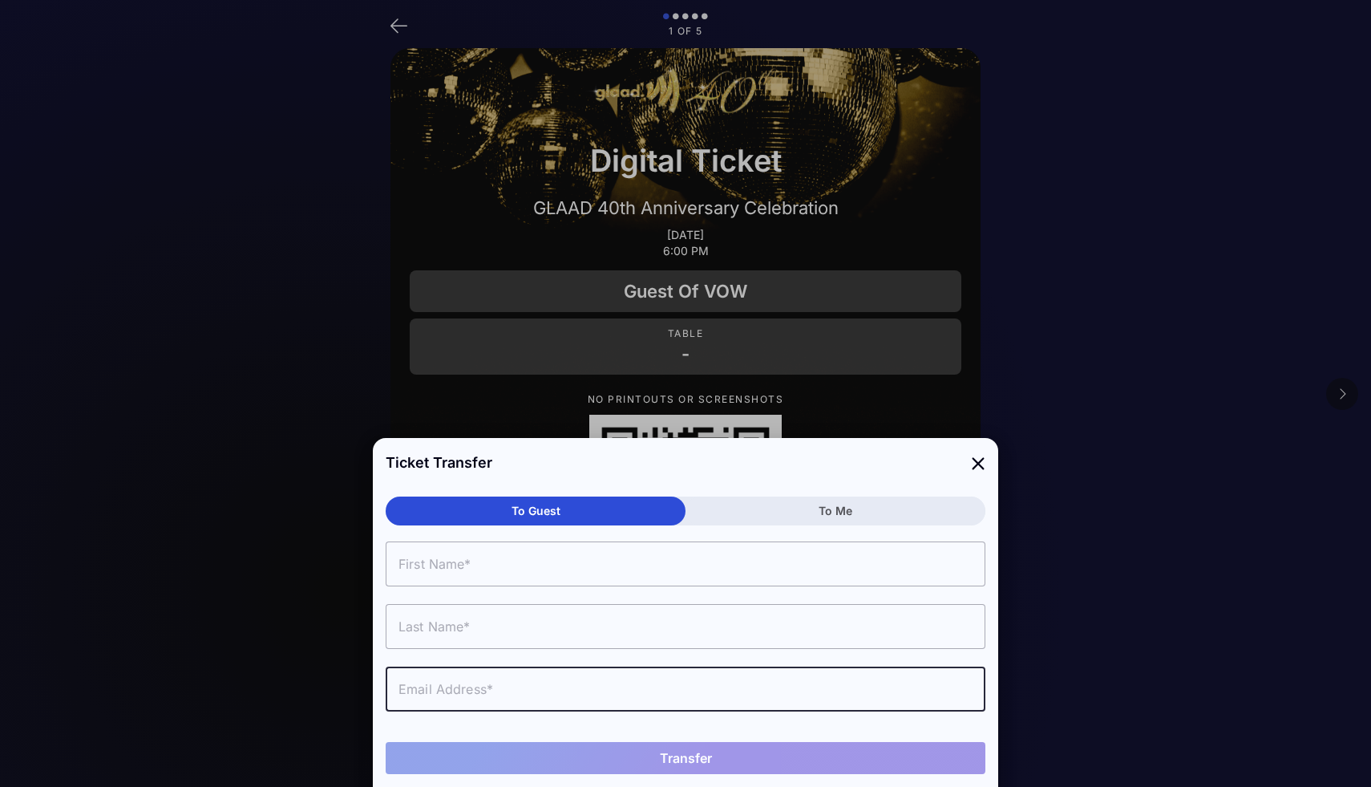
click at [982, 464] on icon at bounding box center [978, 462] width 14 height 23
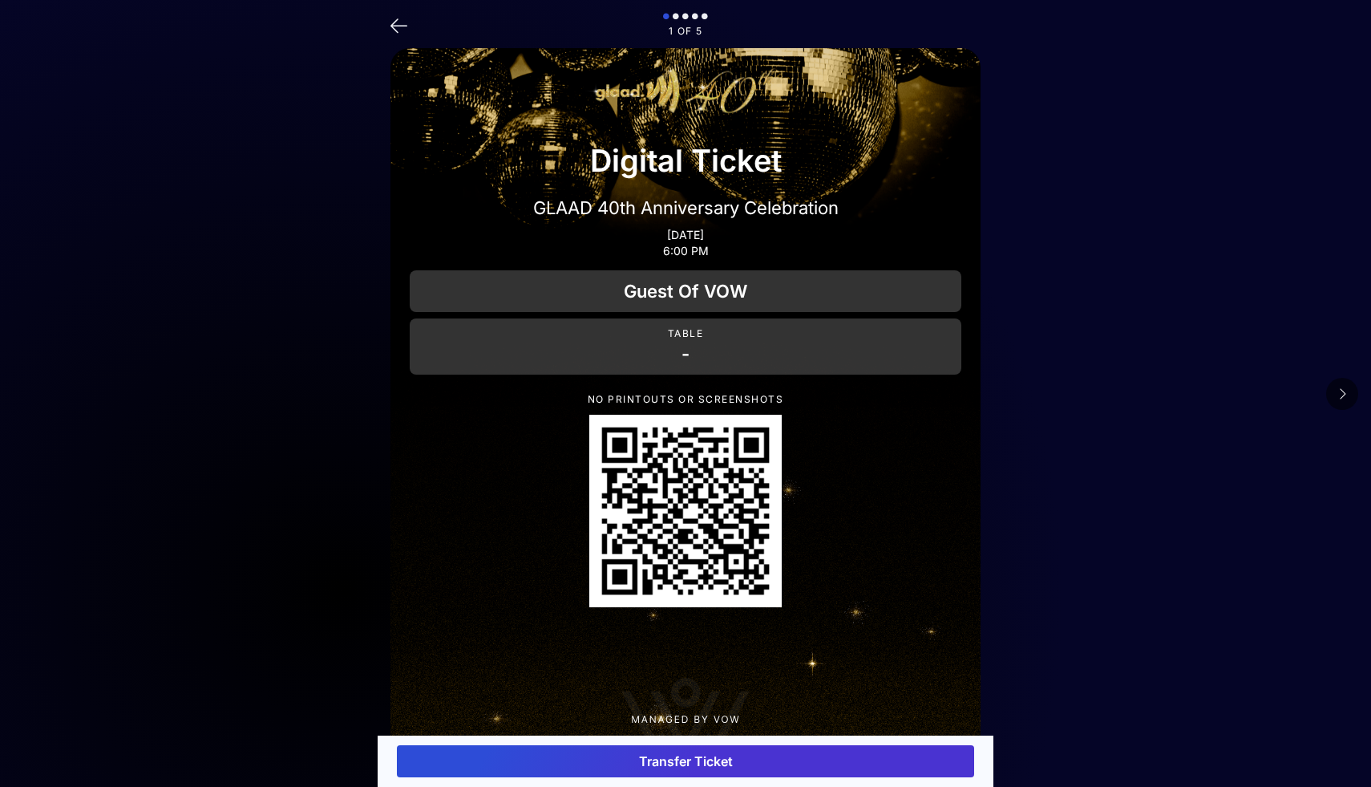
click at [1339, 397] on icon at bounding box center [1343, 393] width 8 height 13
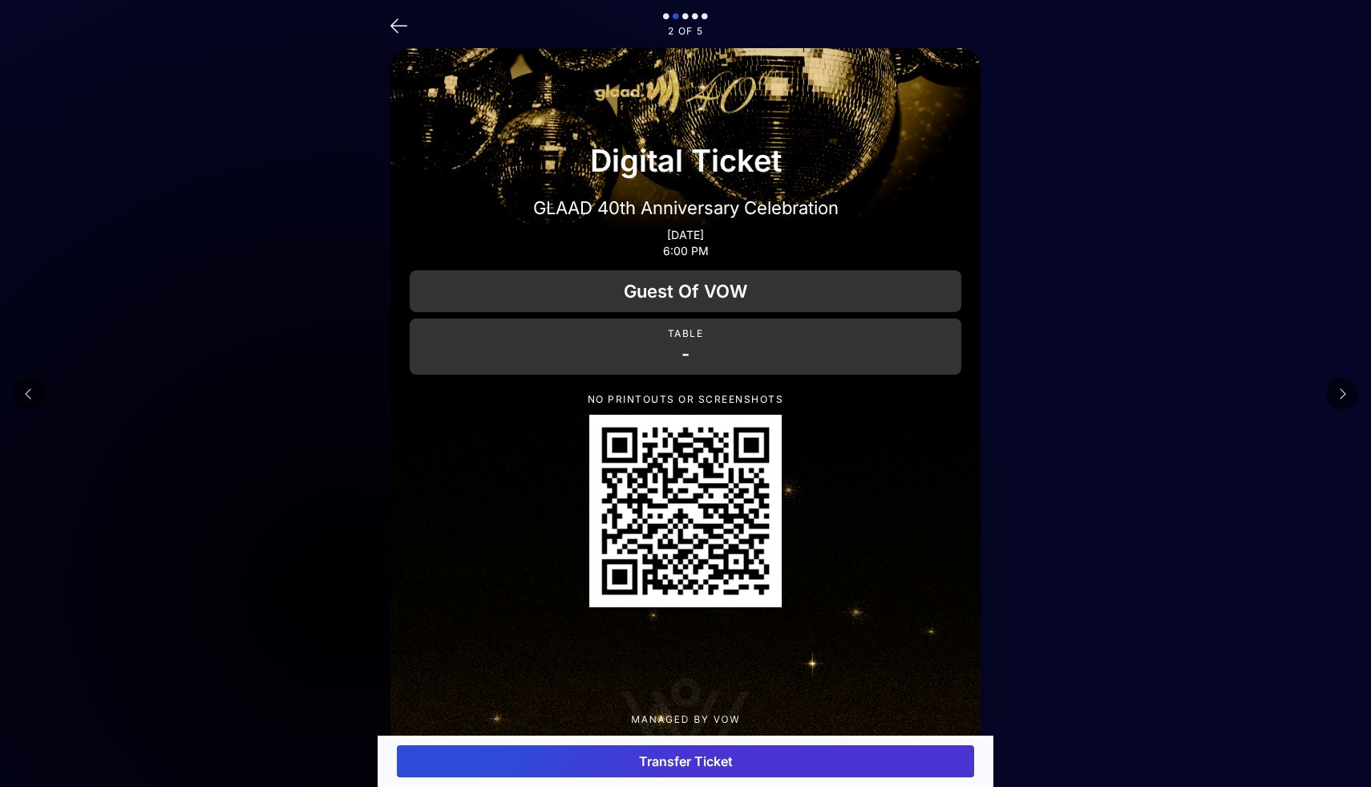
click at [733, 760] on button "Transfer Ticket" at bounding box center [685, 761] width 577 height 32
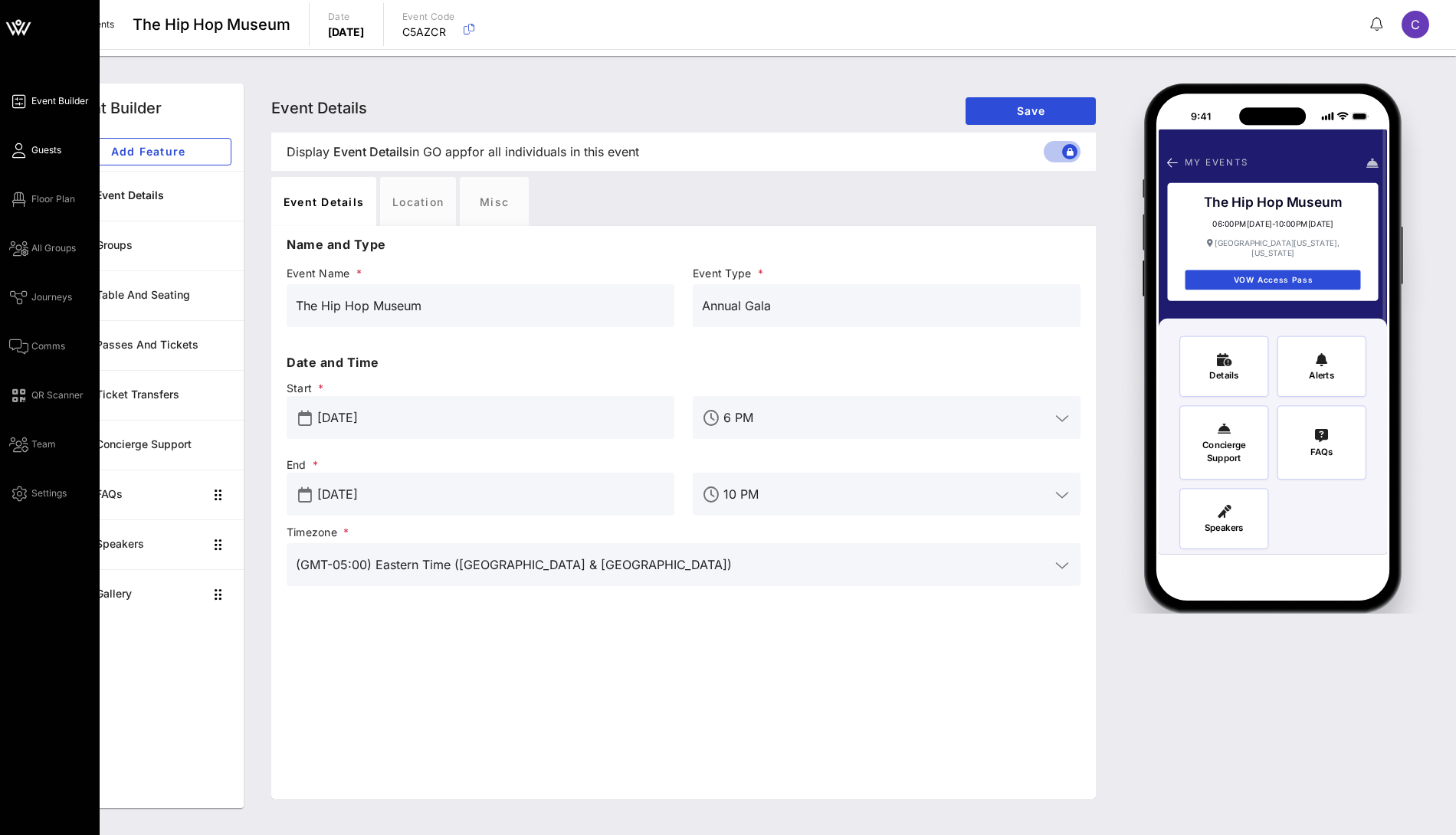
click at [52, 151] on span "Guests" at bounding box center [46, 150] width 30 height 13
